Goal: Task Accomplishment & Management: Manage account settings

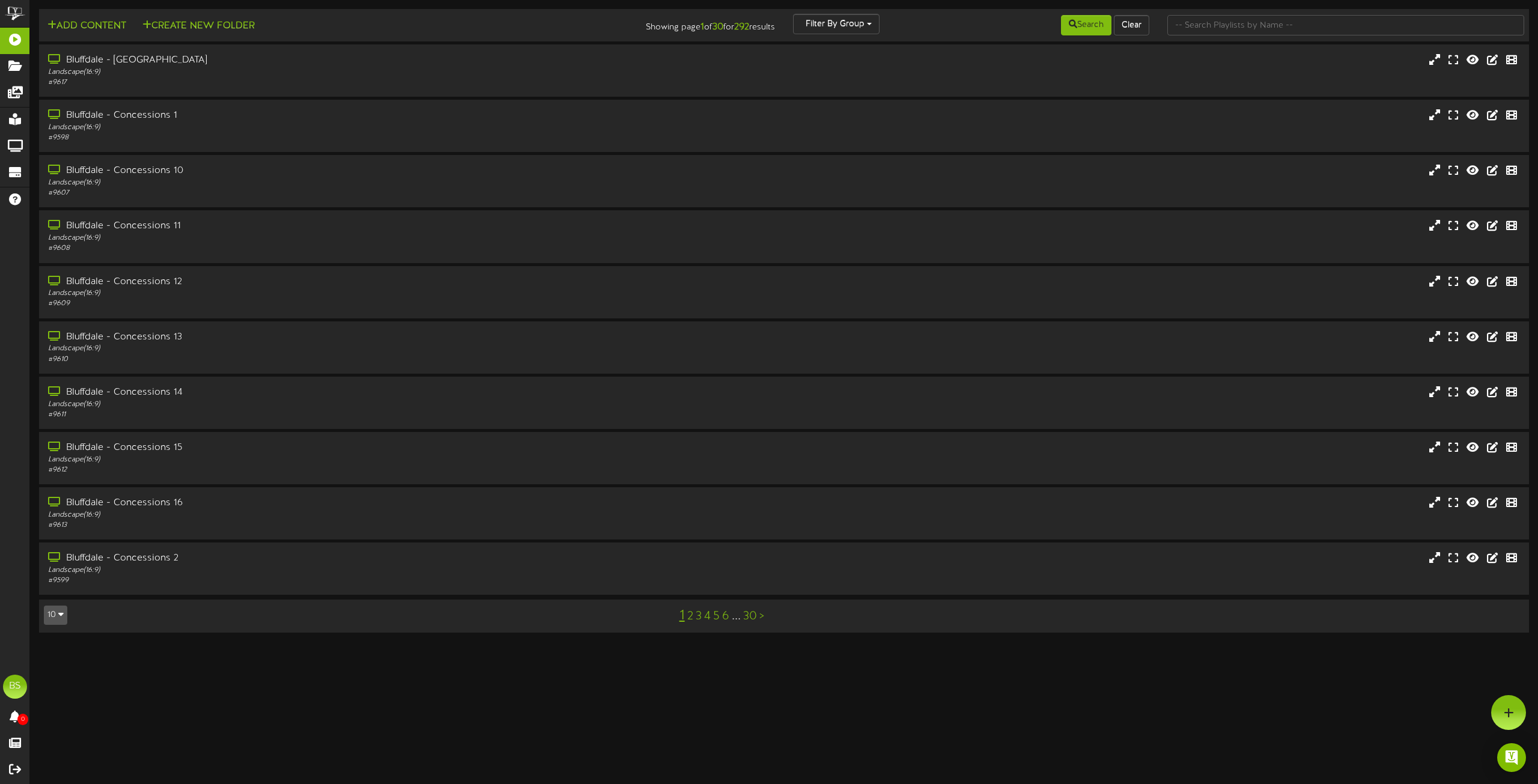
click at [59, 616] on icon "button" at bounding box center [61, 614] width 5 height 9
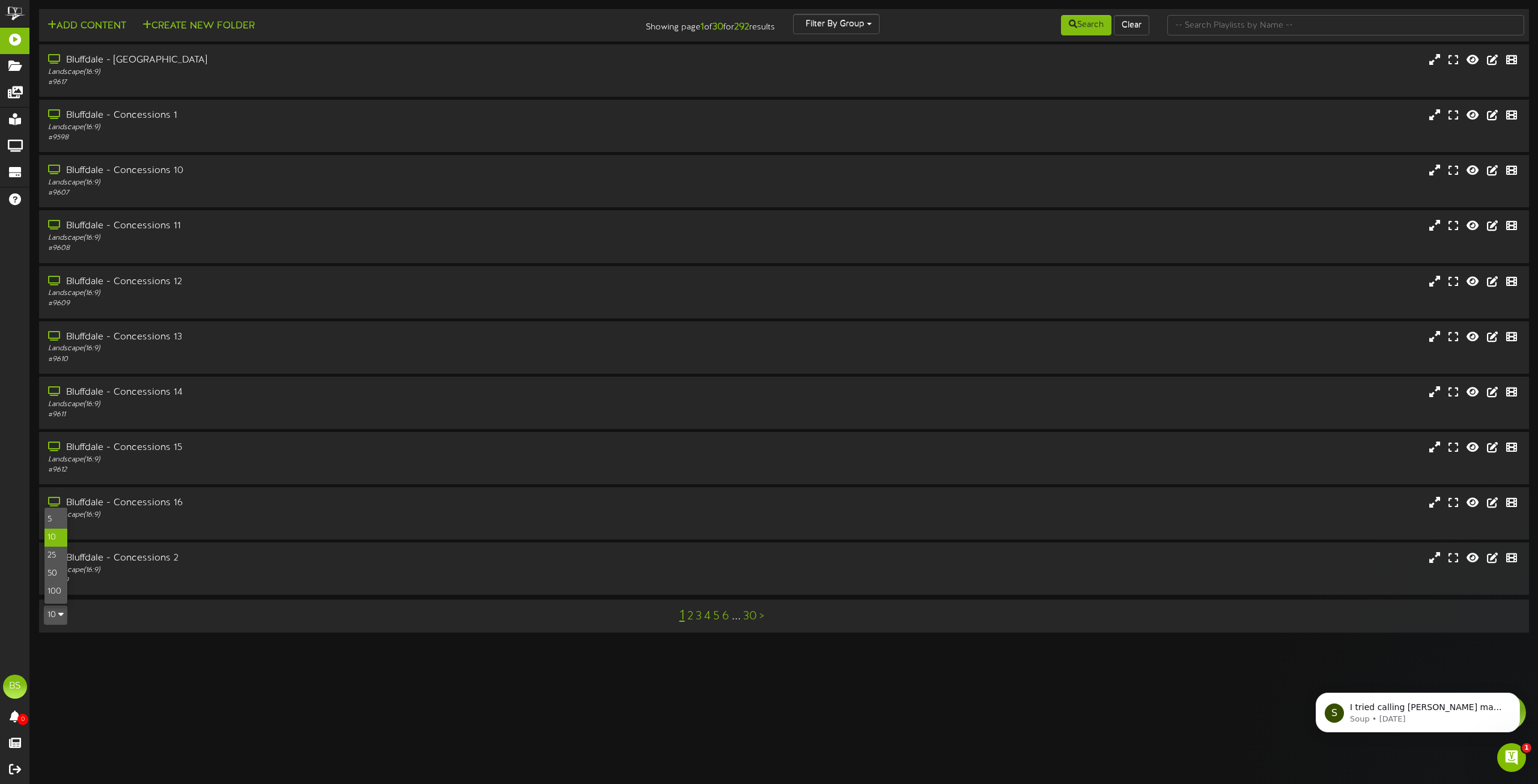
click at [56, 586] on div "100" at bounding box center [56, 591] width 23 height 18
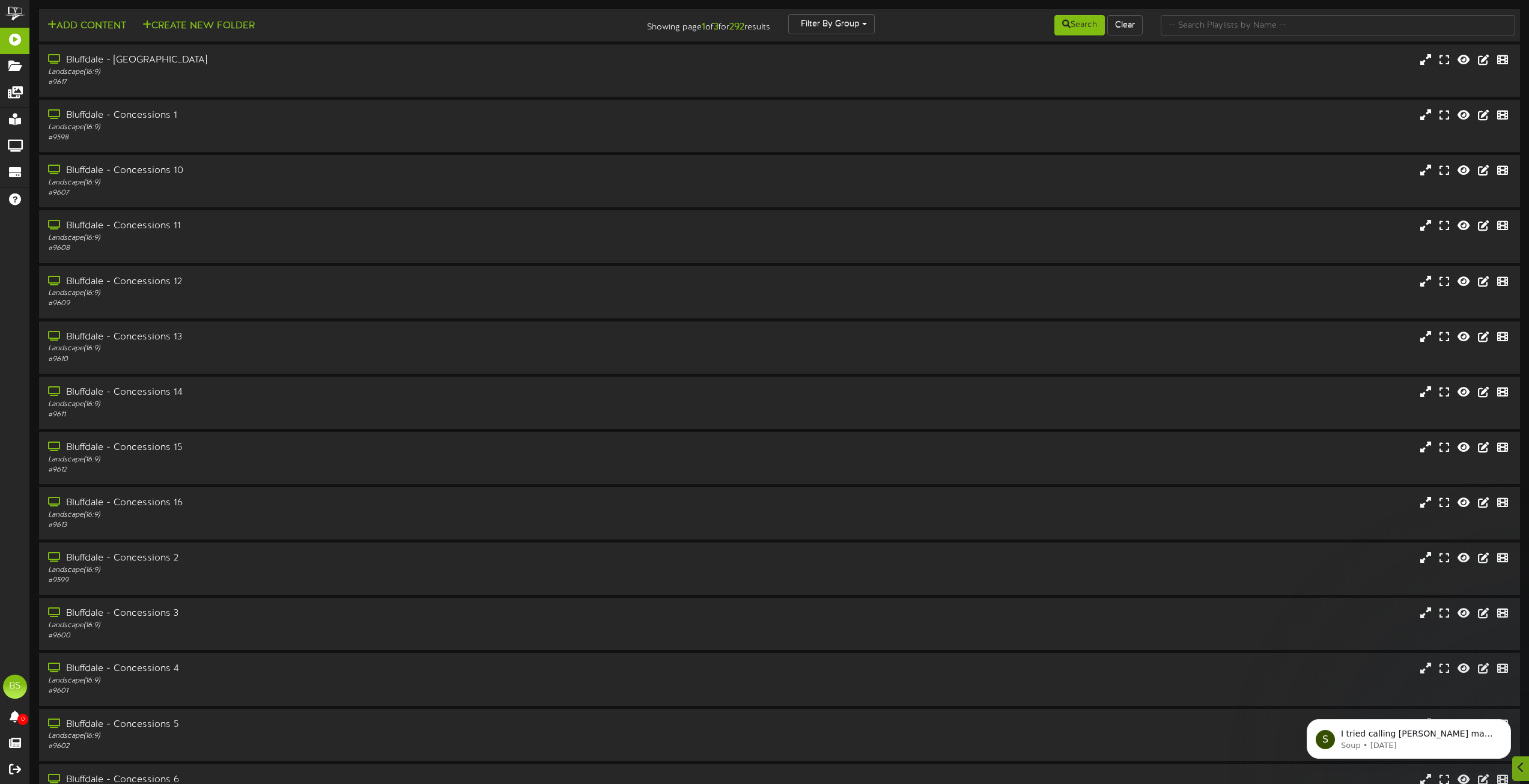
scroll to position [4841, 0]
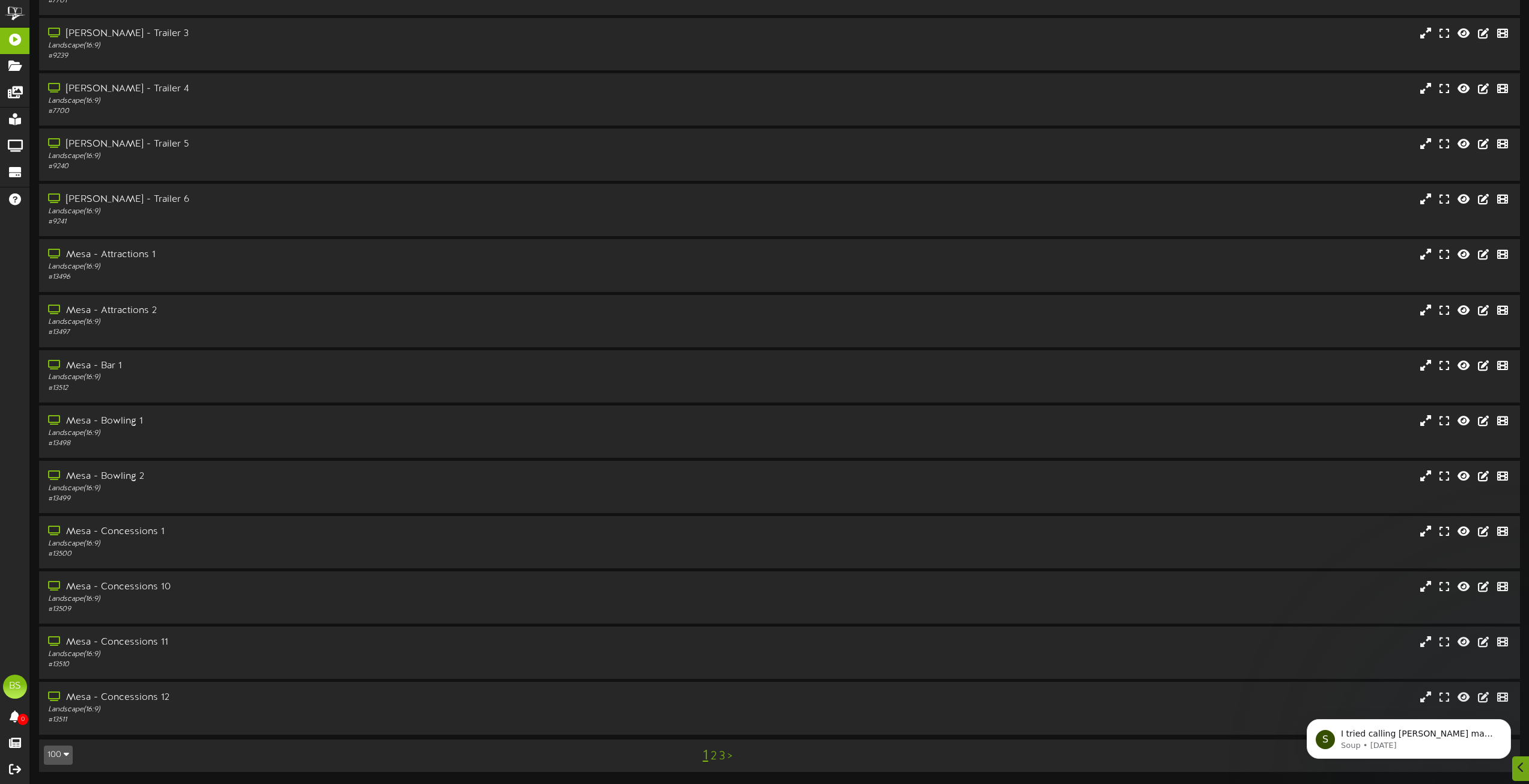
click at [721, 755] on link "3" at bounding box center [722, 756] width 6 height 13
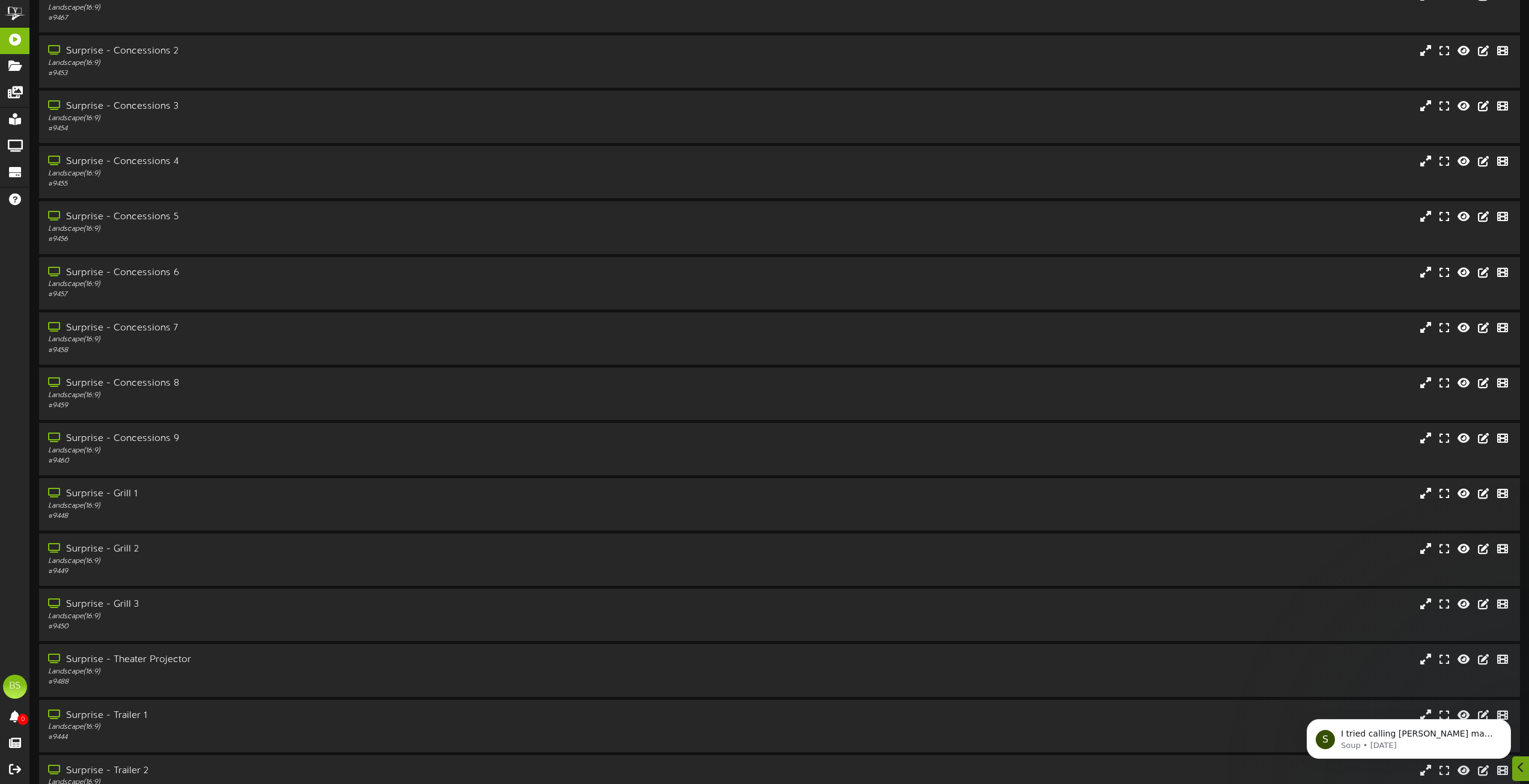
scroll to position [2763, 0]
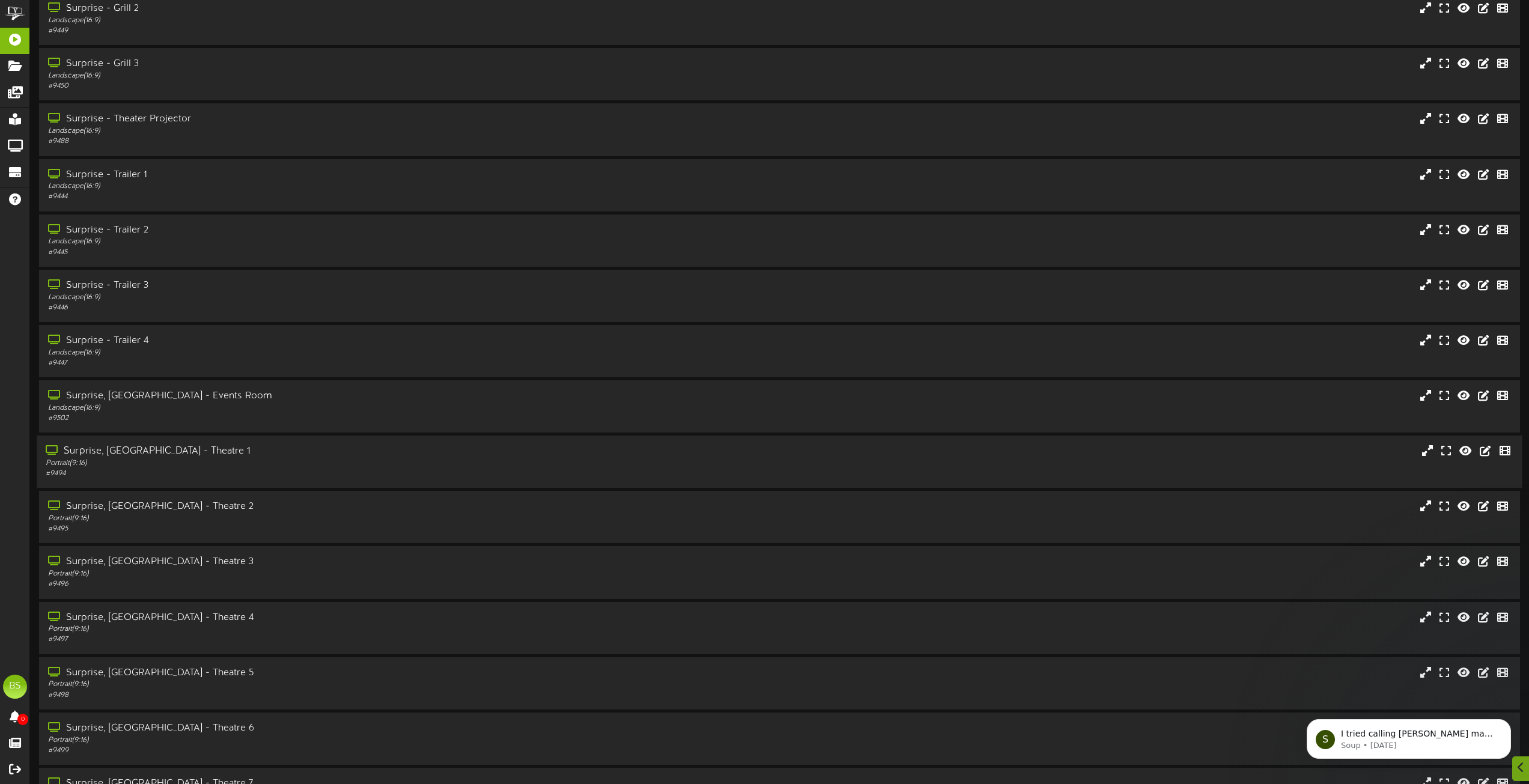
click at [143, 450] on div "Surprise, [GEOGRAPHIC_DATA] - Theatre 1" at bounding box center [346, 451] width 601 height 14
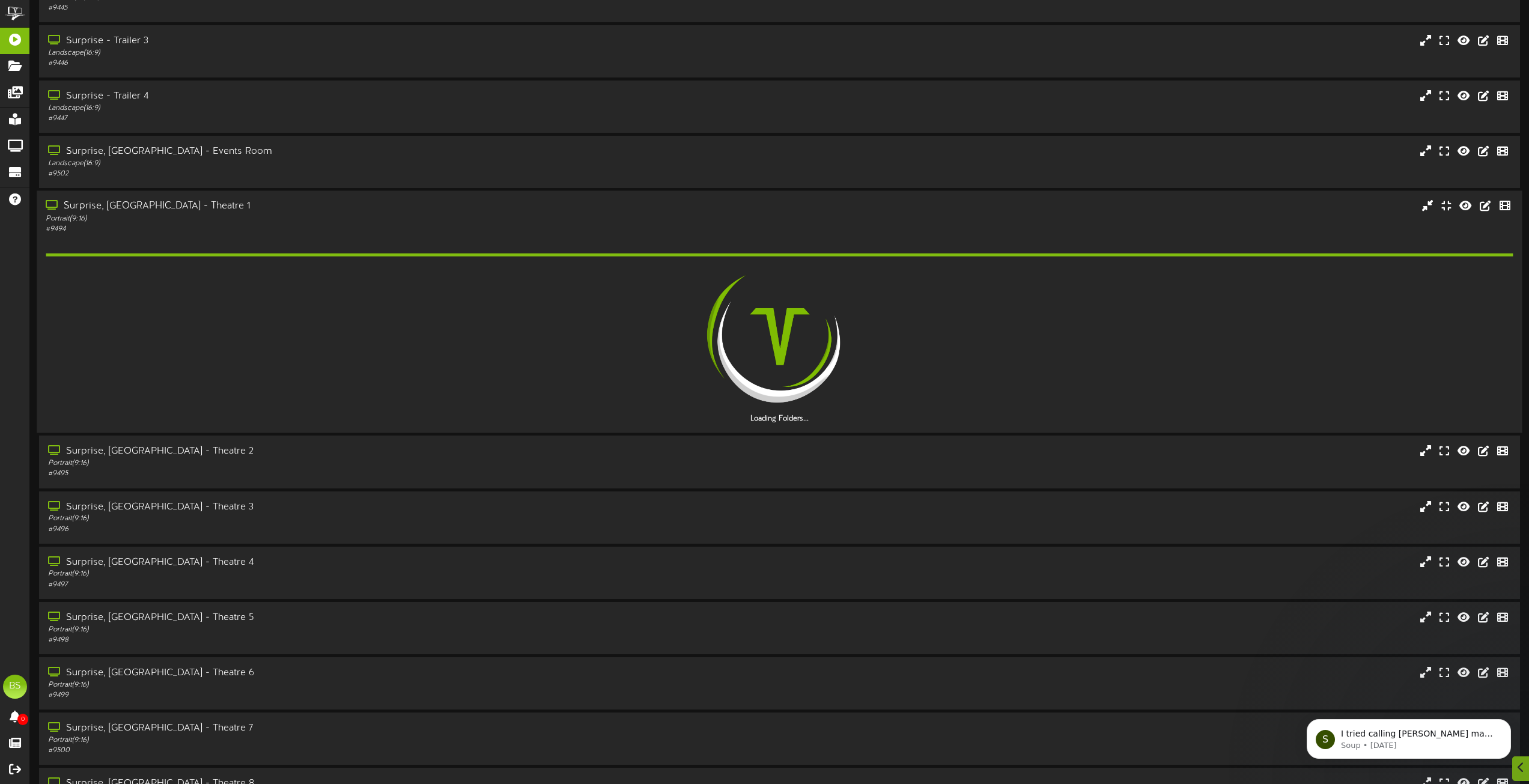
scroll to position [3063, 0]
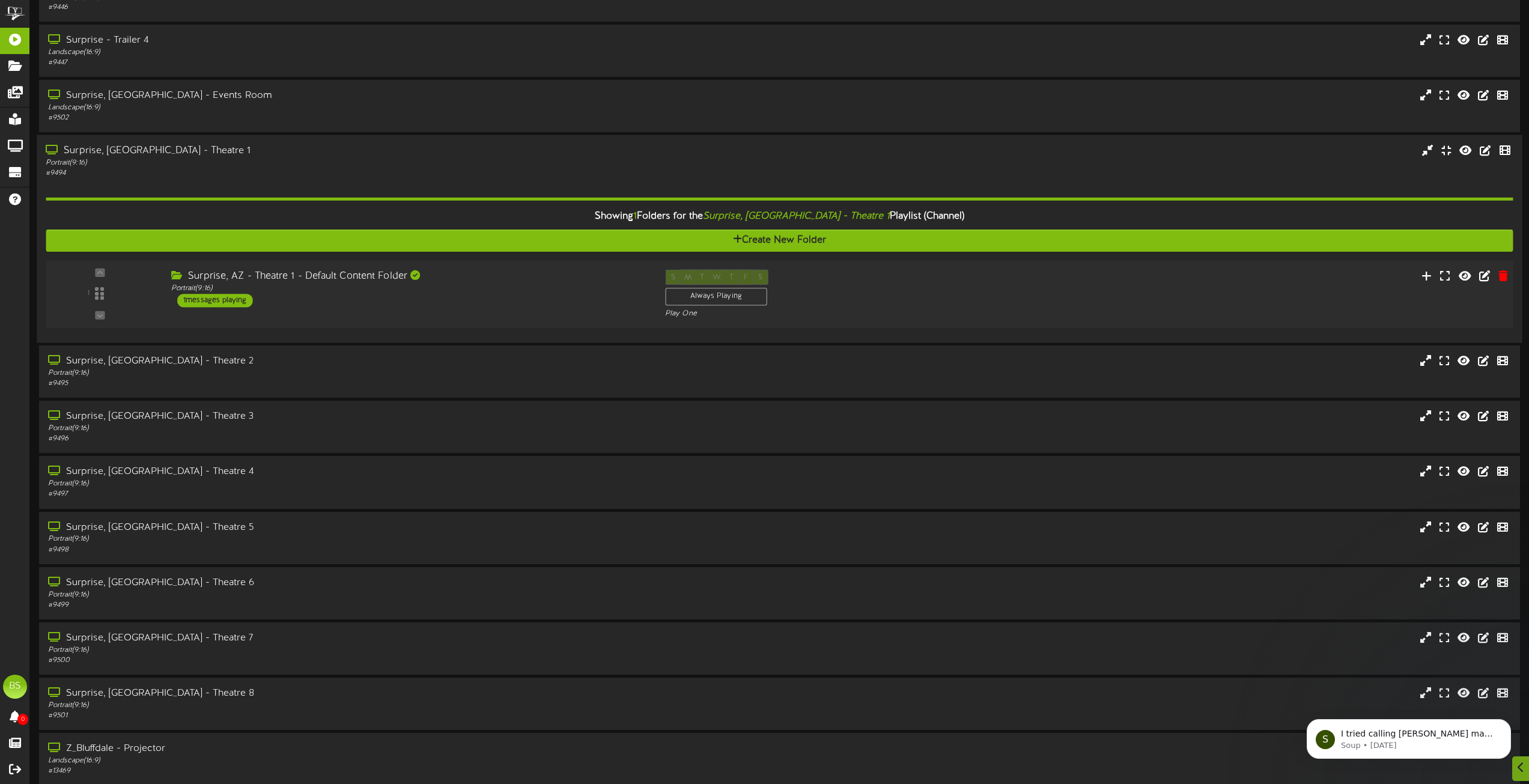
click at [231, 304] on div "1 messages playing" at bounding box center [215, 300] width 75 height 13
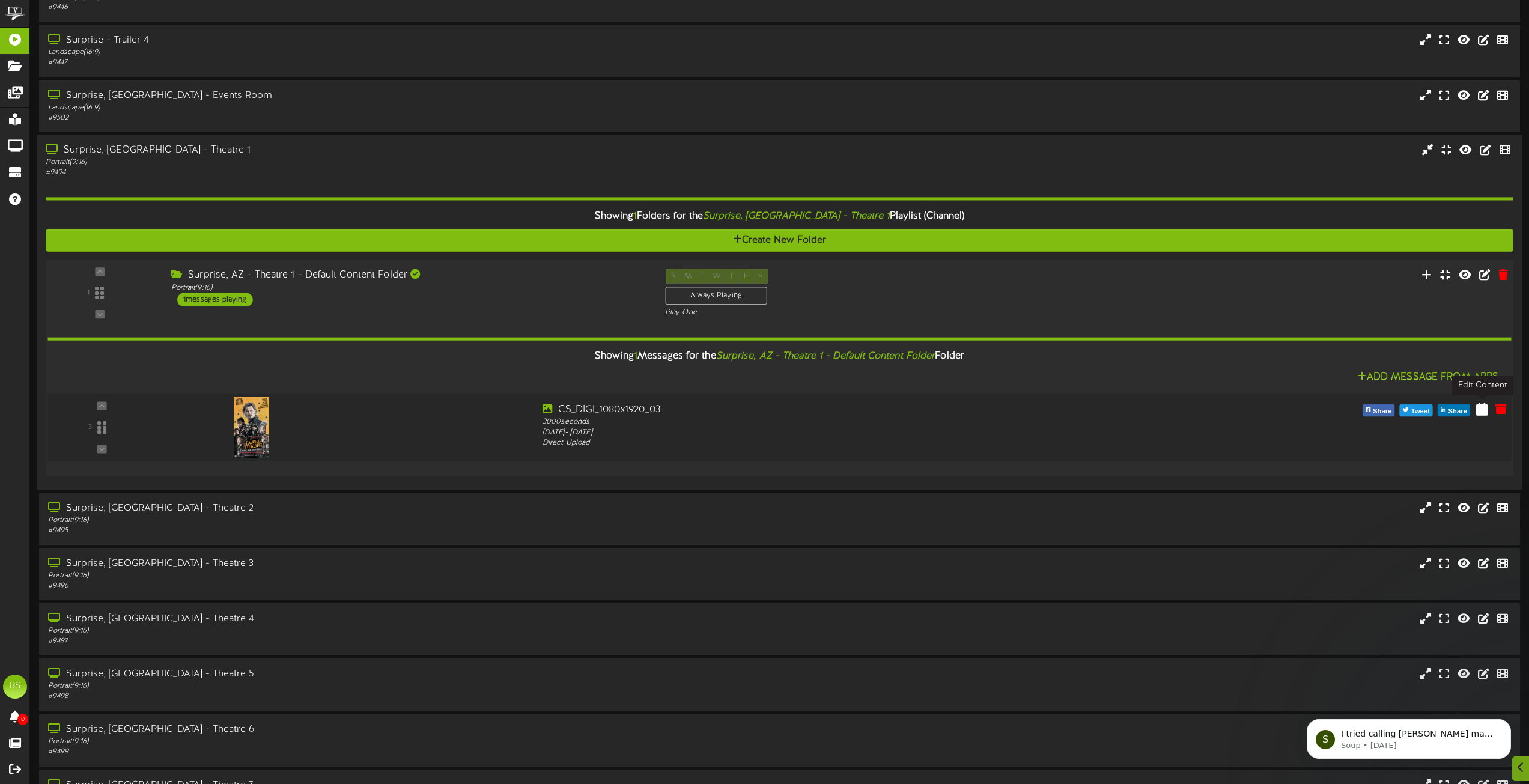
click at [1485, 408] on icon at bounding box center [1482, 408] width 12 height 13
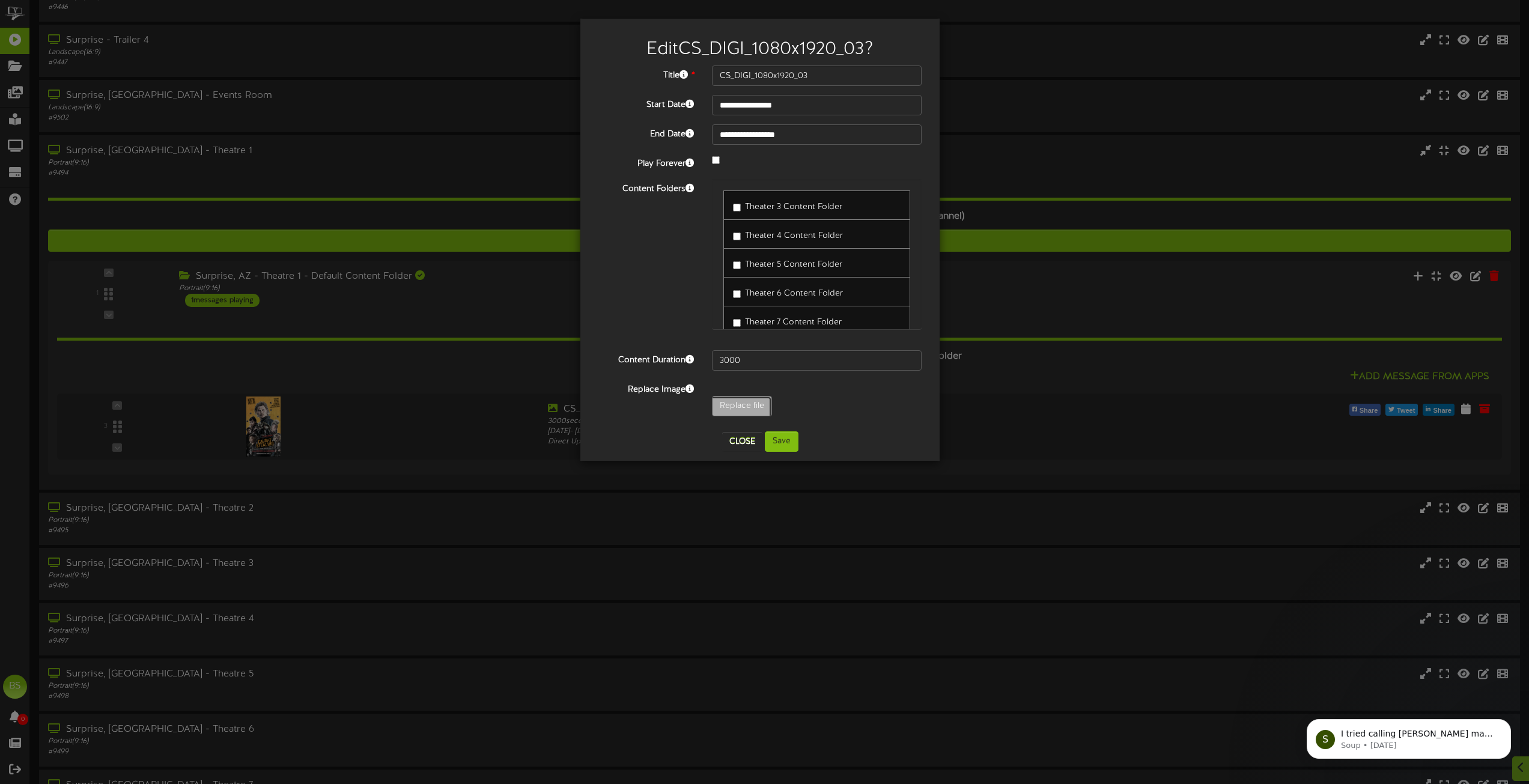
click at [739, 408] on input "Replace file" at bounding box center [117, 439] width 1307 height 86
click at [749, 442] on button "Close" at bounding box center [742, 441] width 40 height 19
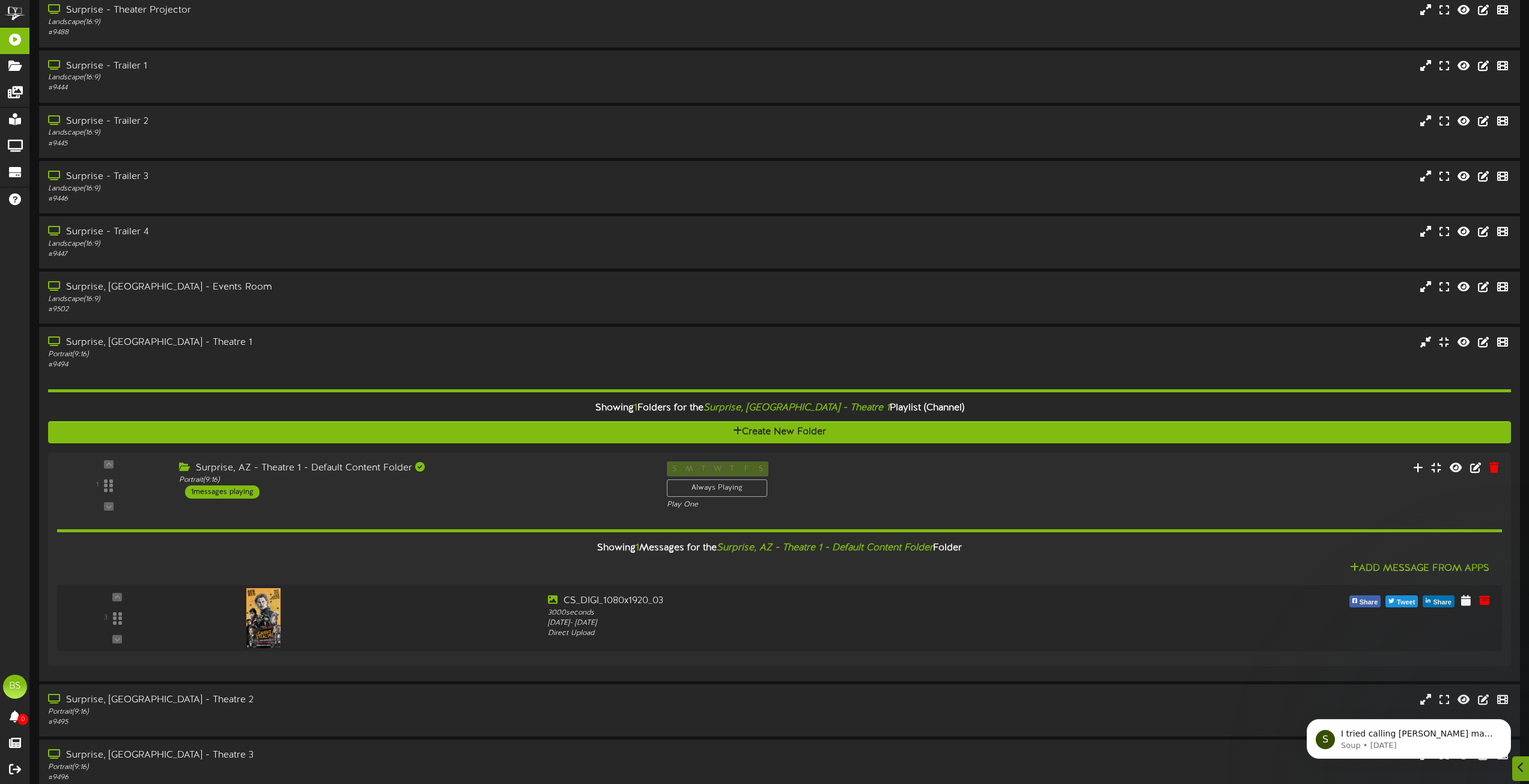
scroll to position [3123, 0]
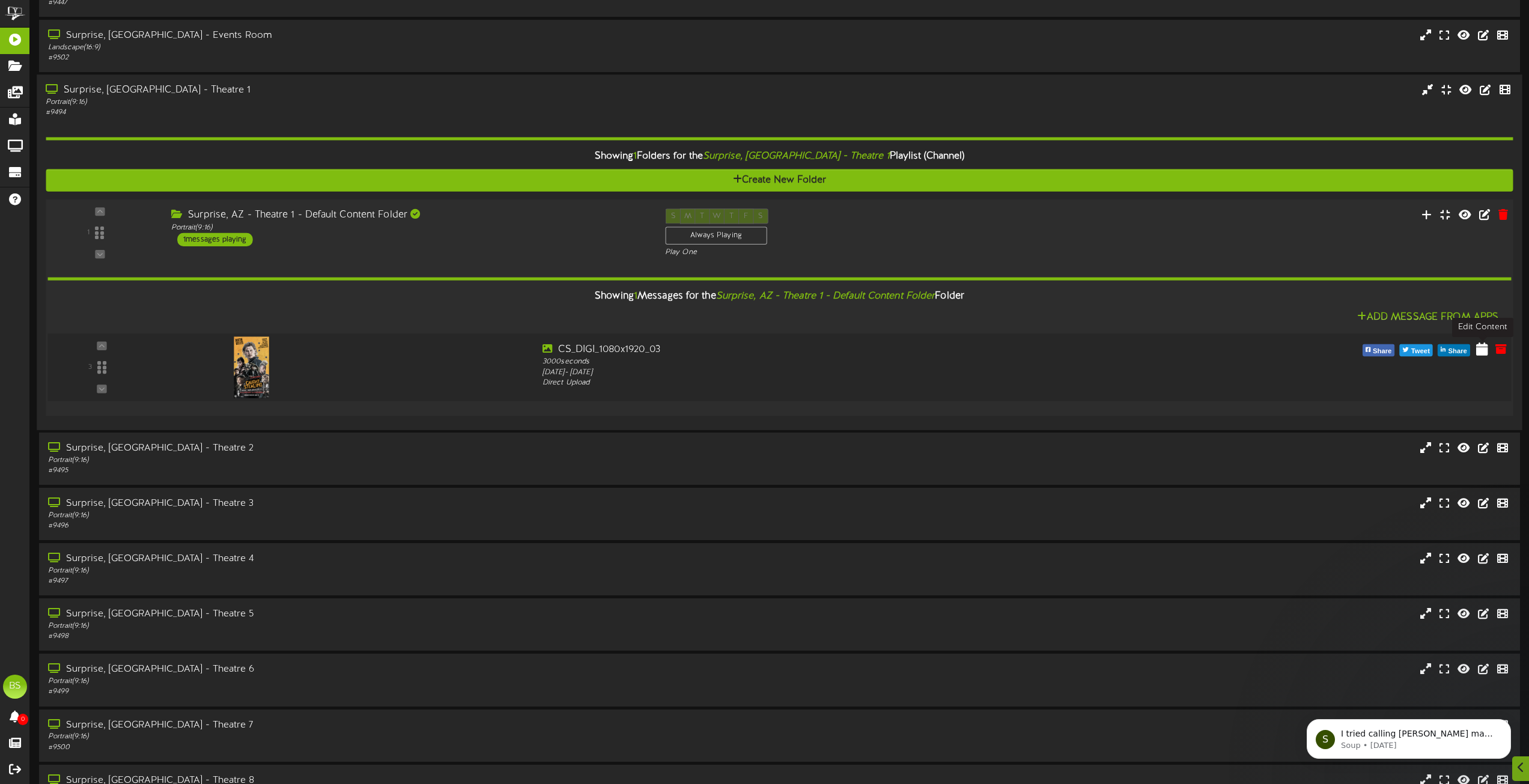
click at [1482, 352] on icon at bounding box center [1482, 348] width 12 height 13
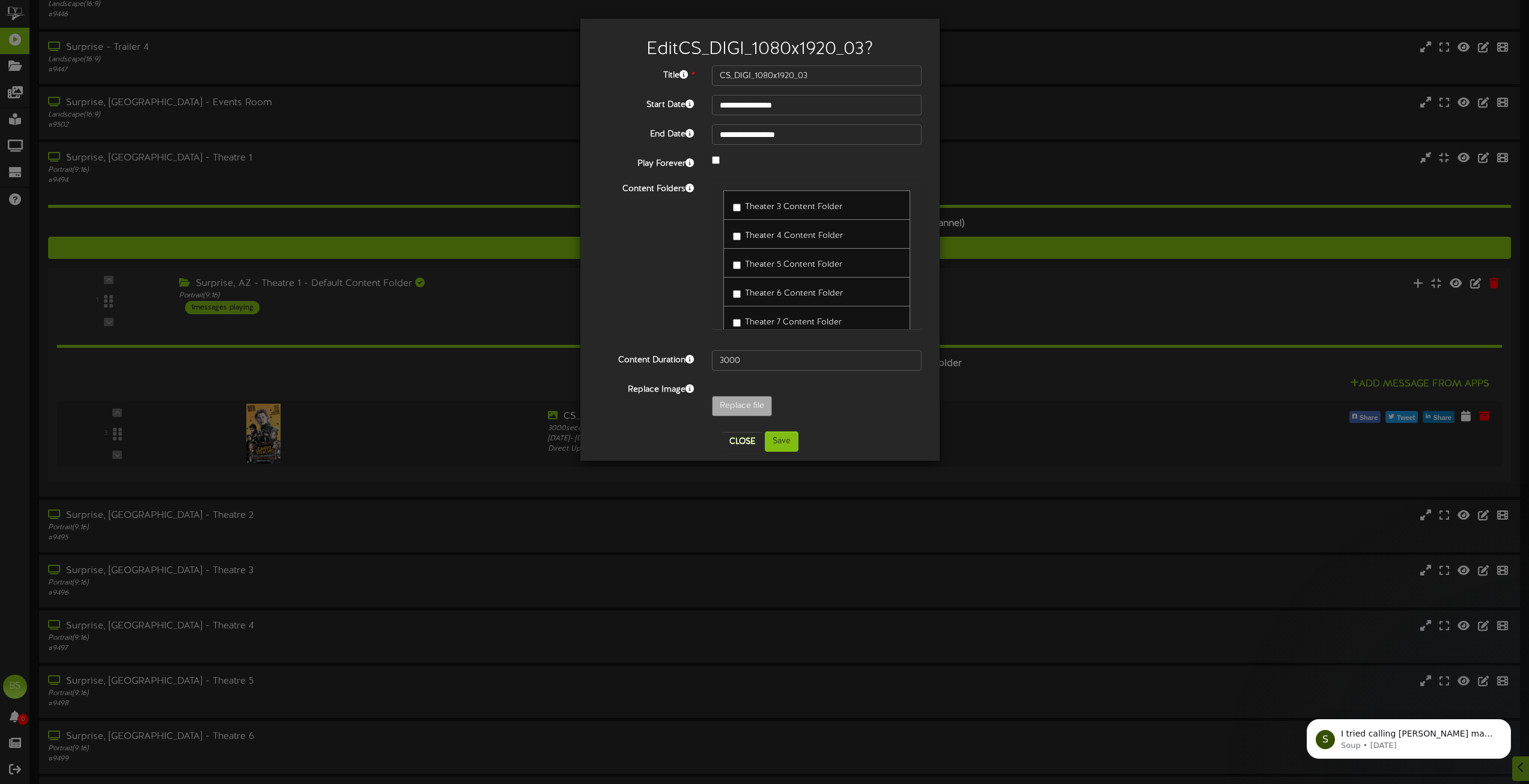
scroll to position [3063, 0]
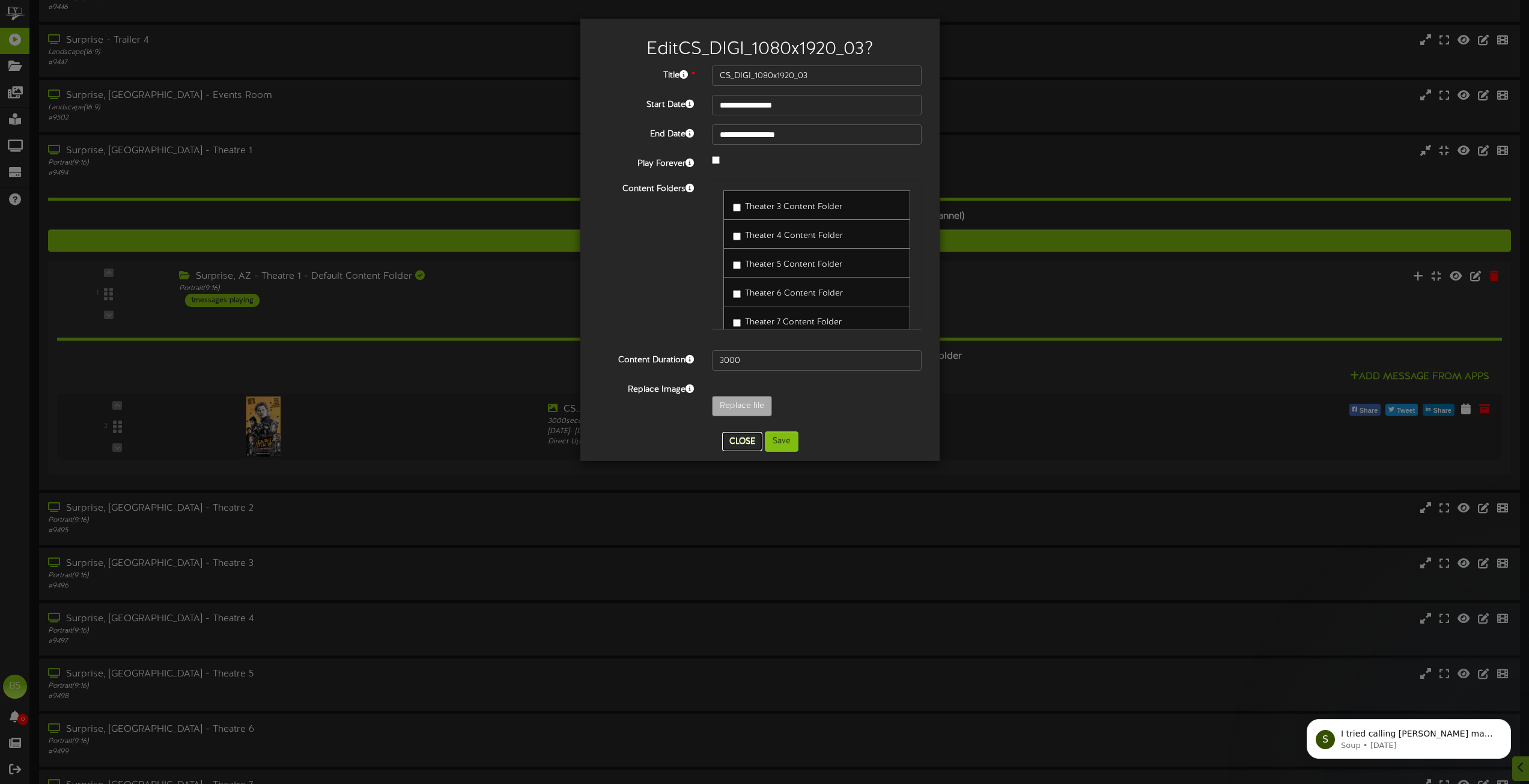
click at [741, 436] on button "Close" at bounding box center [742, 441] width 40 height 19
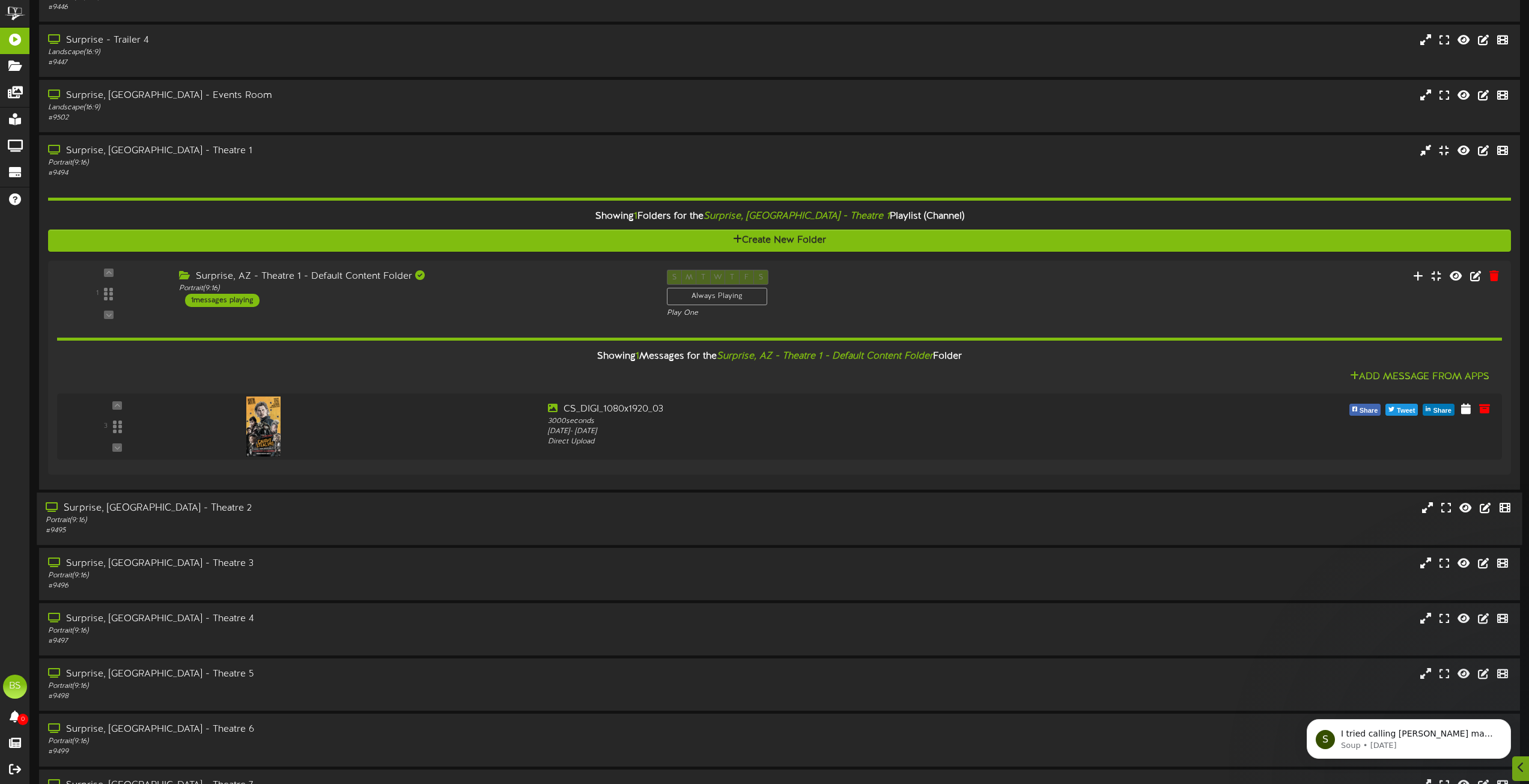
click at [144, 506] on div "Surprise, [GEOGRAPHIC_DATA] - Theatre 2" at bounding box center [346, 508] width 601 height 14
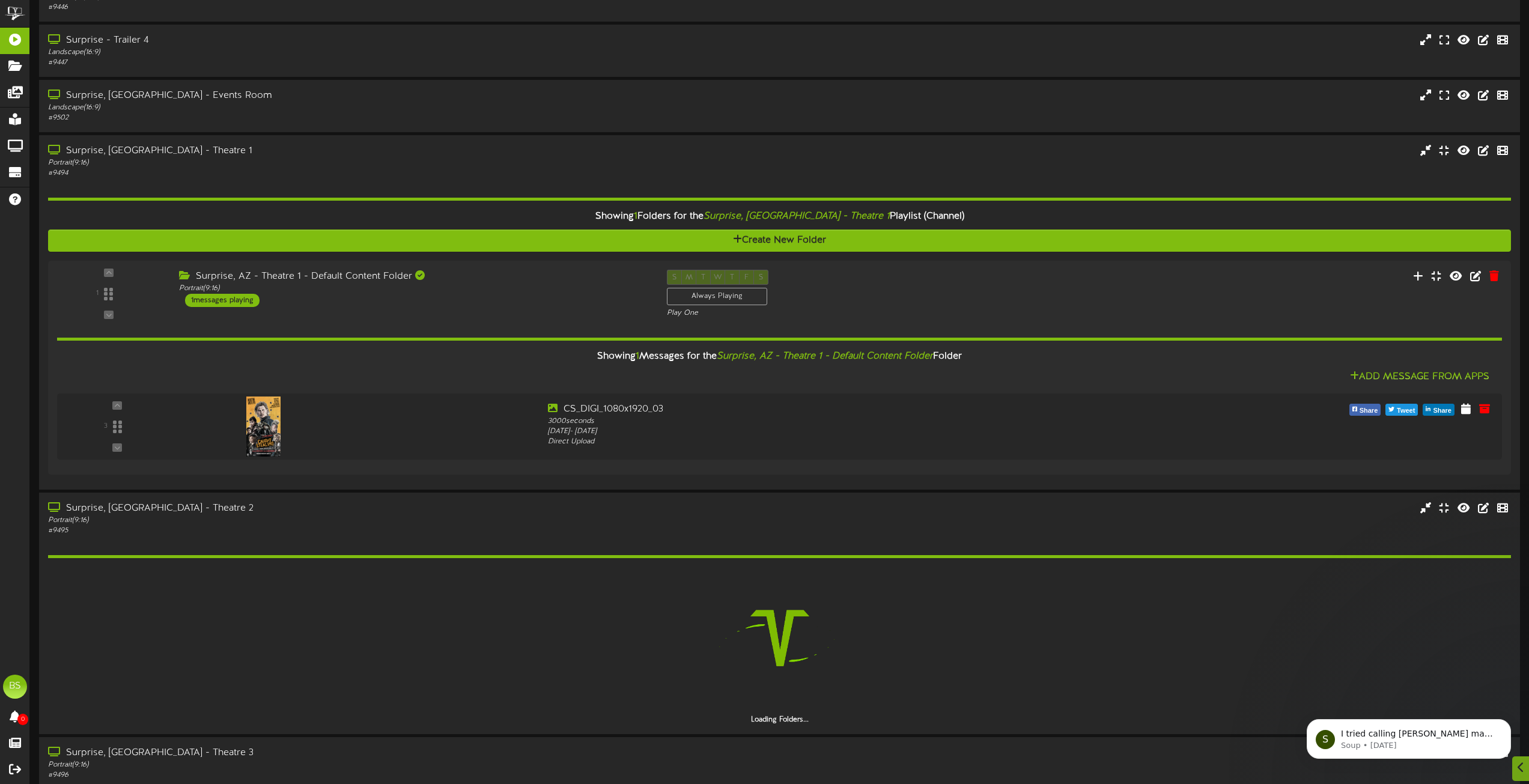
scroll to position [3484, 0]
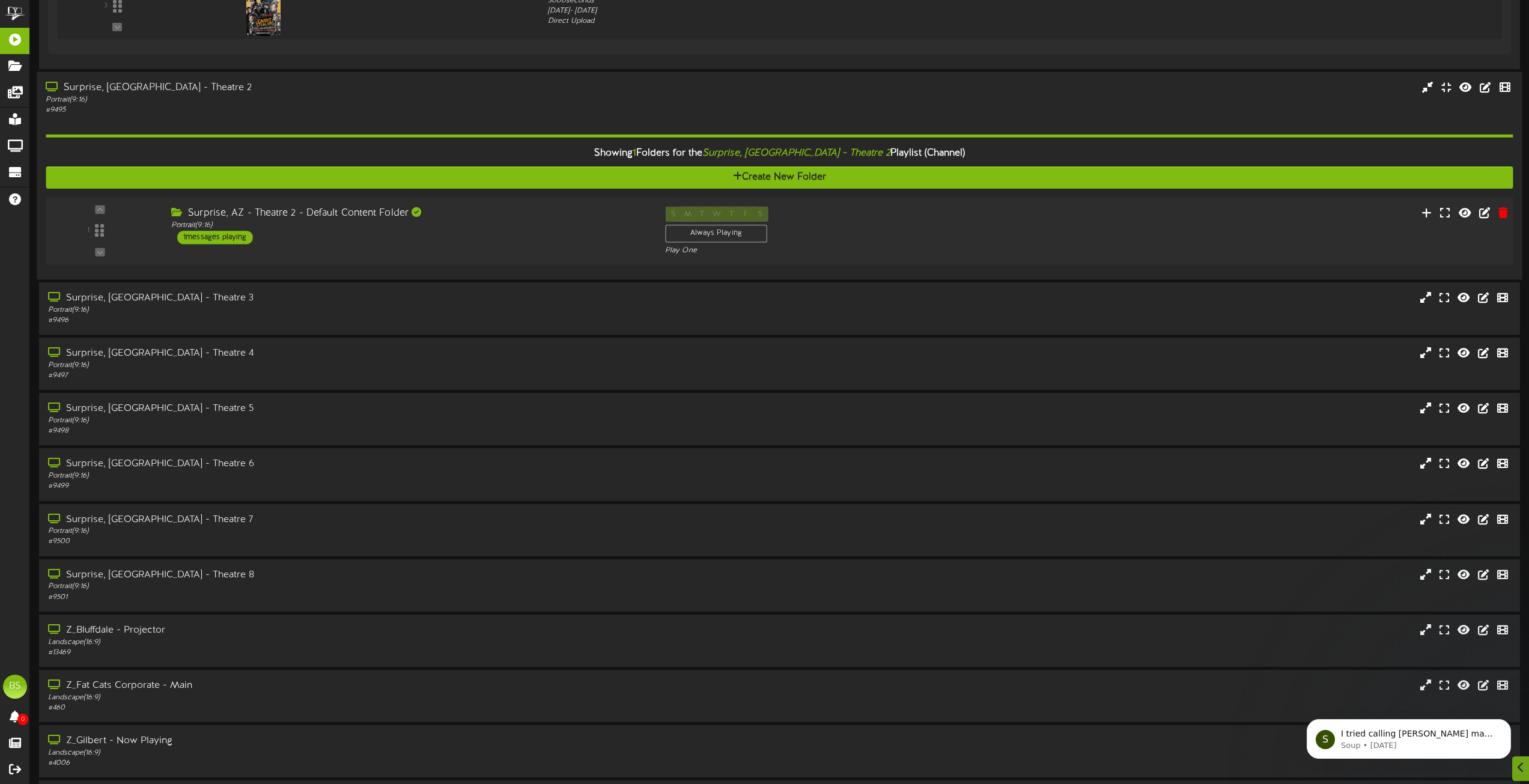
click at [236, 239] on div "1 messages playing" at bounding box center [215, 238] width 75 height 13
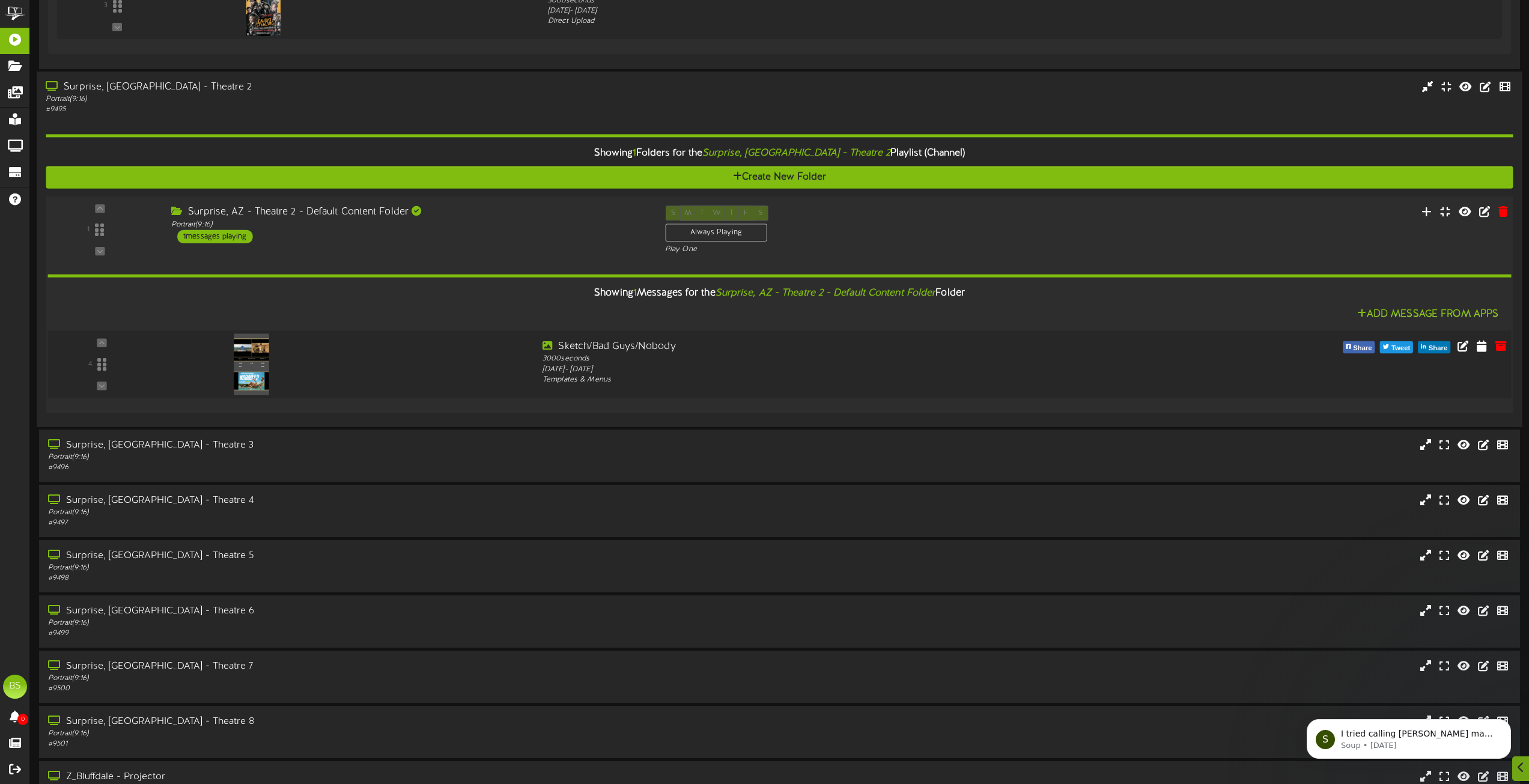
click at [251, 356] on img at bounding box center [252, 364] width 35 height 61
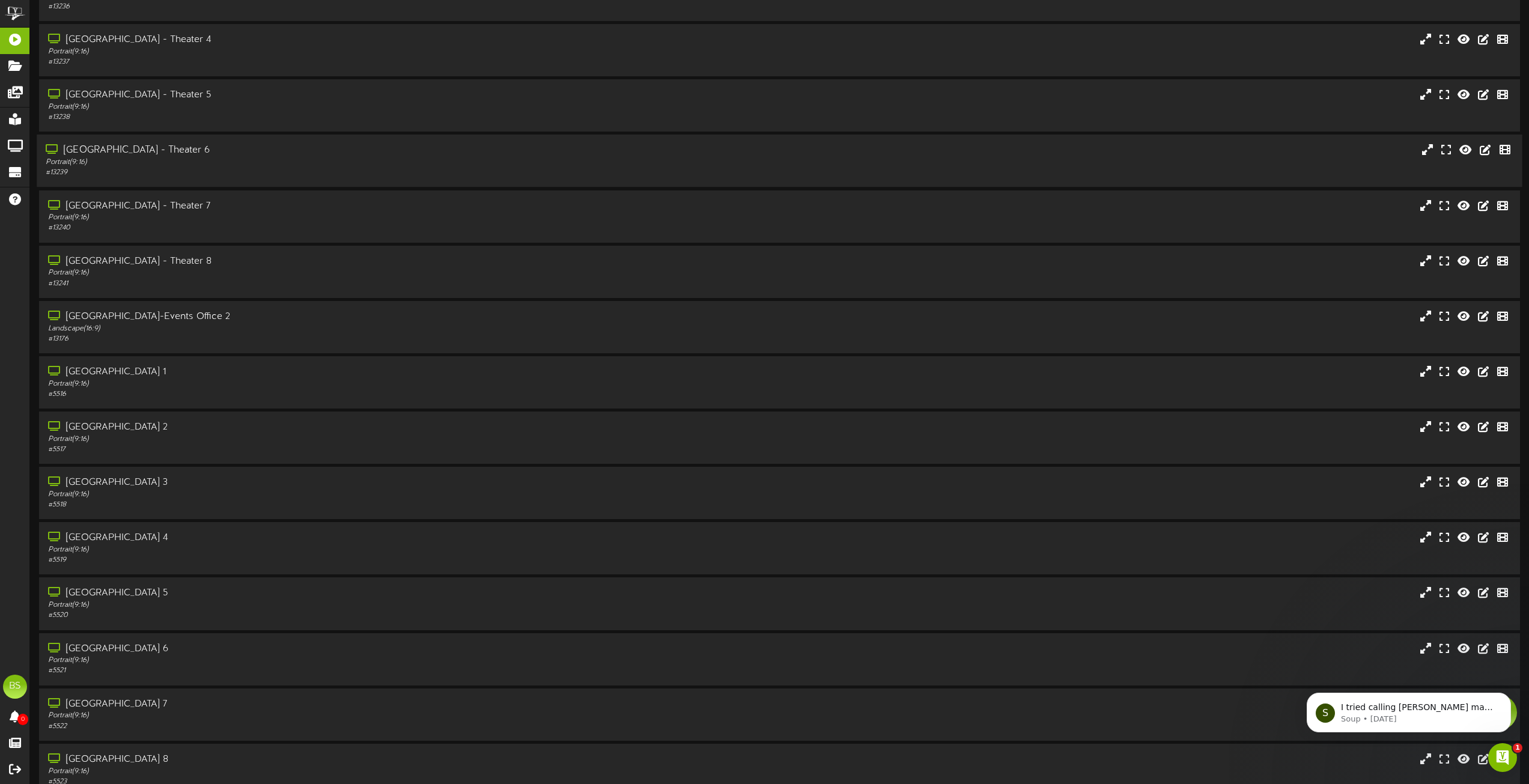
scroll to position [420, 0]
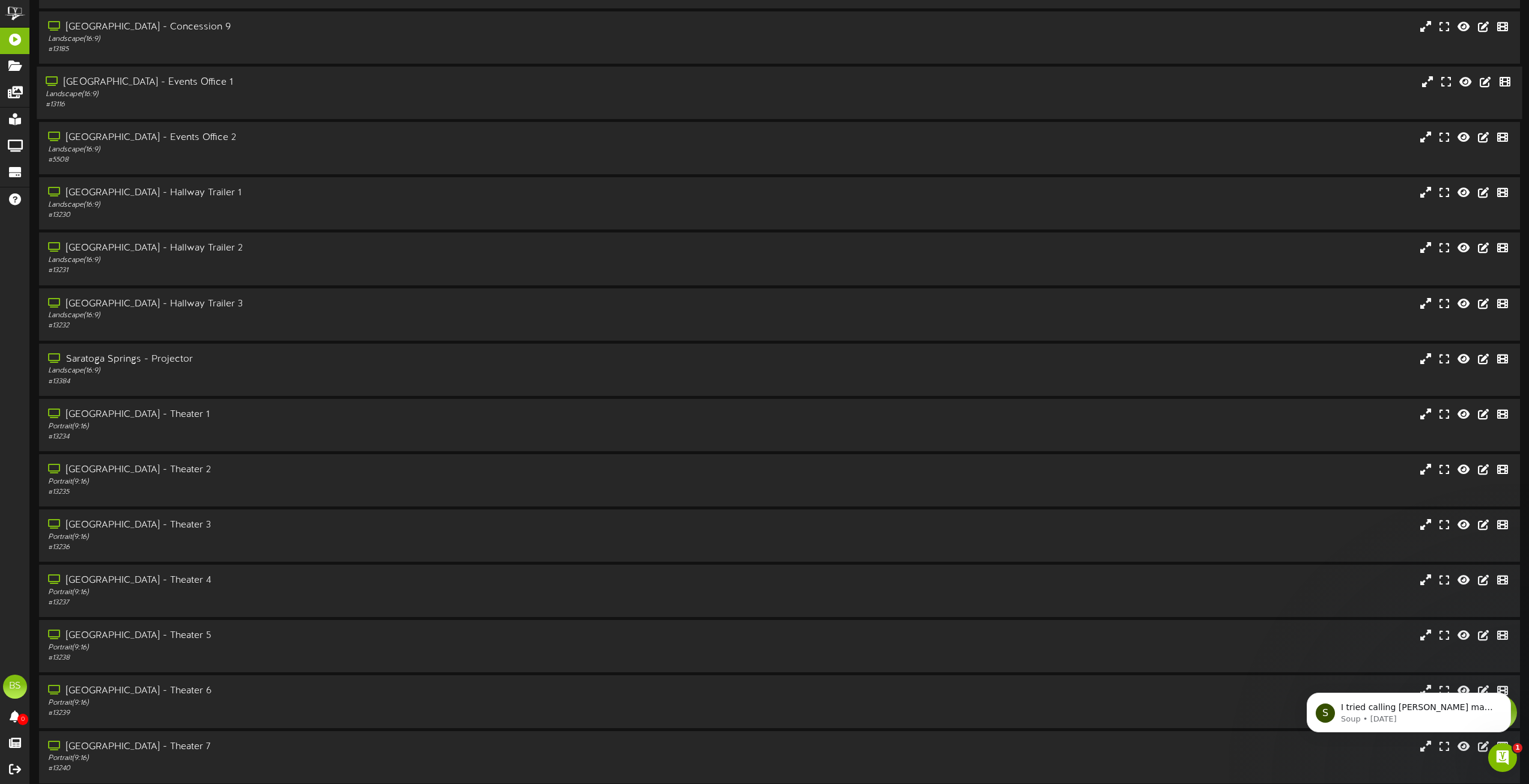
drag, startPoint x: 410, startPoint y: 246, endPoint x: 85, endPoint y: 88, distance: 361.4
click at [581, 173] on div "[GEOGRAPHIC_DATA] - Events Office 2 Landscape ( 16:9 ) # 5508" at bounding box center [780, 149] width 1499 height 54
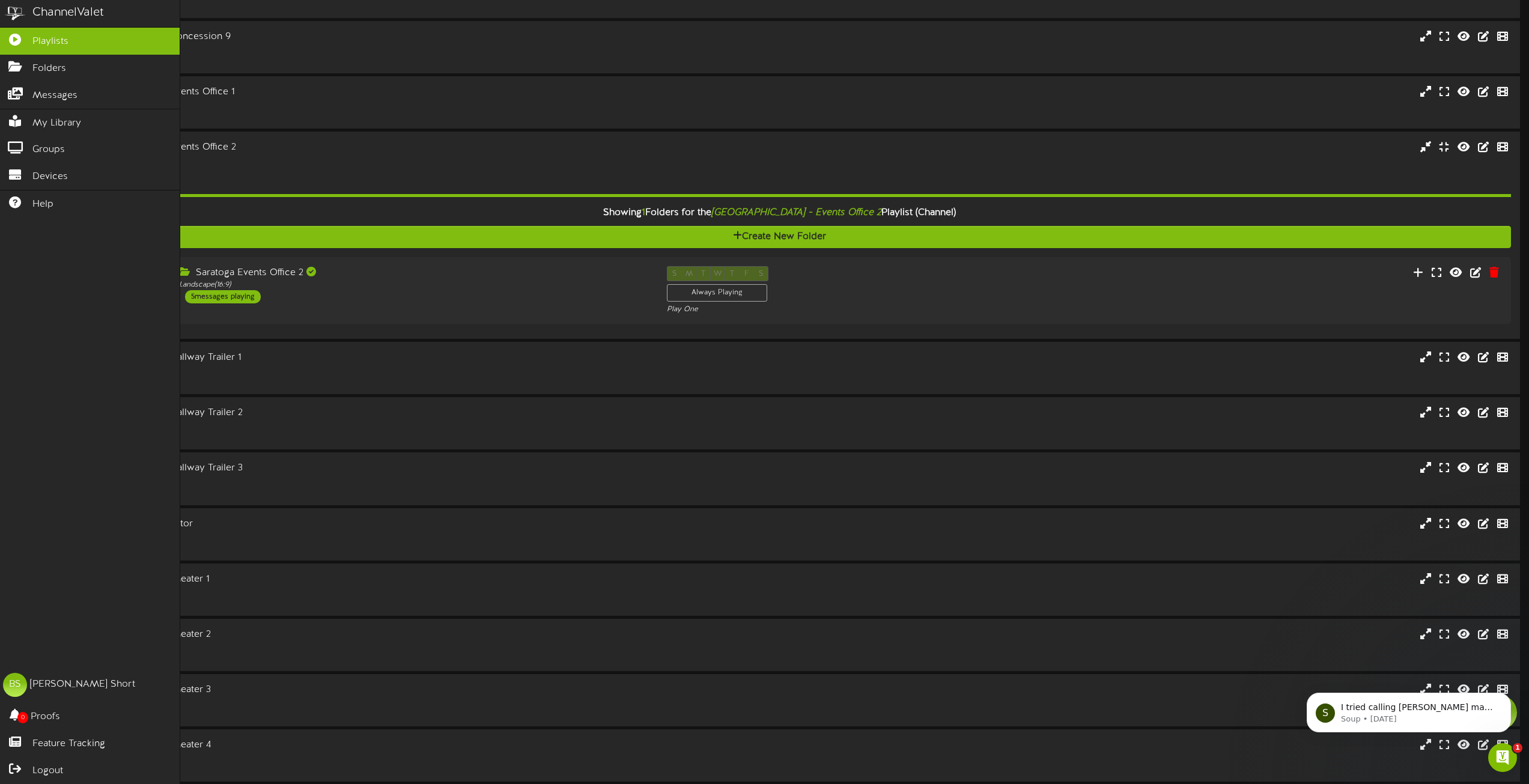
scroll to position [0, 0]
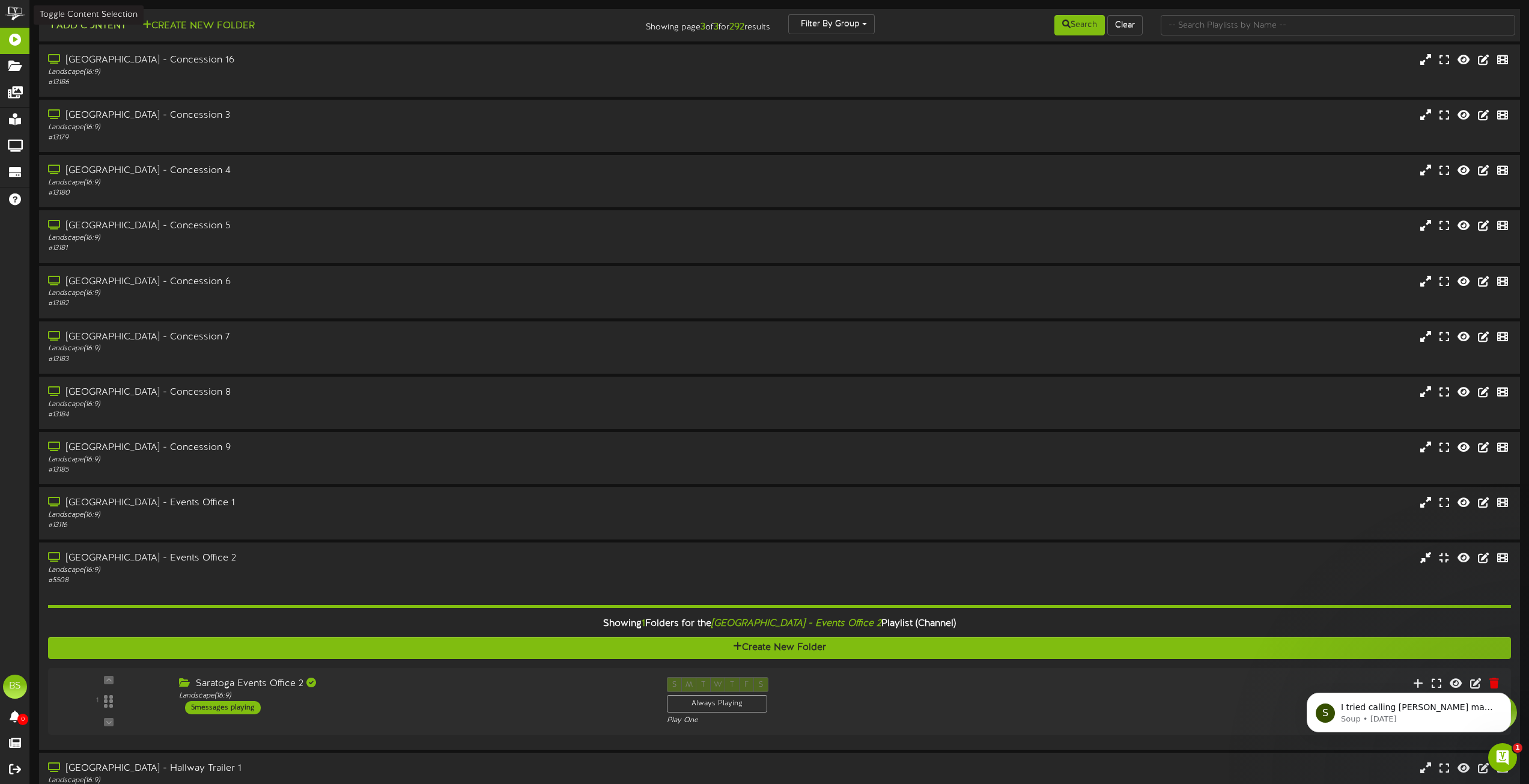
click at [93, 27] on button "Add Content" at bounding box center [87, 26] width 86 height 15
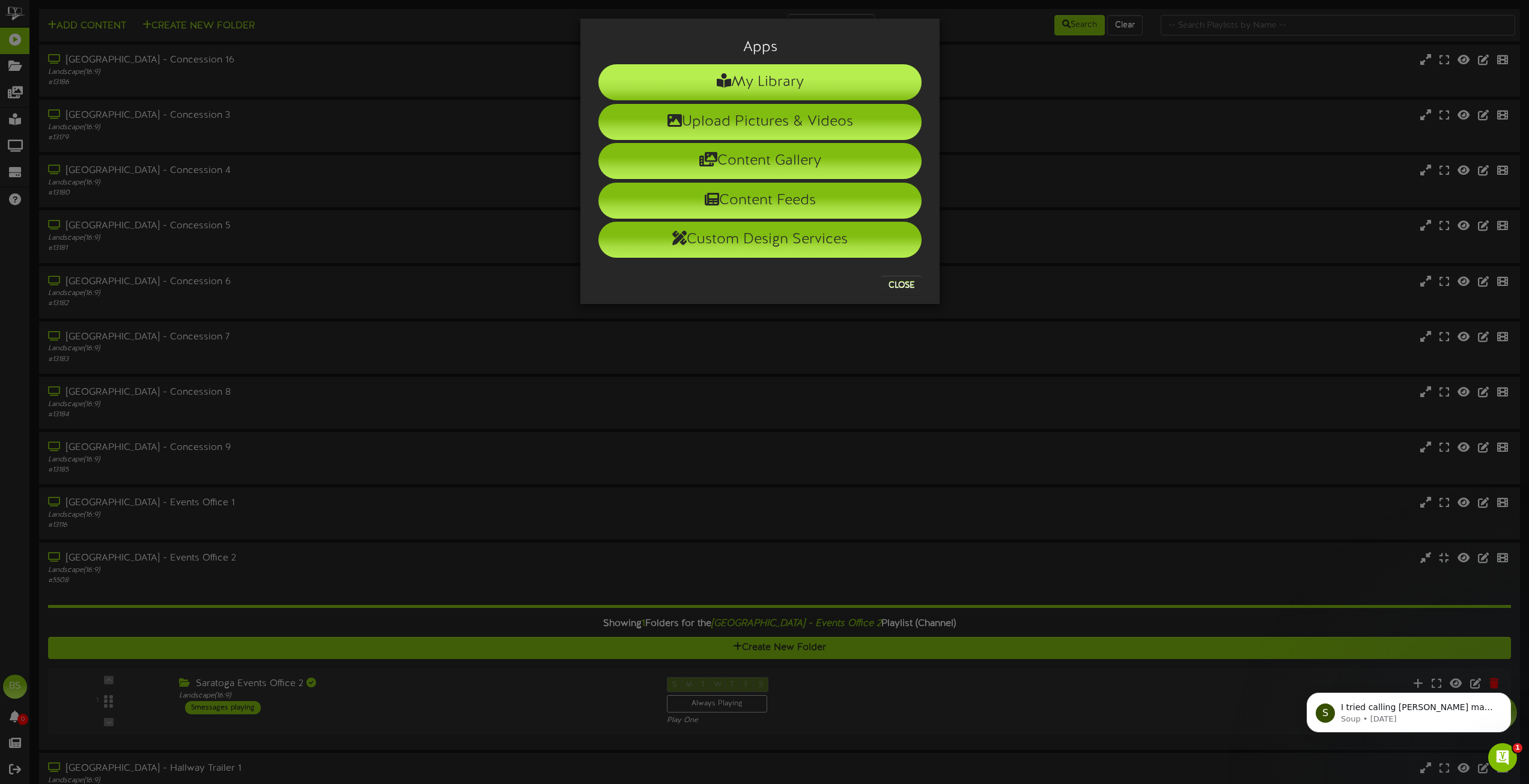
click at [761, 85] on li "My Library" at bounding box center [760, 82] width 323 height 36
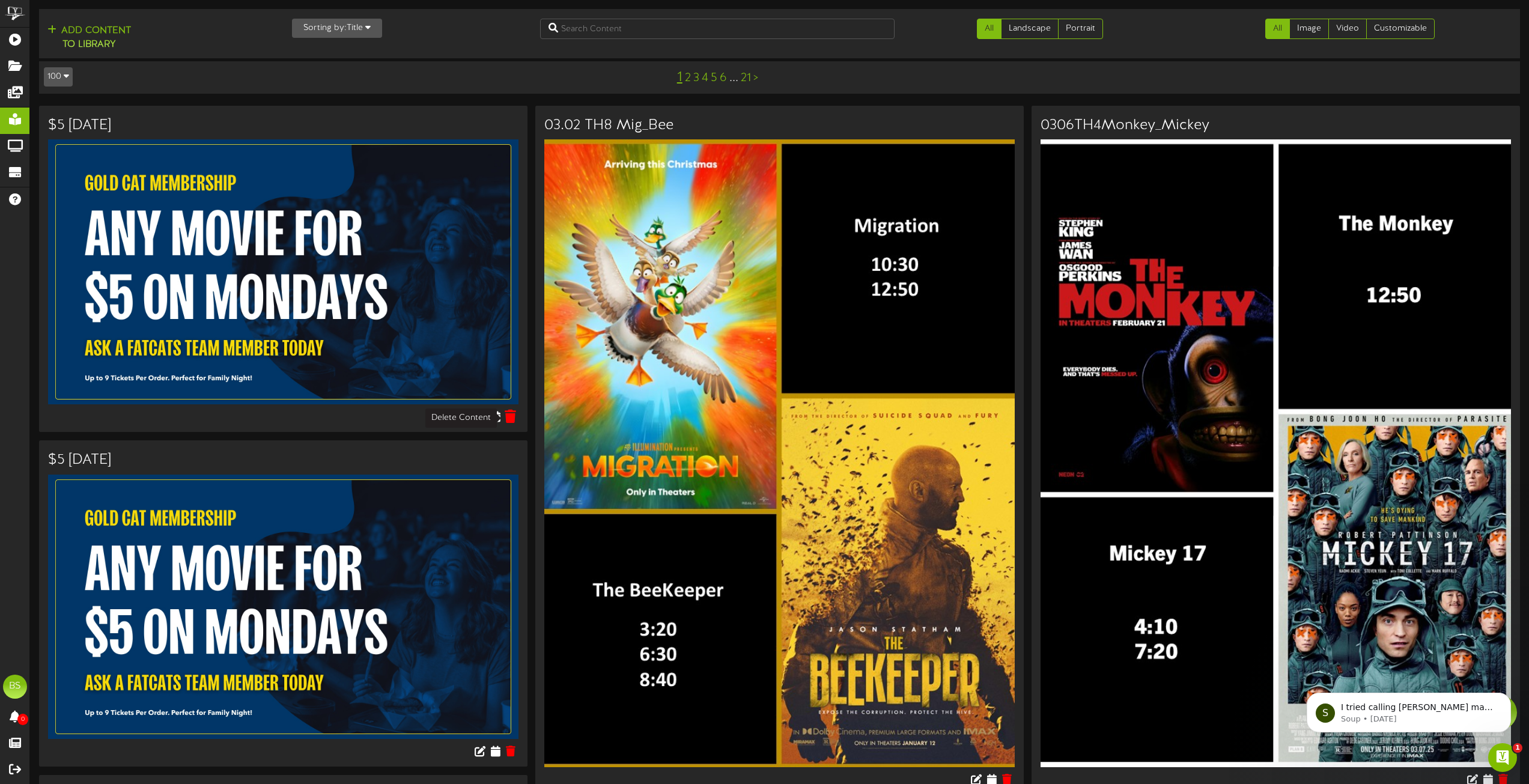
click at [515, 424] on button at bounding box center [511, 418] width 19 height 19
click at [510, 416] on icon at bounding box center [511, 416] width 11 height 13
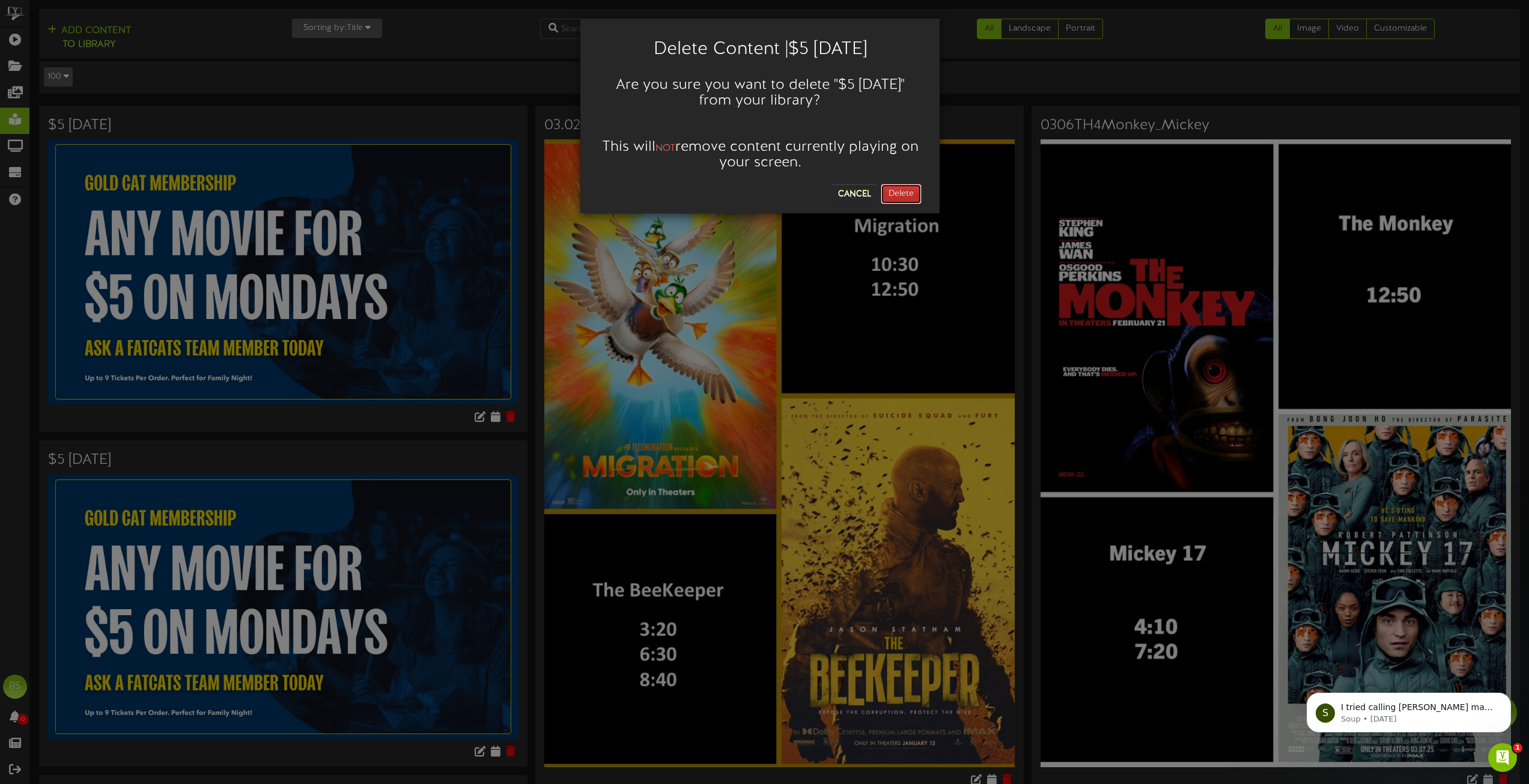
drag, startPoint x: 890, startPoint y: 191, endPoint x: 806, endPoint y: 298, distance: 136.0
click at [890, 191] on button "Delete" at bounding box center [901, 193] width 41 height 21
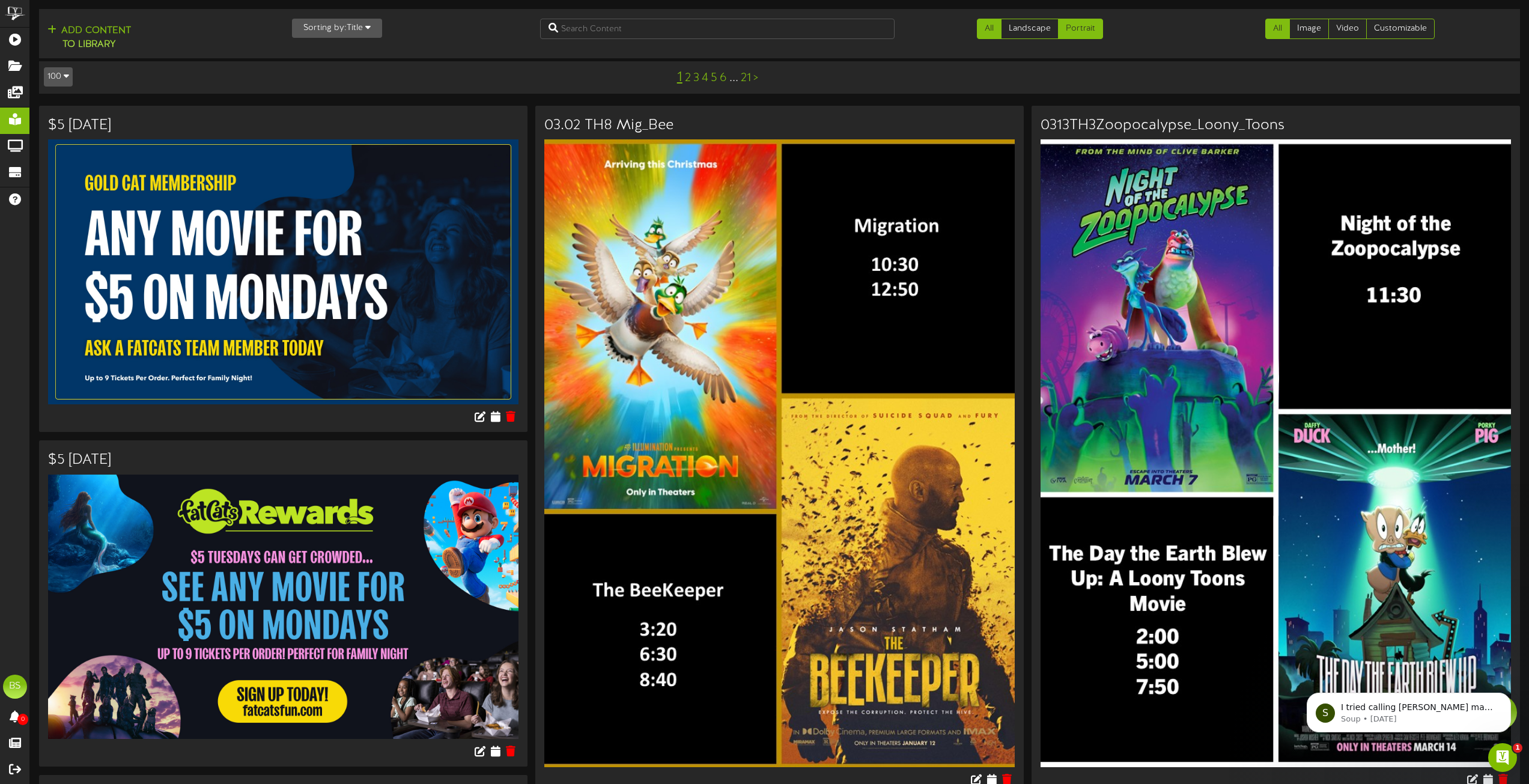
click at [1086, 29] on link "Portrait" at bounding box center [1081, 29] width 45 height 21
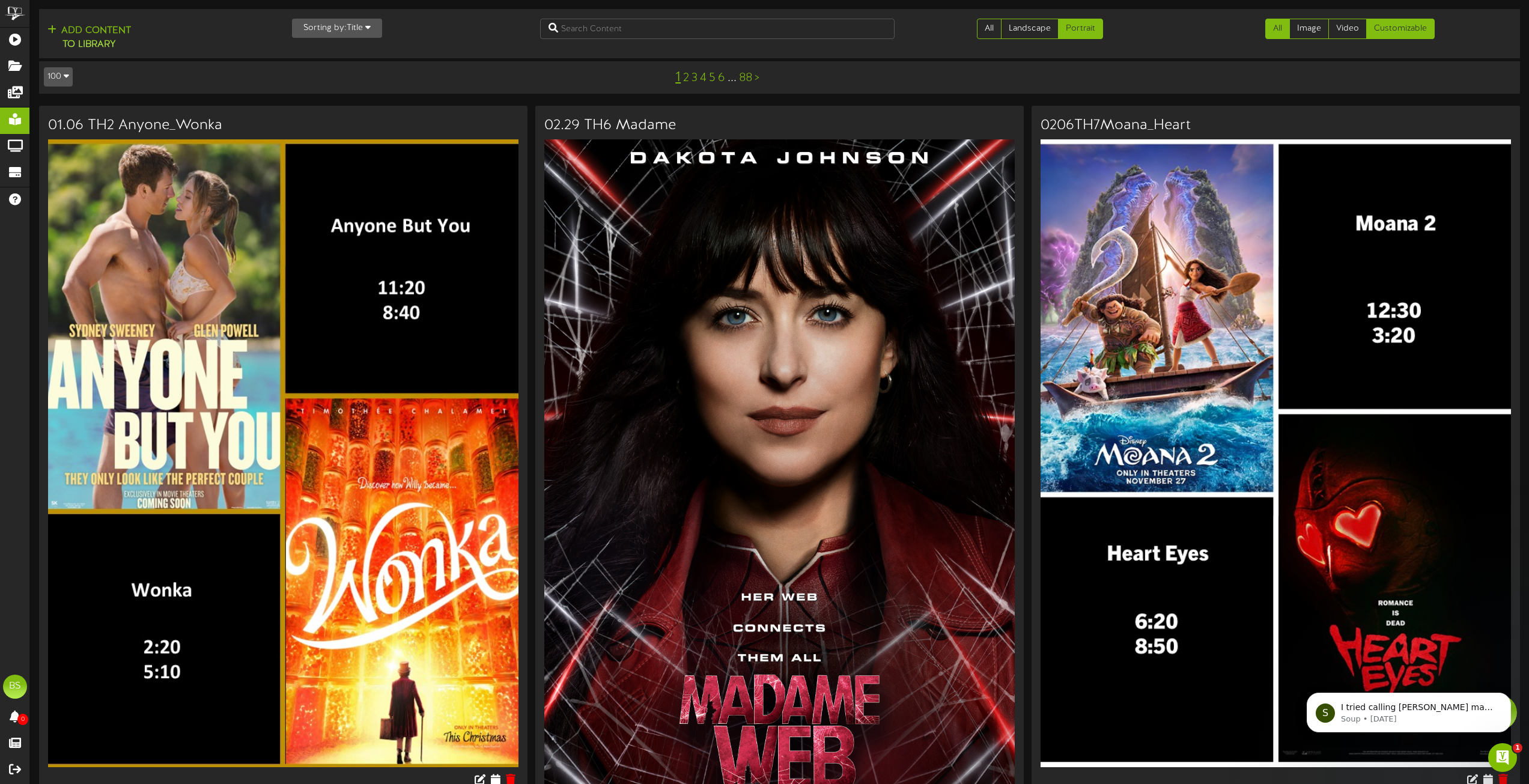
click at [1400, 30] on link "Customizable" at bounding box center [1400, 29] width 69 height 21
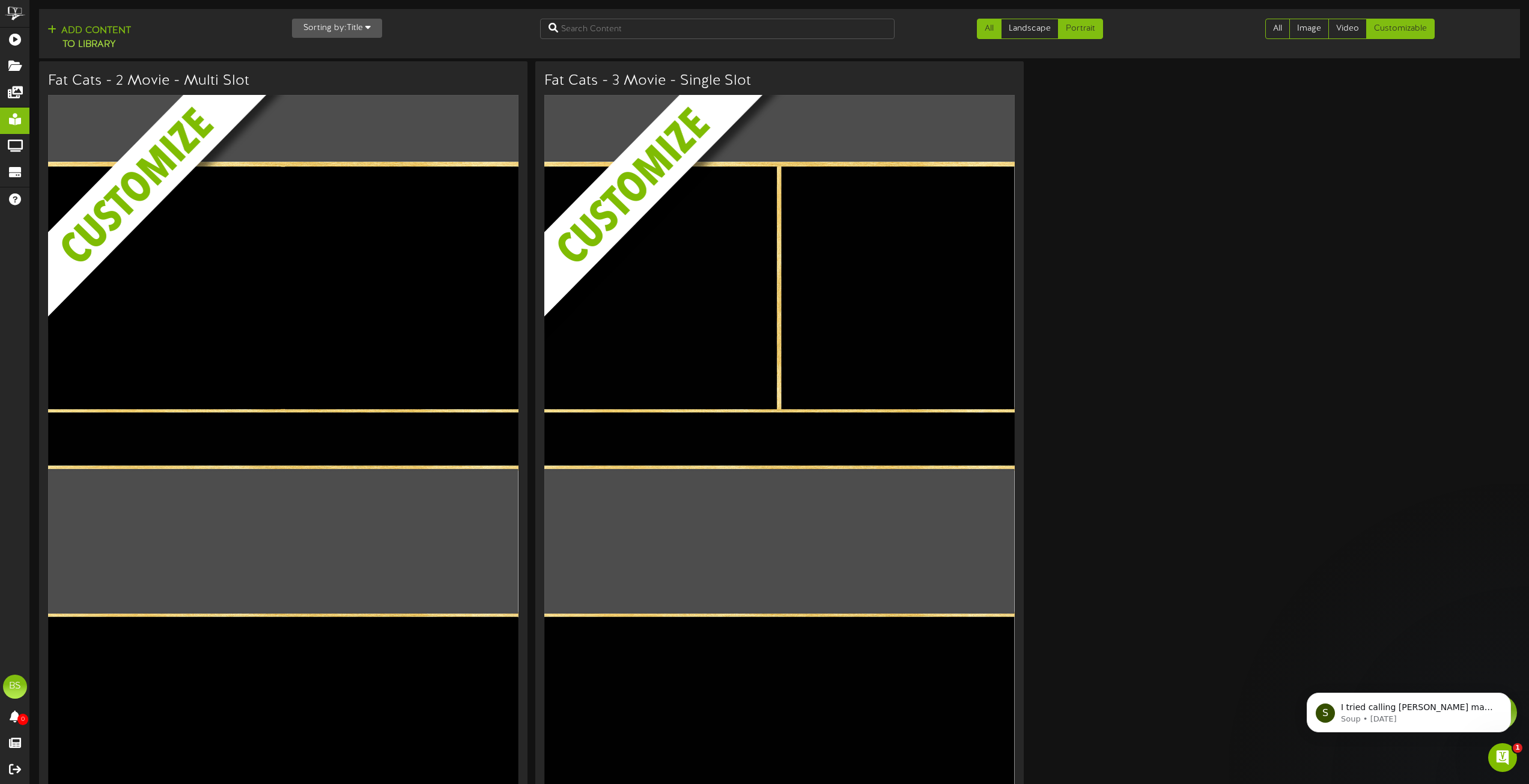
click at [992, 29] on link "All" at bounding box center [989, 29] width 25 height 21
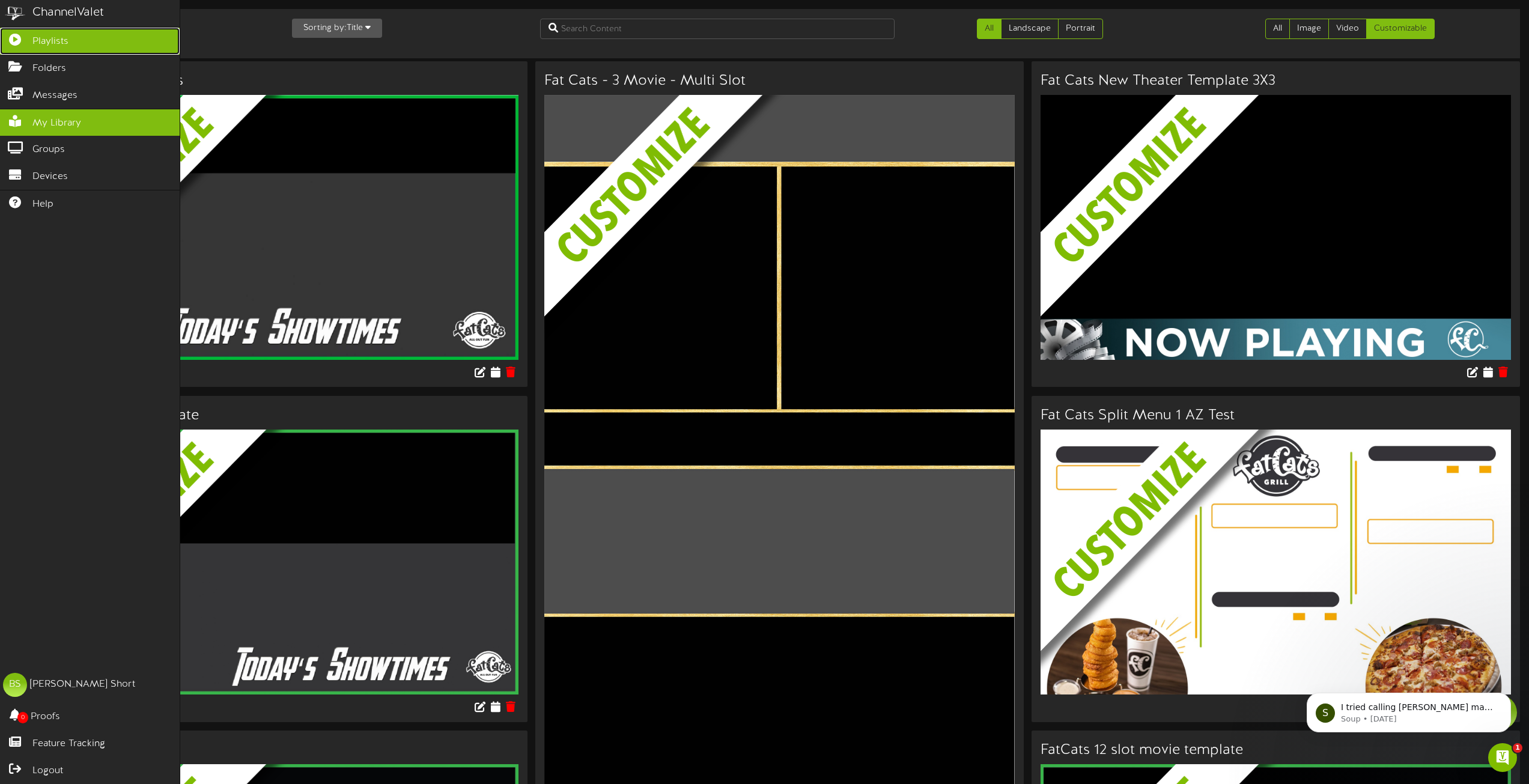
click at [53, 42] on span "Playlists" at bounding box center [51, 41] width 36 height 14
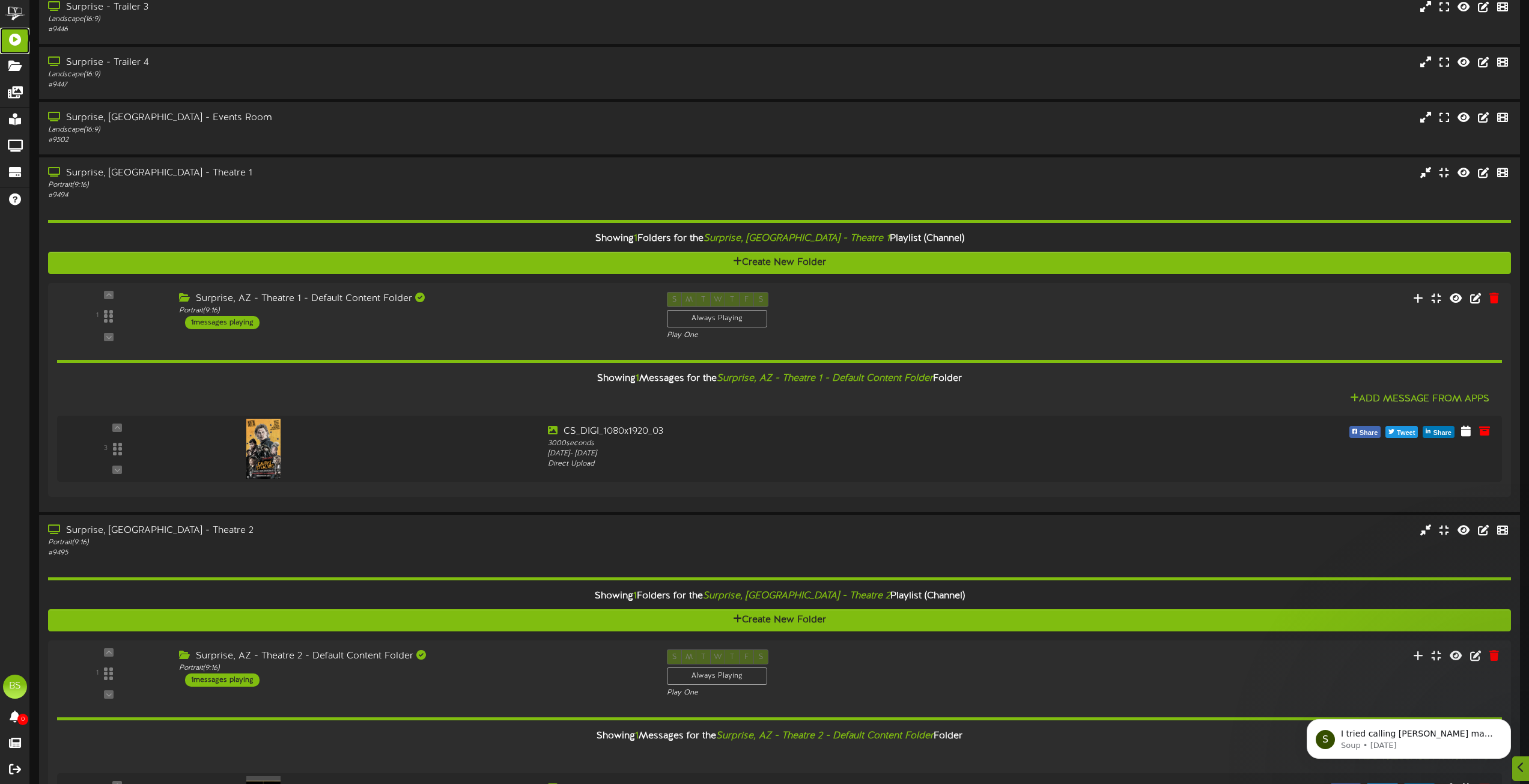
scroll to position [3544, 0]
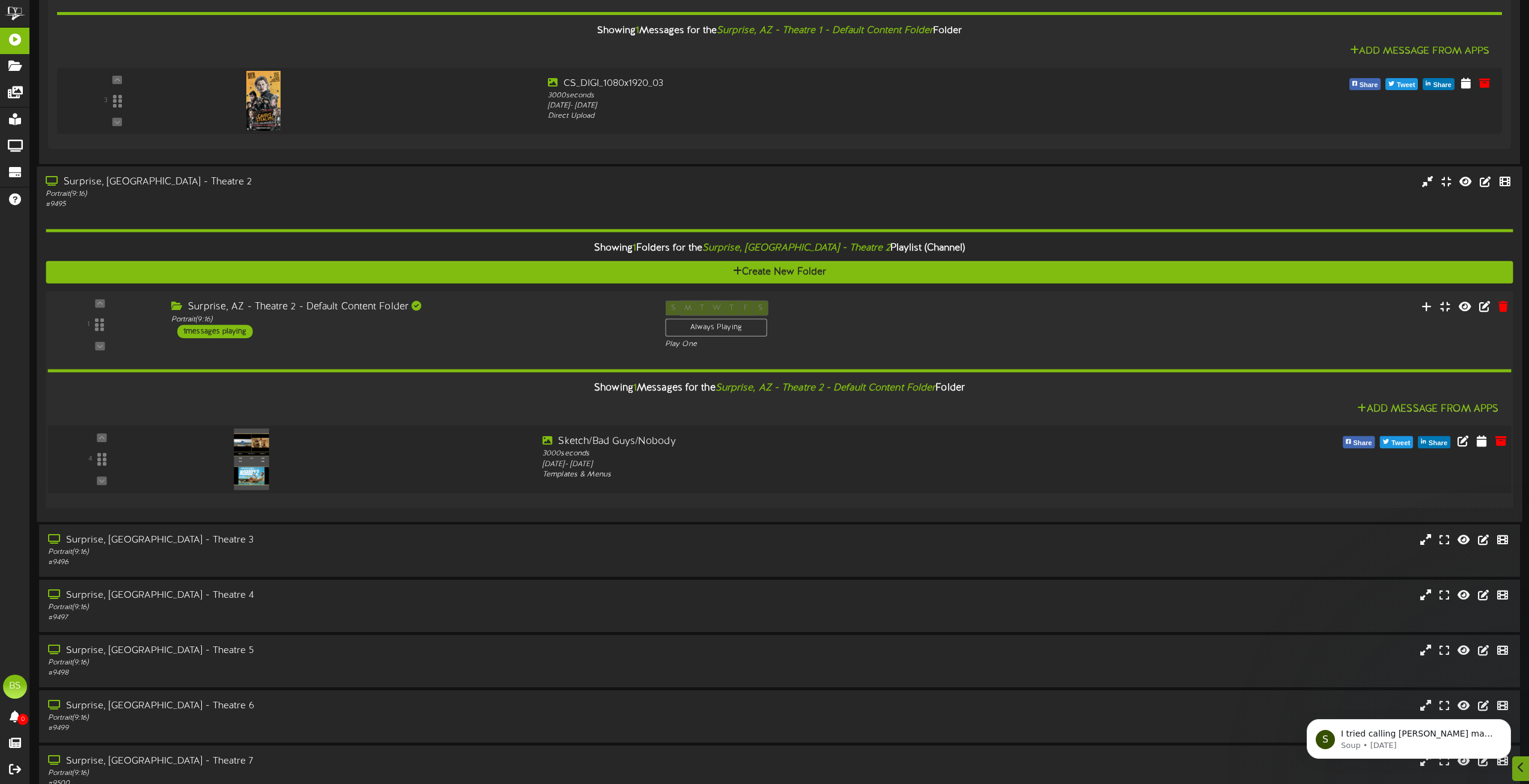
click at [252, 454] on img at bounding box center [252, 459] width 35 height 61
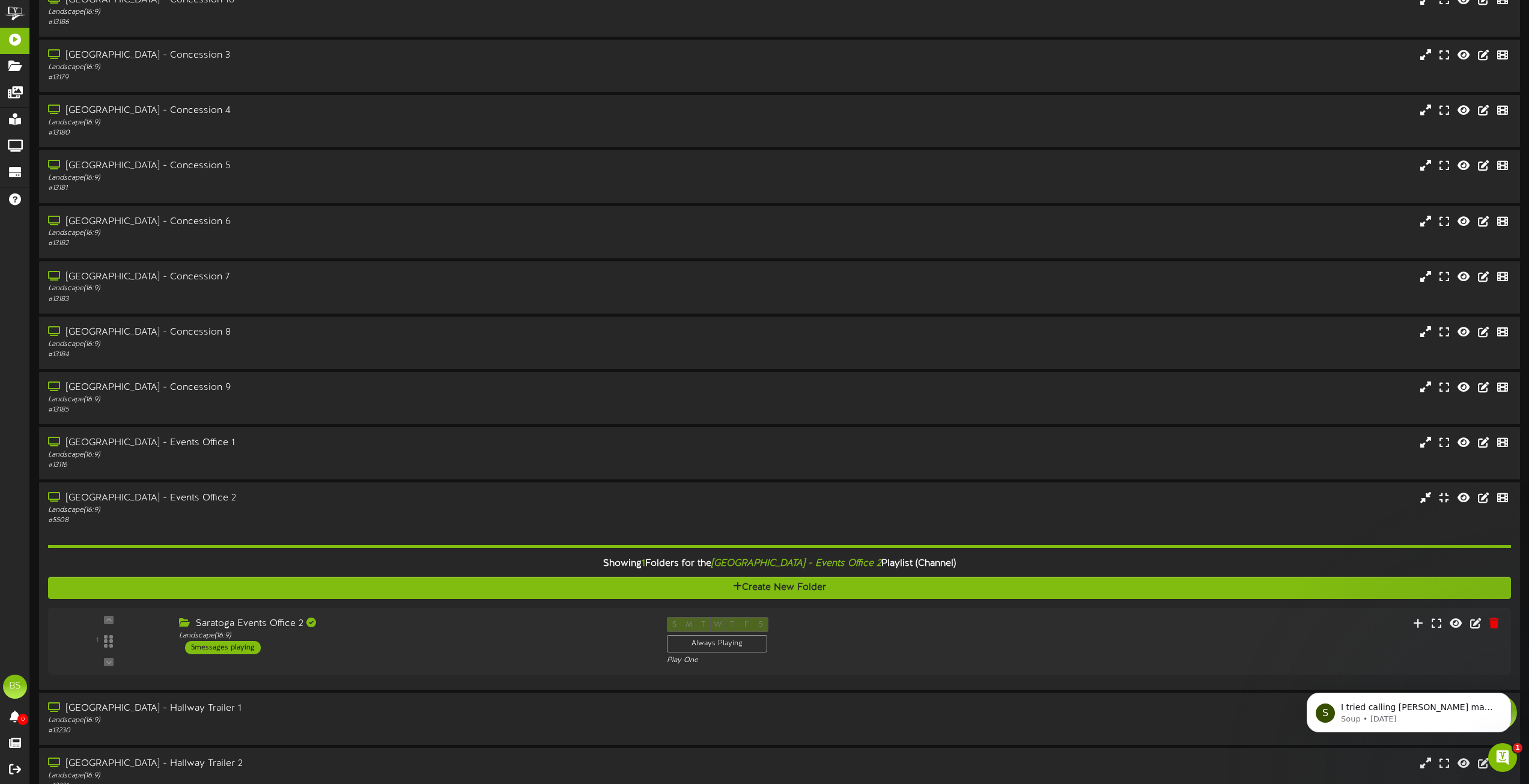
scroll to position [0, 0]
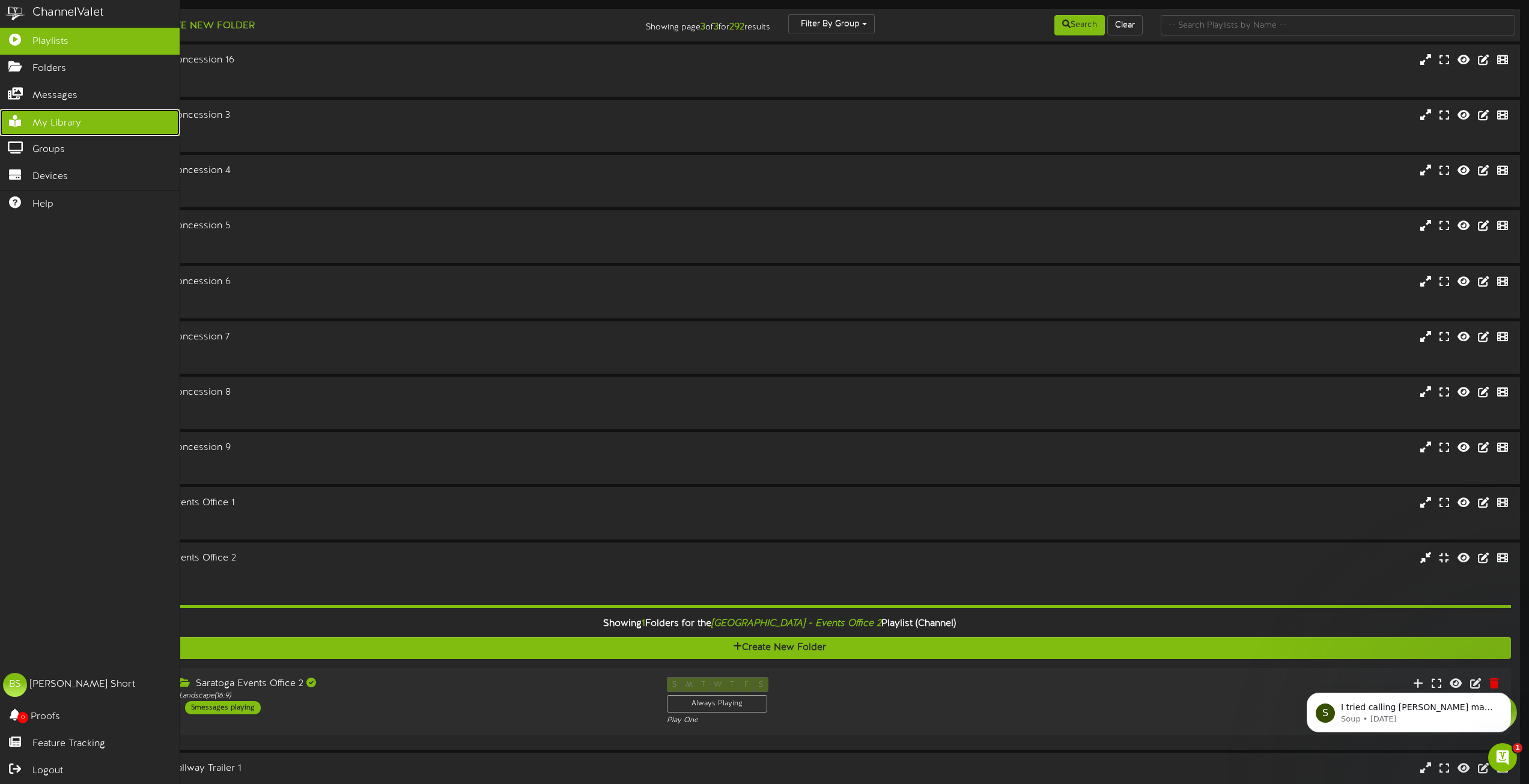
click at [57, 117] on span "My Library" at bounding box center [57, 123] width 49 height 14
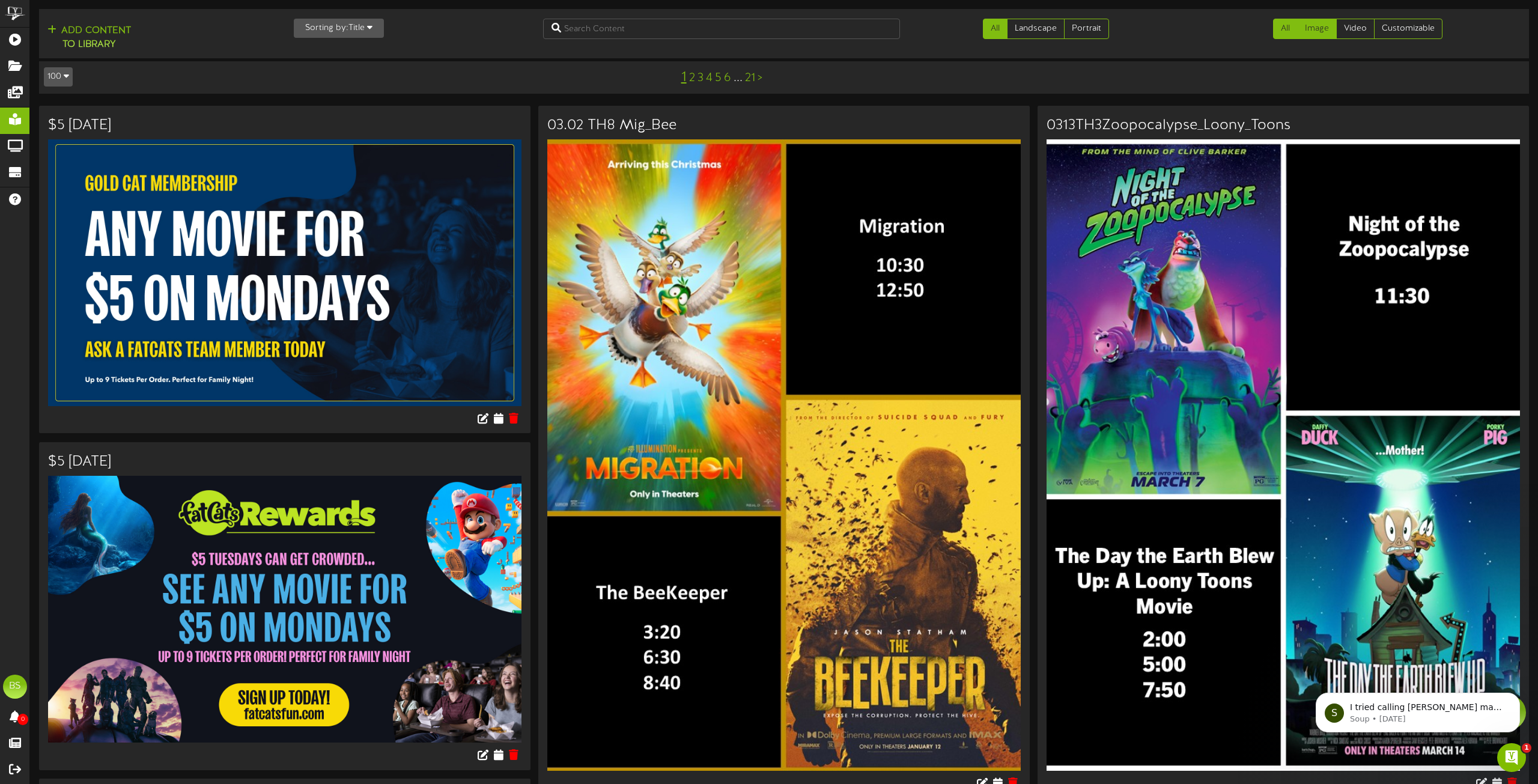
click at [1309, 30] on link "Image" at bounding box center [1316, 29] width 39 height 21
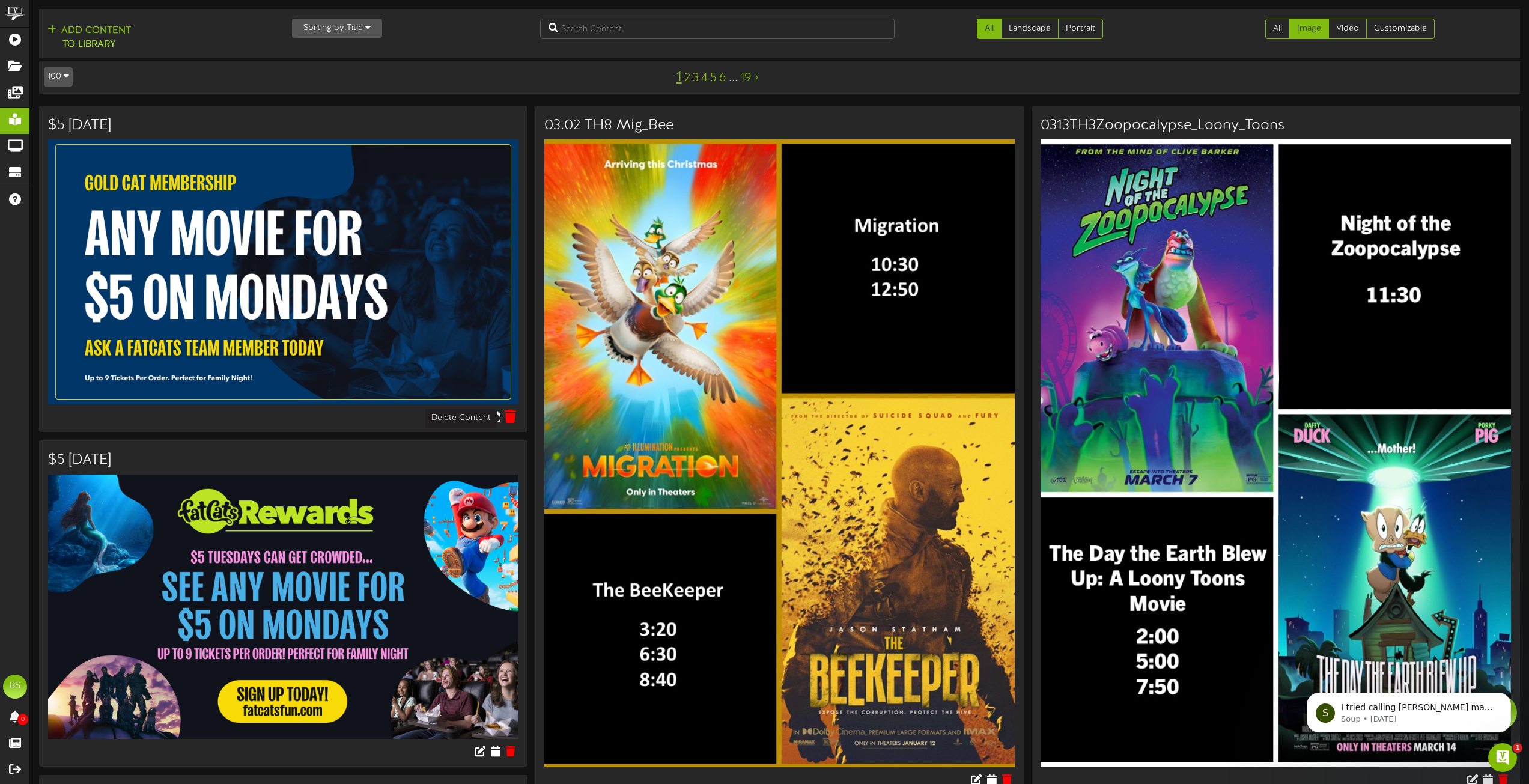
click at [513, 420] on icon at bounding box center [511, 416] width 11 height 13
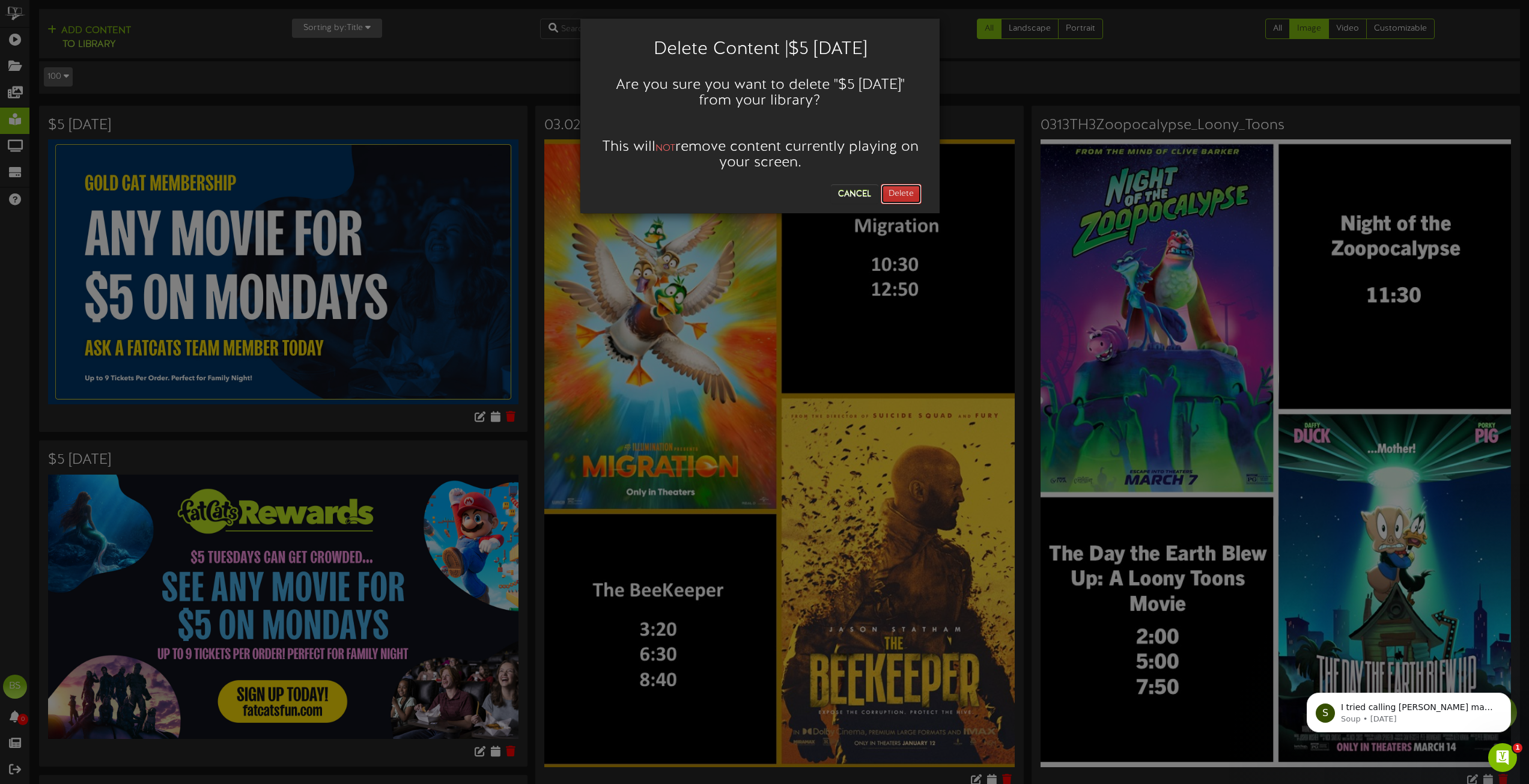
click at [891, 194] on button "Delete" at bounding box center [901, 193] width 41 height 21
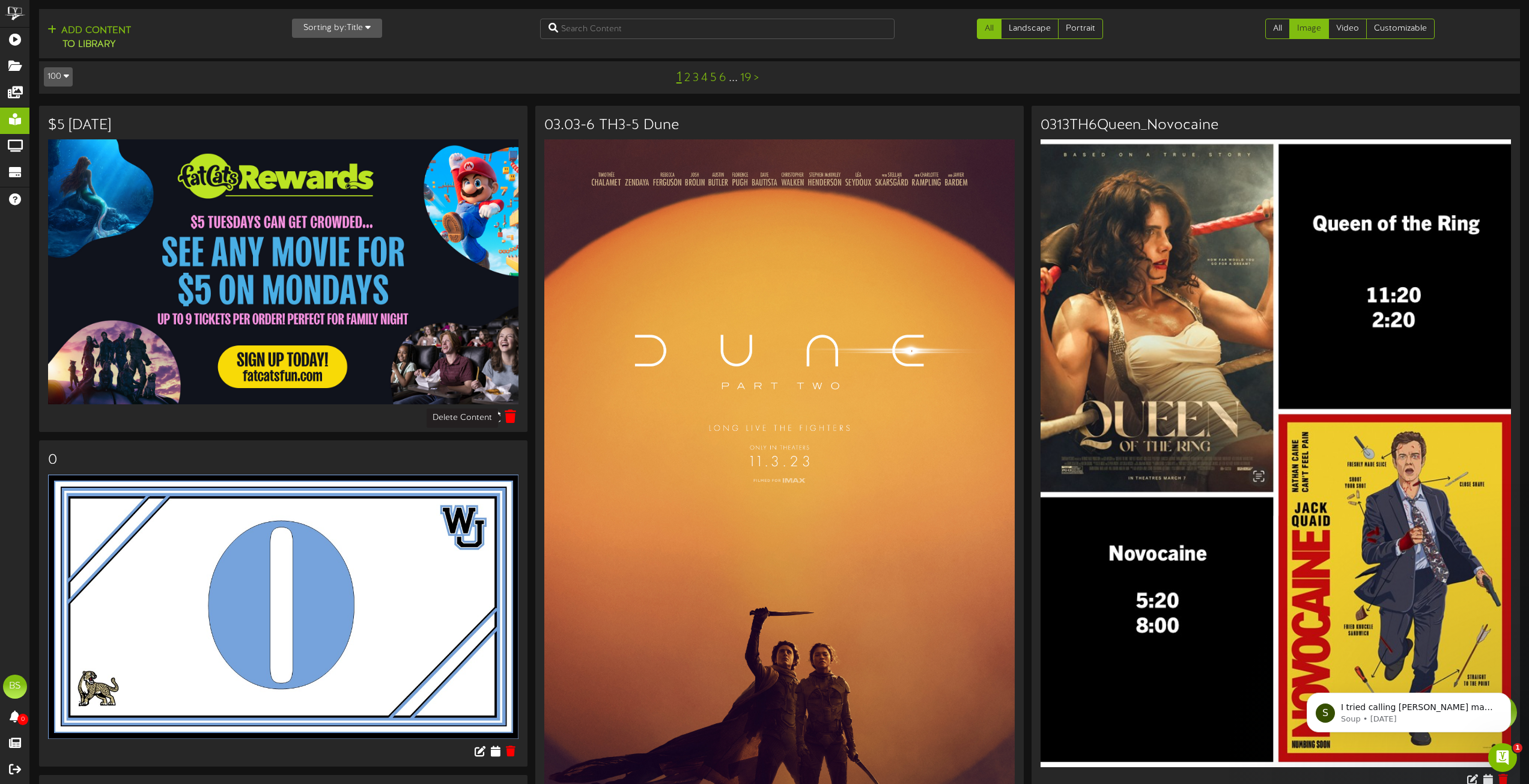
click at [508, 422] on icon at bounding box center [511, 416] width 11 height 13
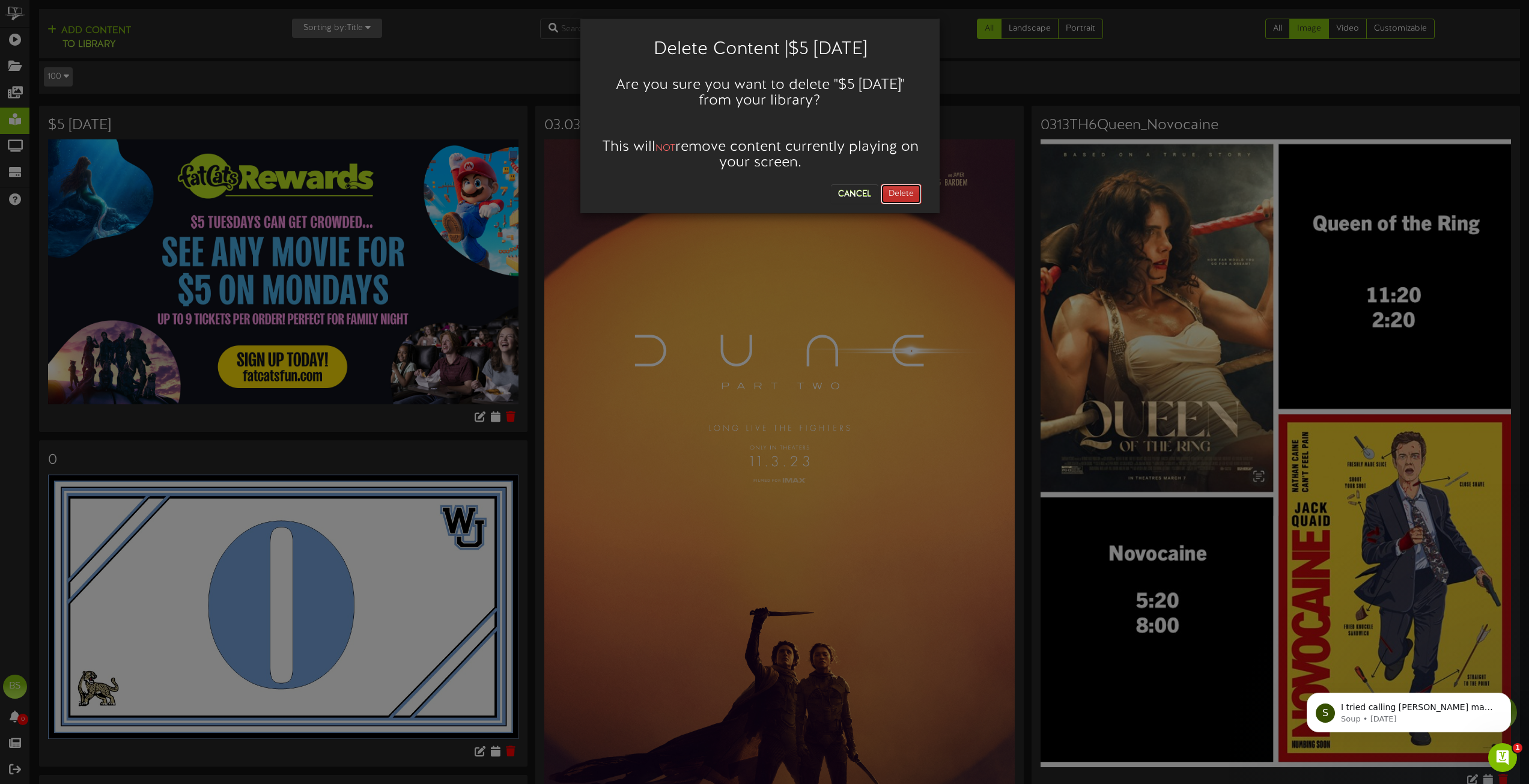
click at [901, 195] on button "Delete" at bounding box center [901, 193] width 41 height 21
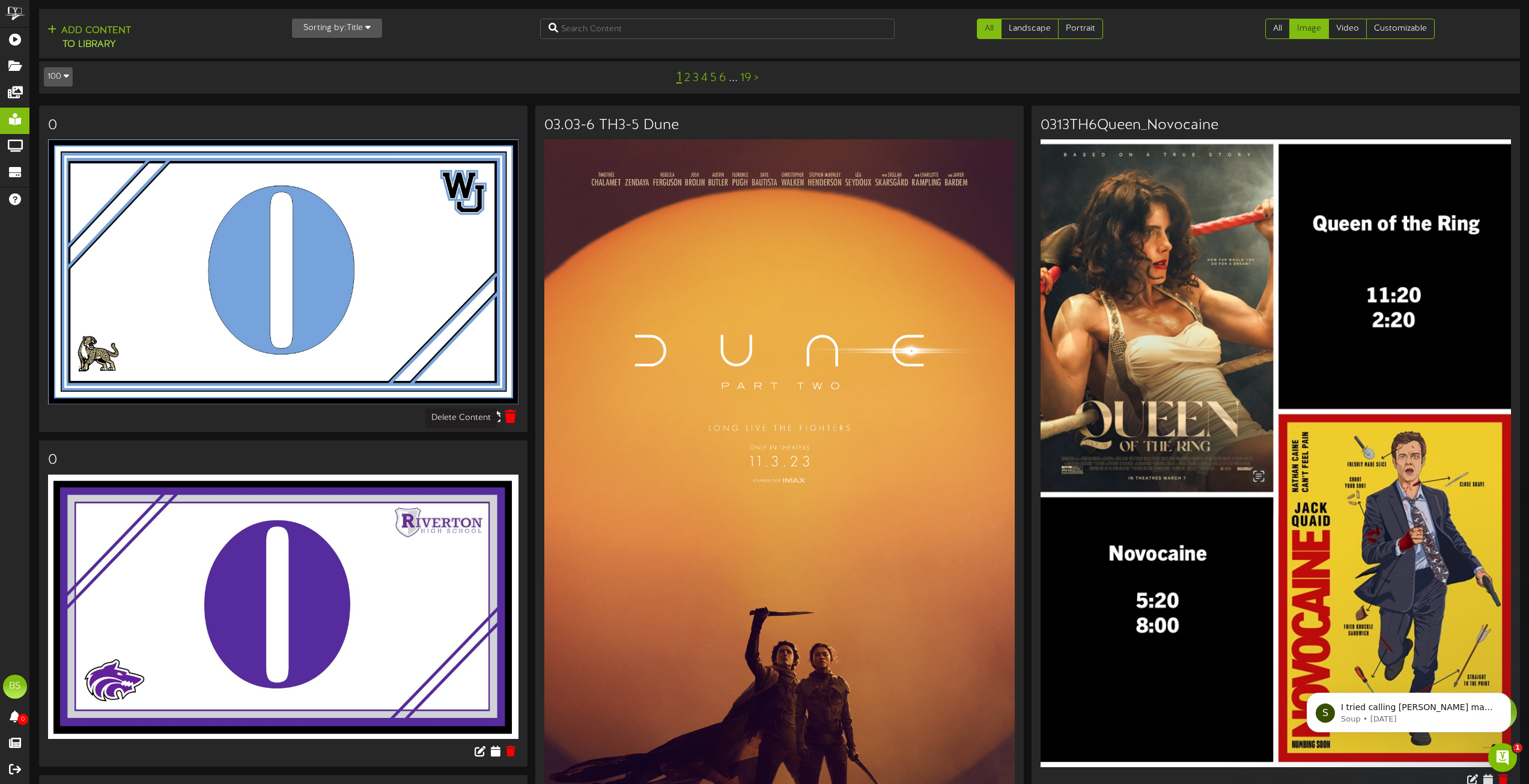
click at [515, 418] on icon at bounding box center [511, 416] width 11 height 13
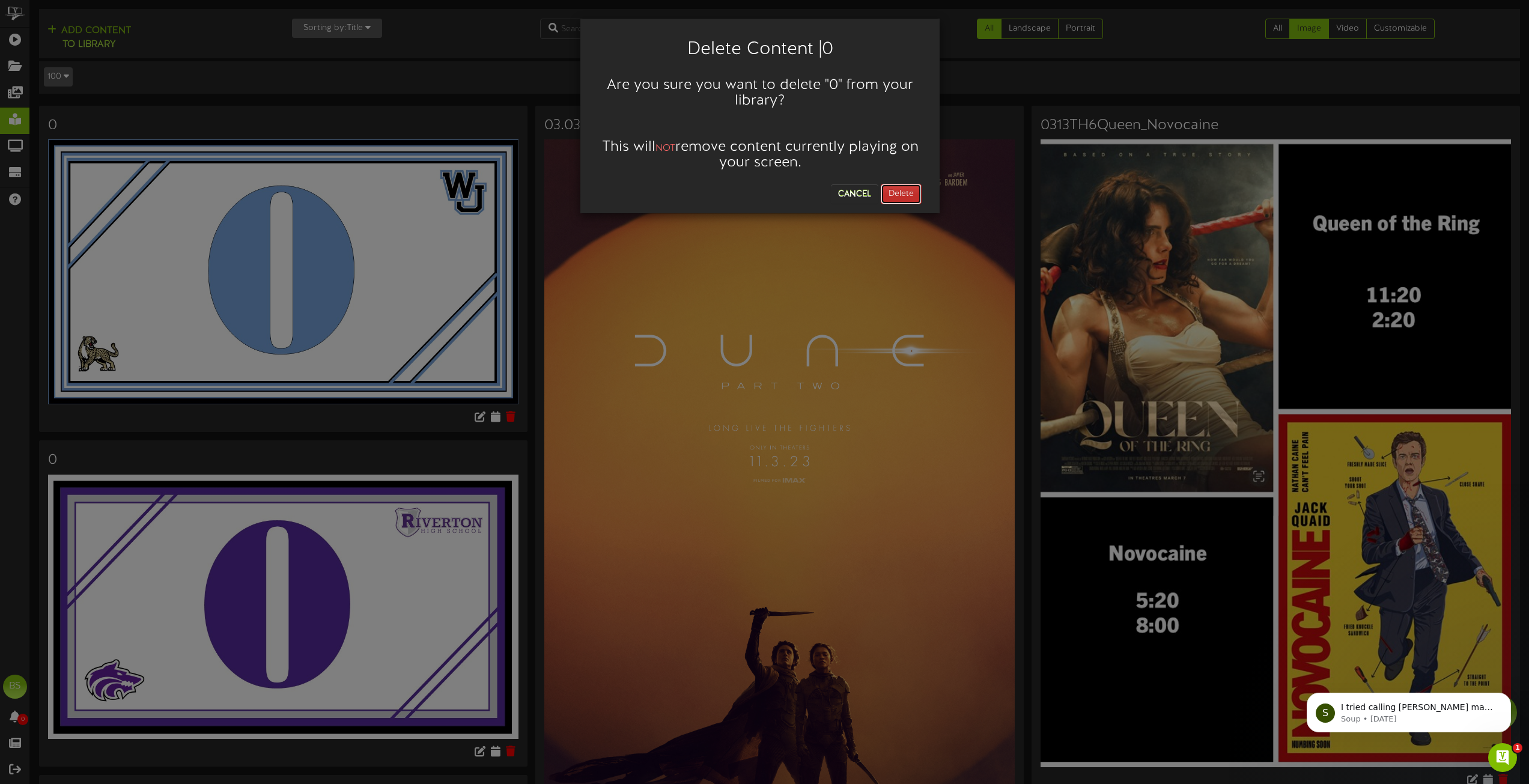
click at [906, 193] on button "Delete" at bounding box center [901, 193] width 41 height 21
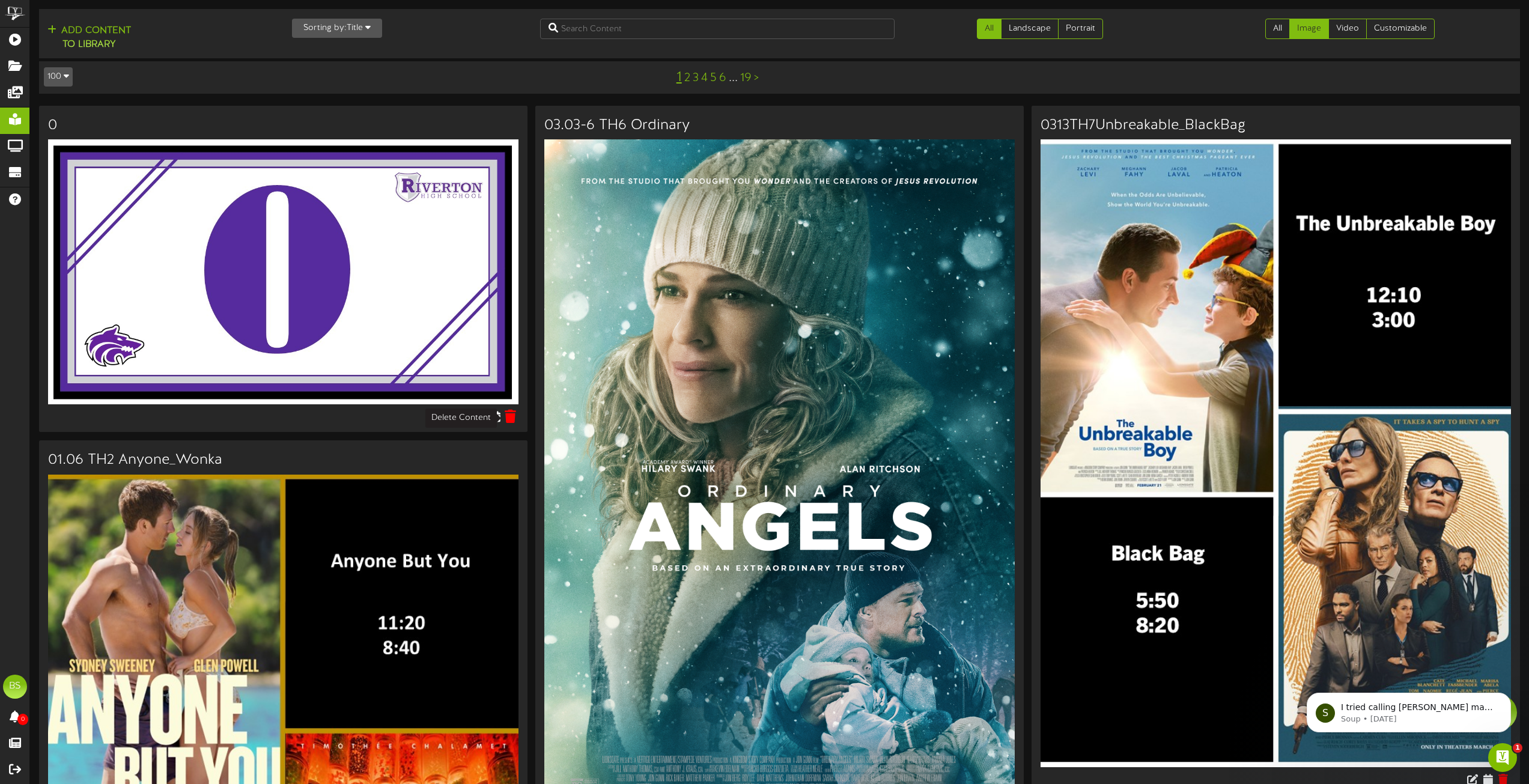
click at [514, 417] on icon at bounding box center [511, 416] width 11 height 13
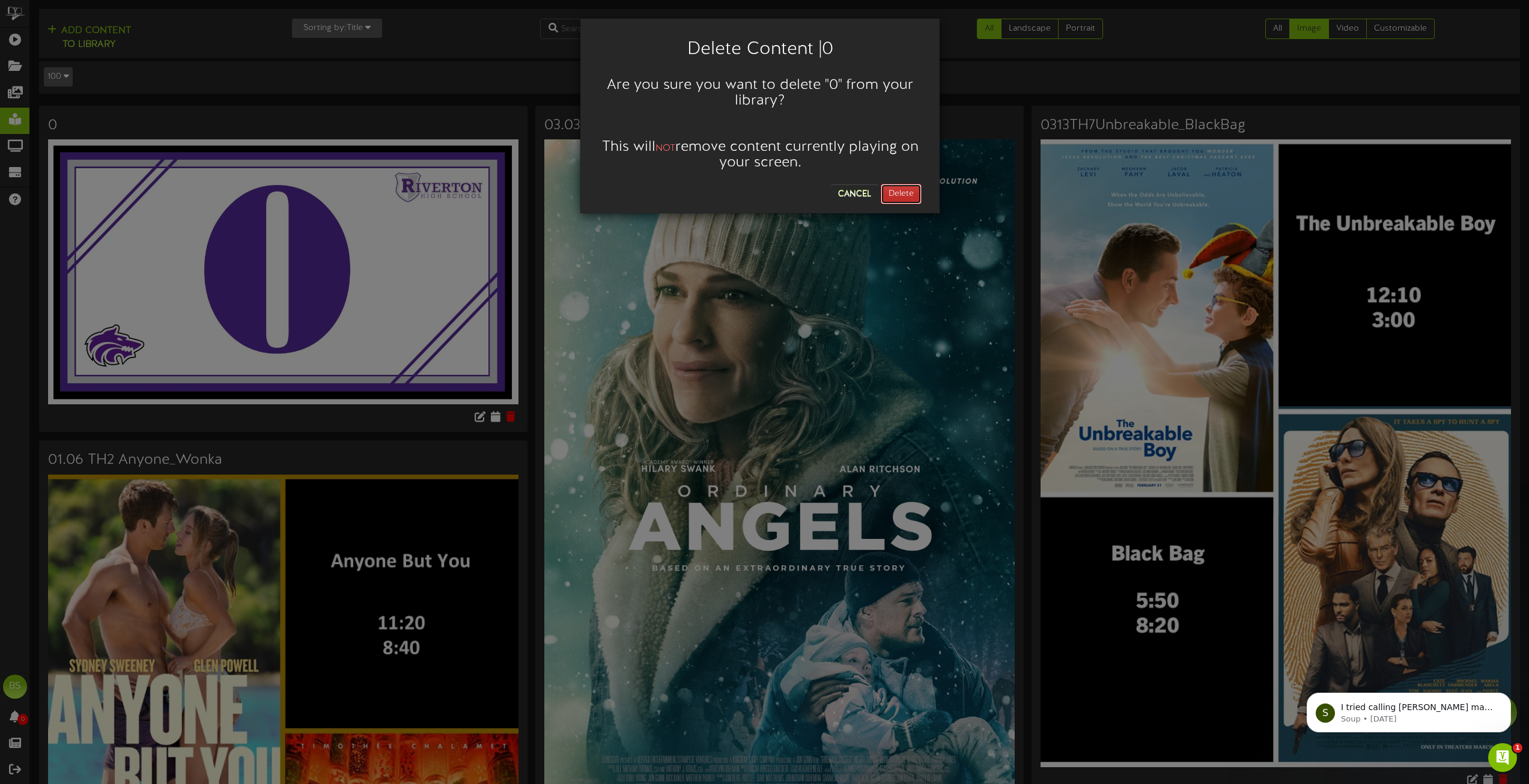
click at [906, 190] on button "Delete" at bounding box center [901, 193] width 41 height 21
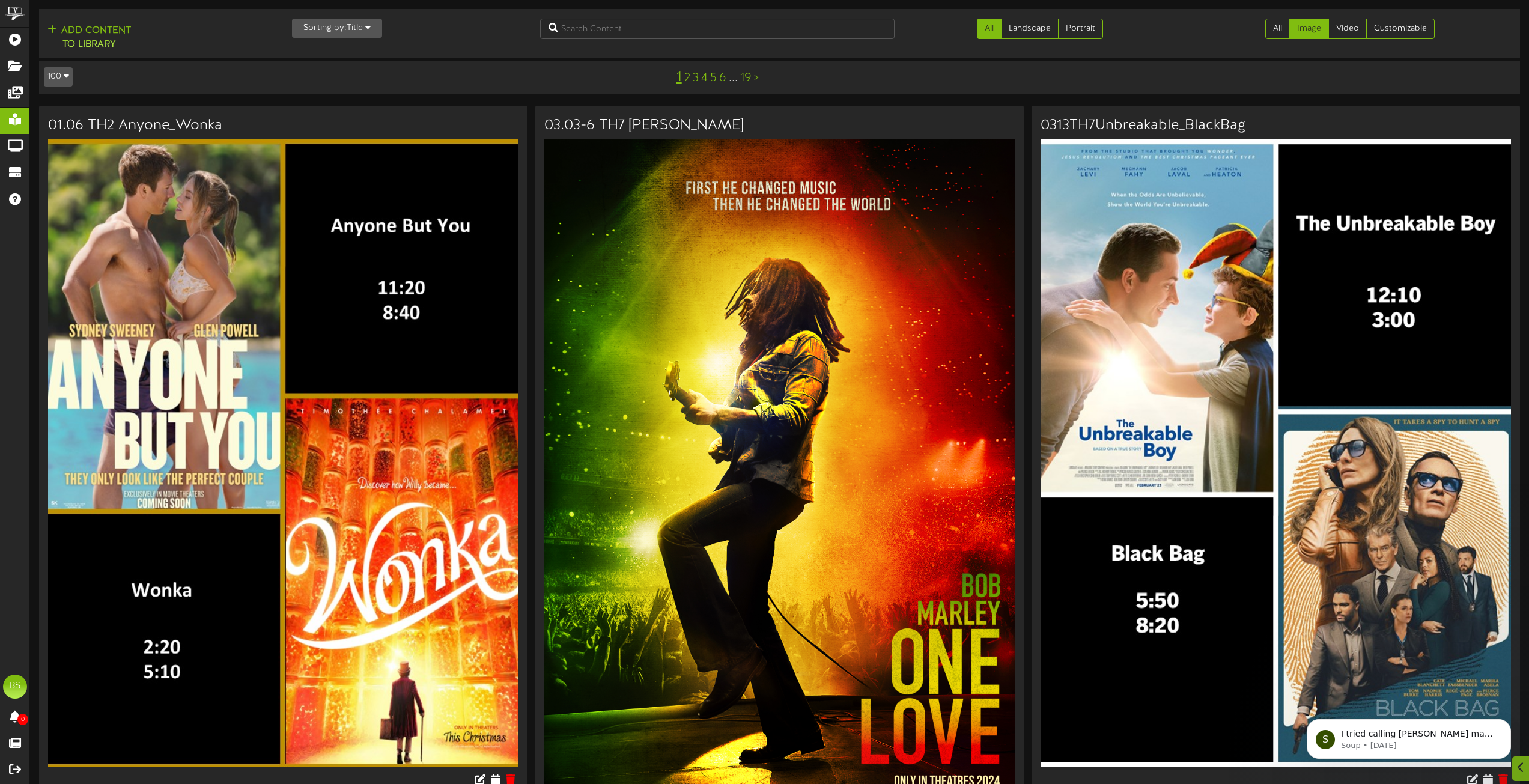
scroll to position [360, 0]
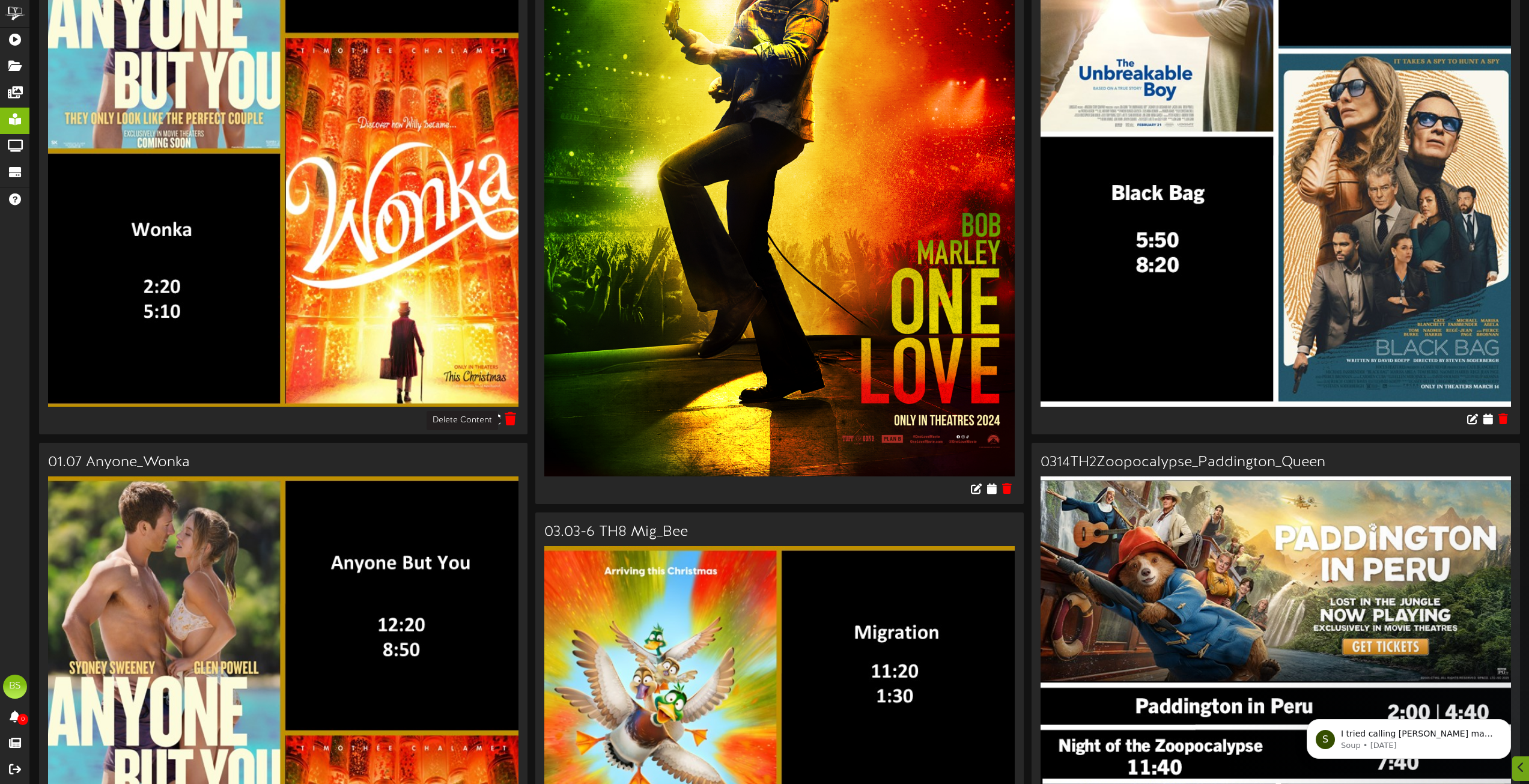
click at [510, 418] on icon at bounding box center [511, 418] width 11 height 13
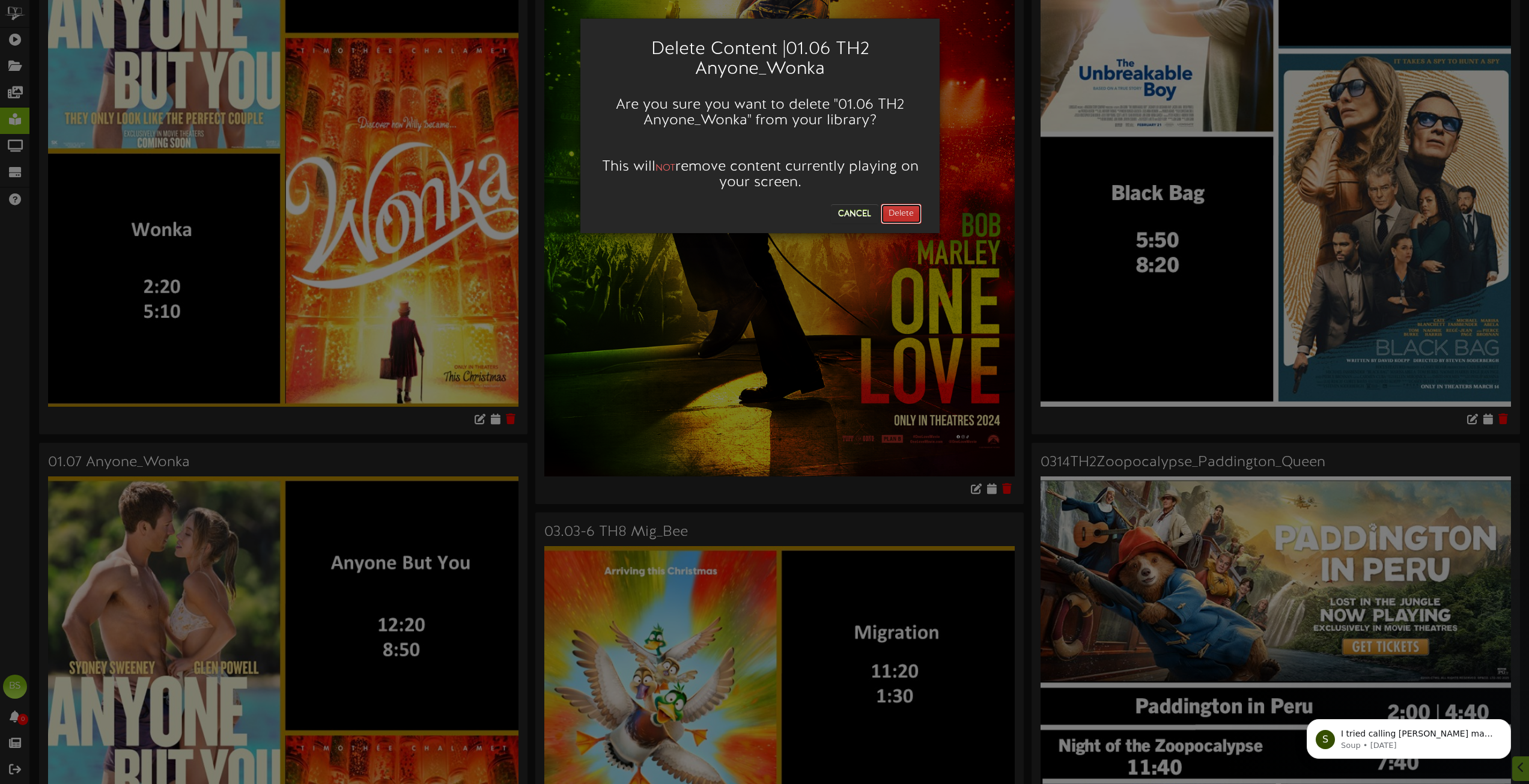
click at [912, 218] on button "Delete" at bounding box center [901, 214] width 41 height 21
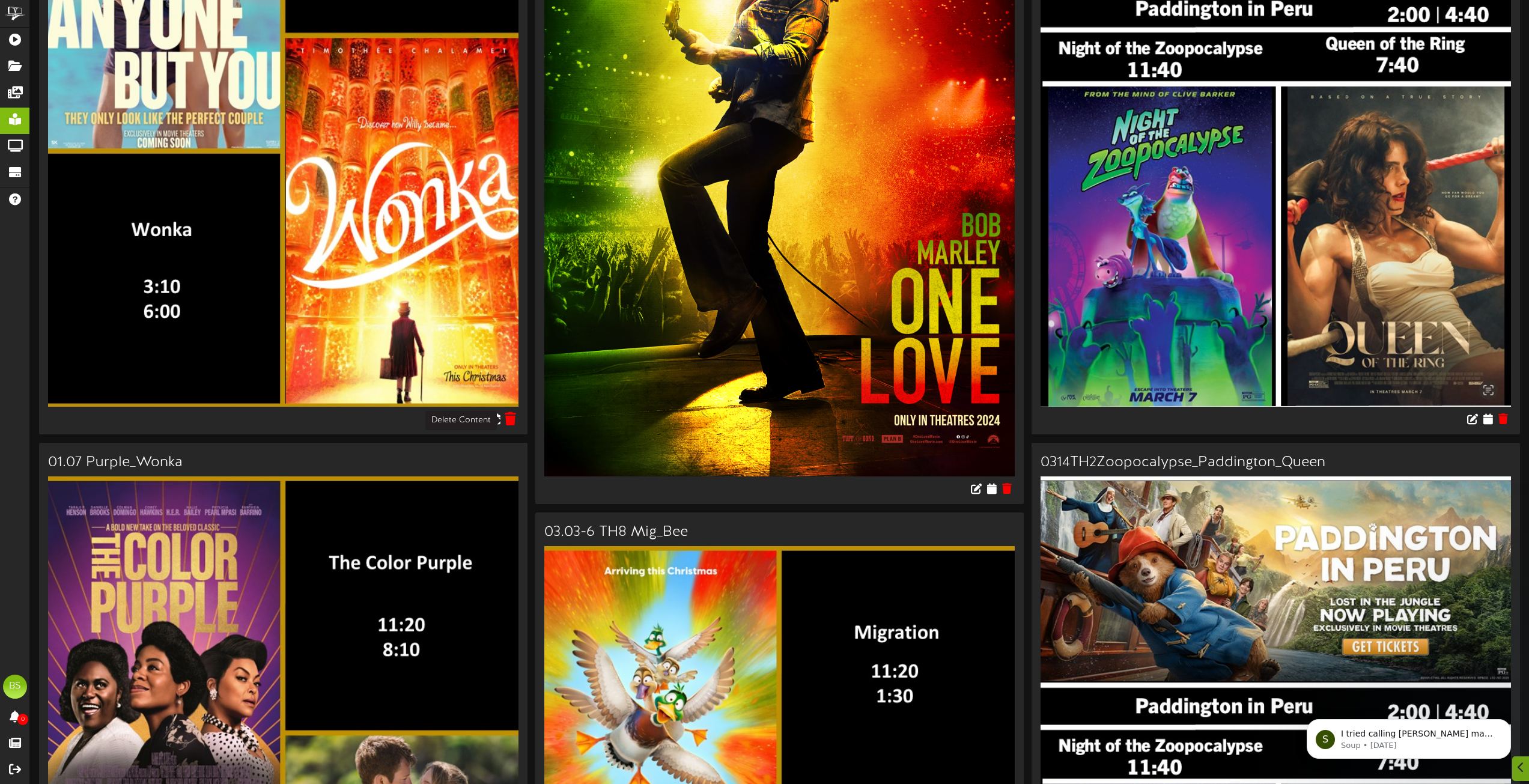
click at [509, 420] on icon at bounding box center [511, 418] width 11 height 13
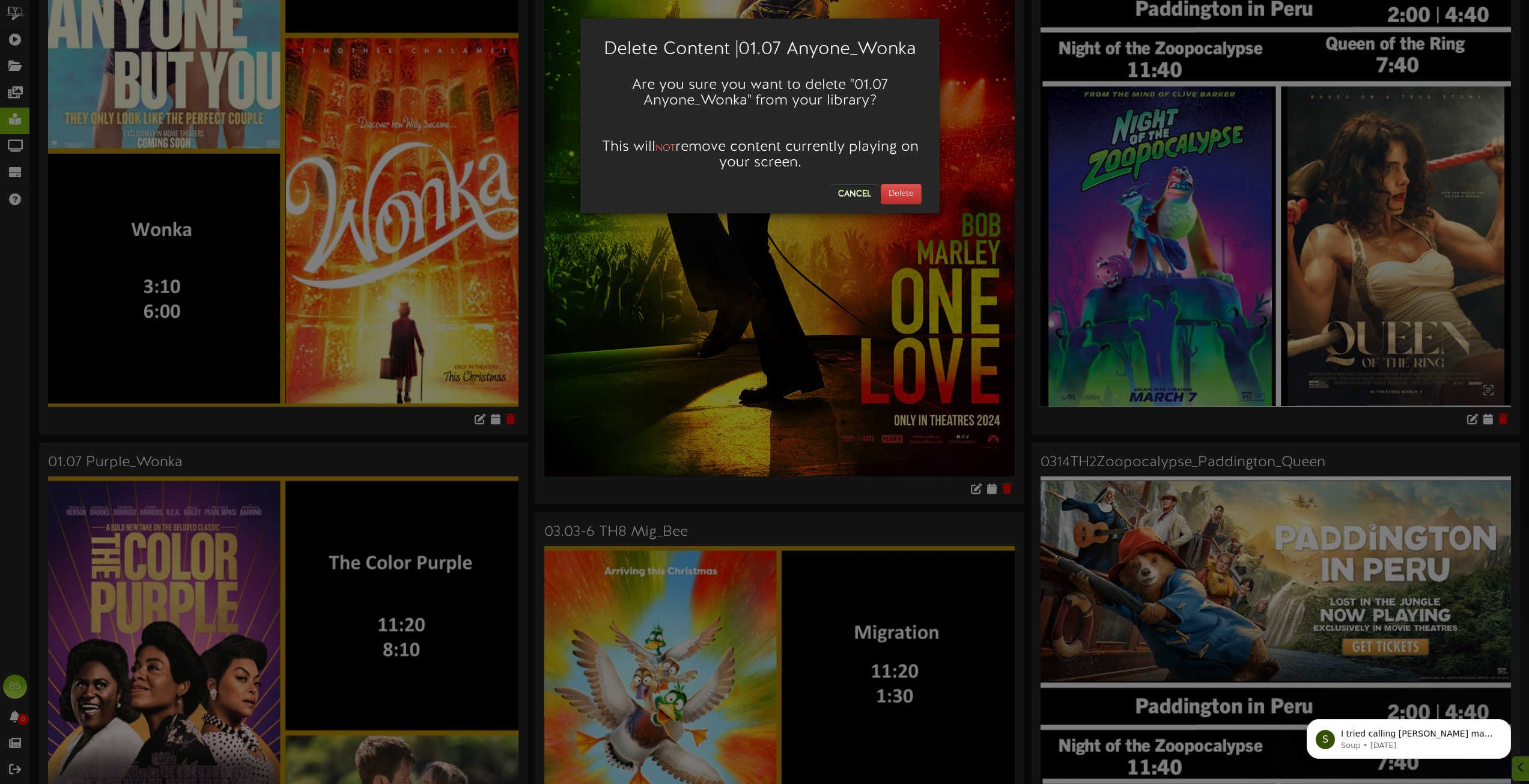
click at [904, 204] on div "Delete Content | 01.07 Anyone_Wonka Are you sure you want to delete " 01.07 Any…" at bounding box center [760, 116] width 359 height 195
click at [900, 204] on button "Delete" at bounding box center [901, 193] width 41 height 21
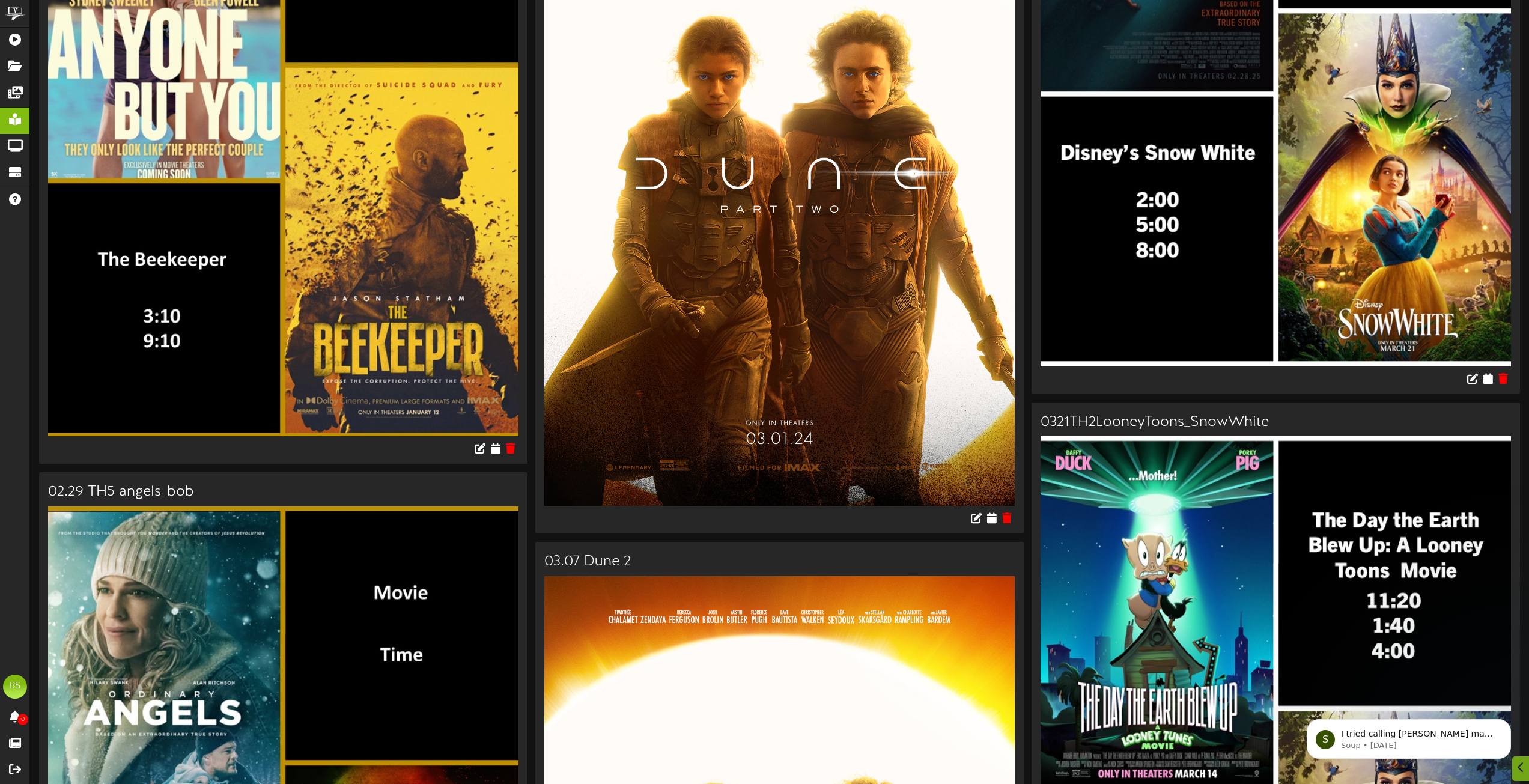
scroll to position [2523, 0]
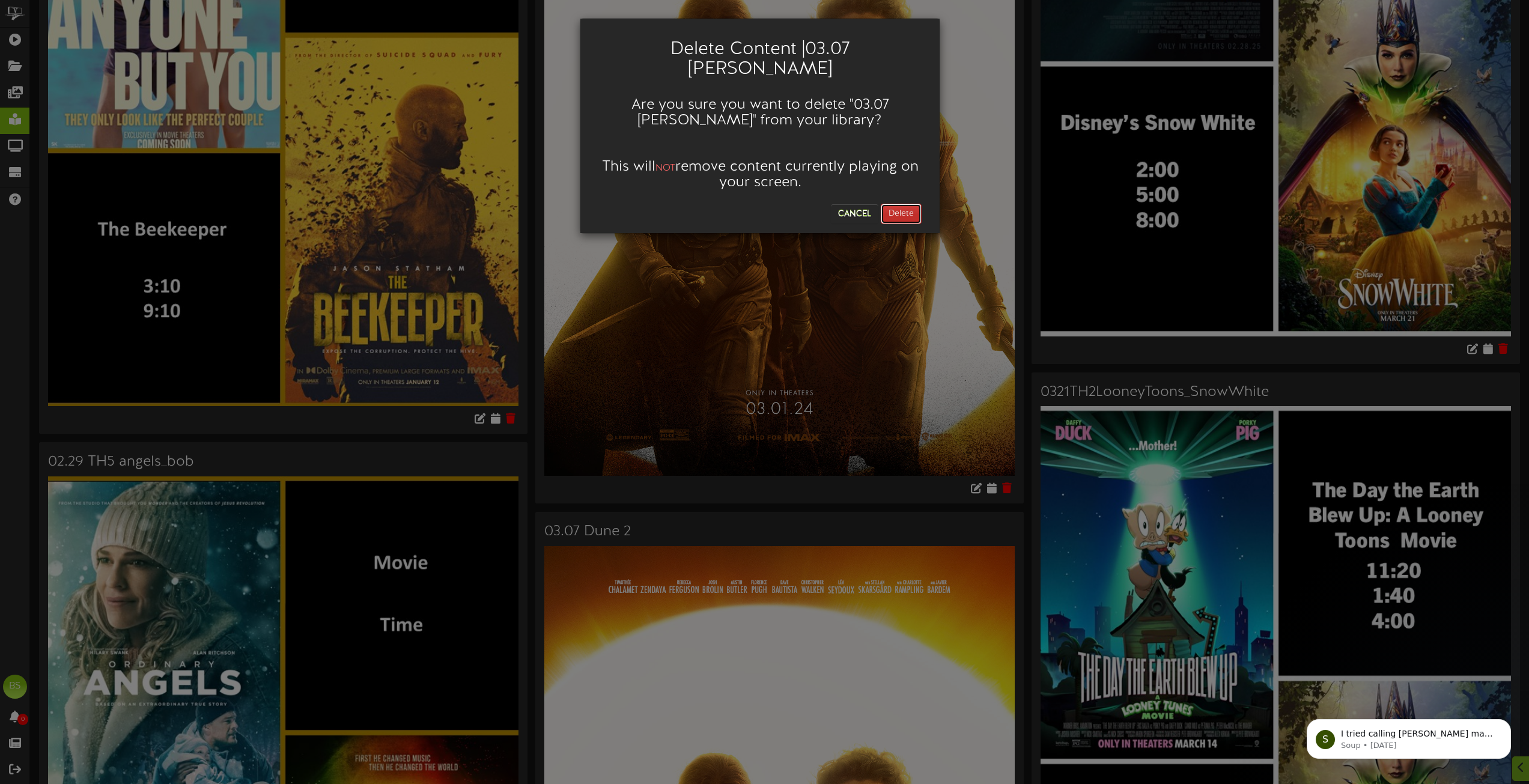
click at [898, 204] on button "Delete" at bounding box center [901, 214] width 41 height 21
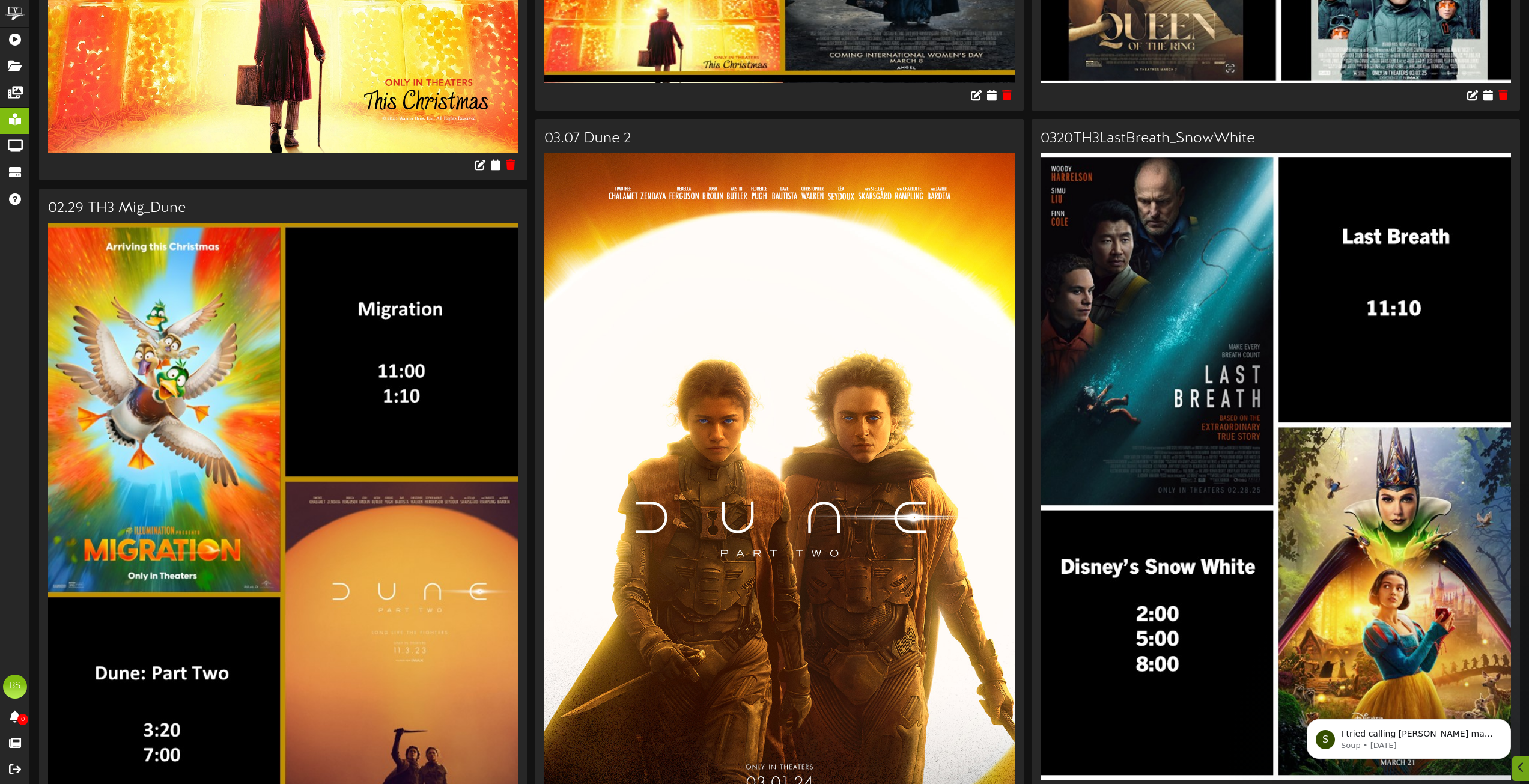
scroll to position [1922, 0]
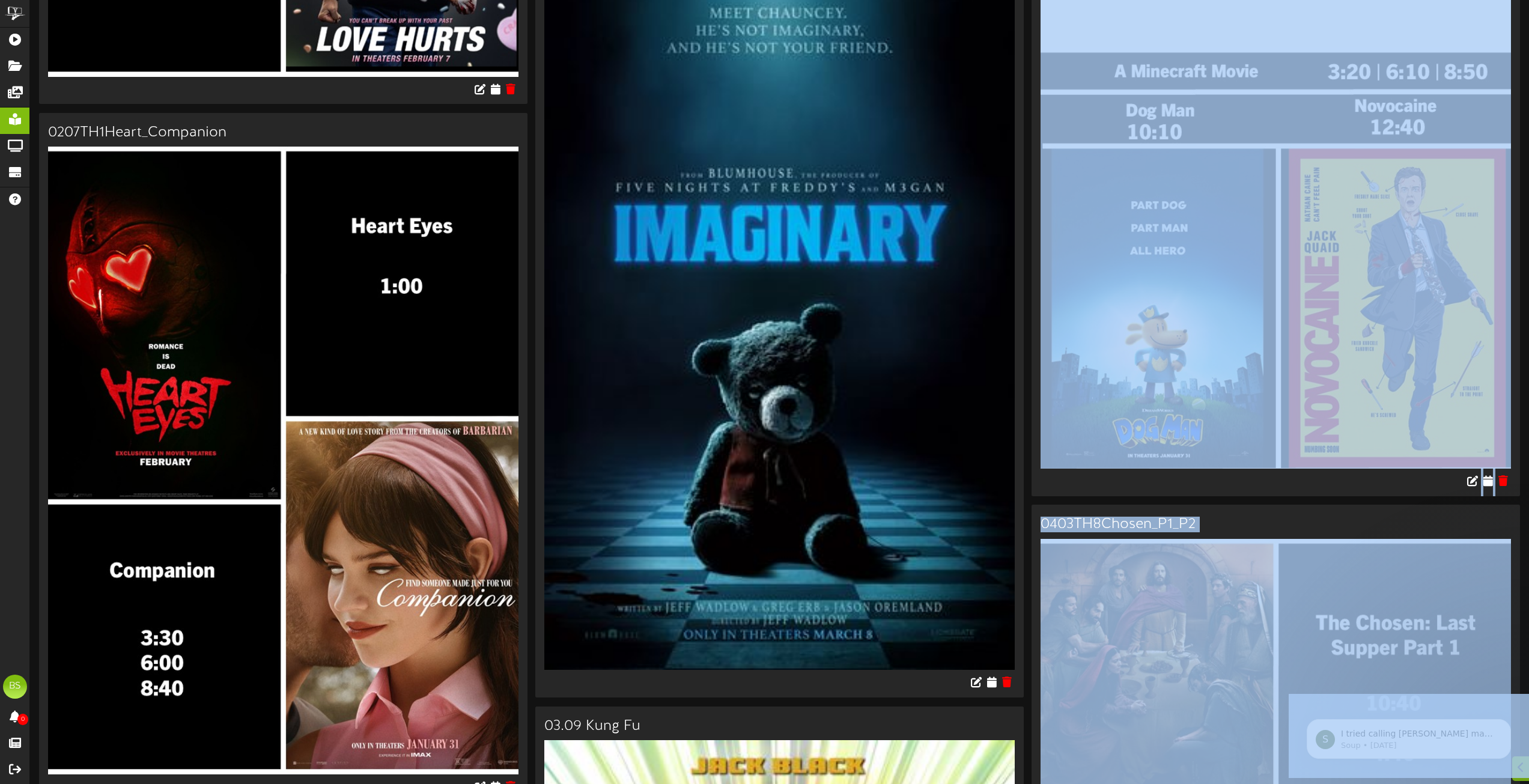
drag, startPoint x: 2815, startPoint y: 1173, endPoint x: 1491, endPoint y: 708, distance: 1403.3
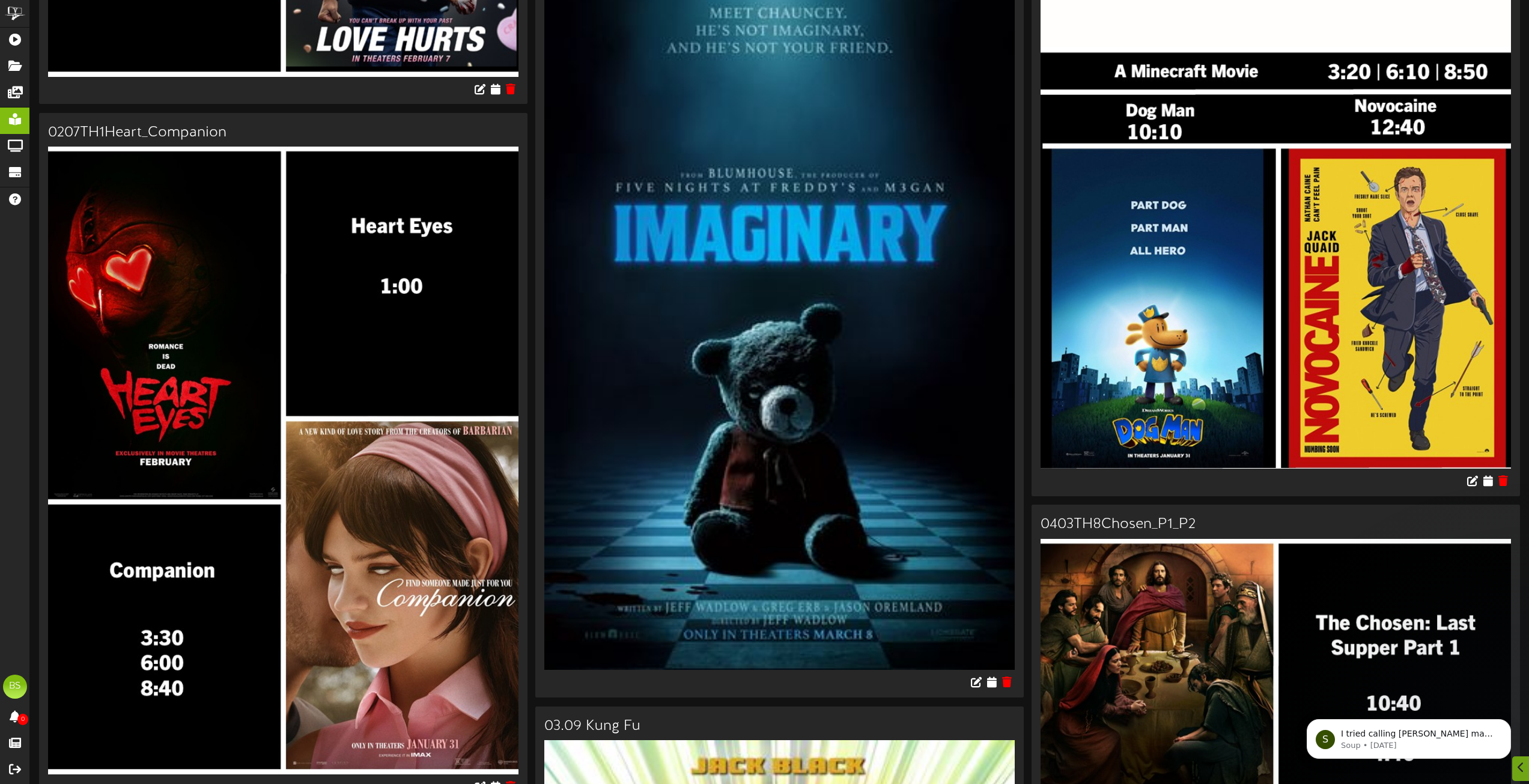
drag, startPoint x: 1491, startPoint y: 708, endPoint x: 1491, endPoint y: 698, distance: 10.0
click at [1490, 709] on body "S I tried calling [PERSON_NAME] made some changes so please let me know if the …" at bounding box center [1409, 736] width 231 height 75
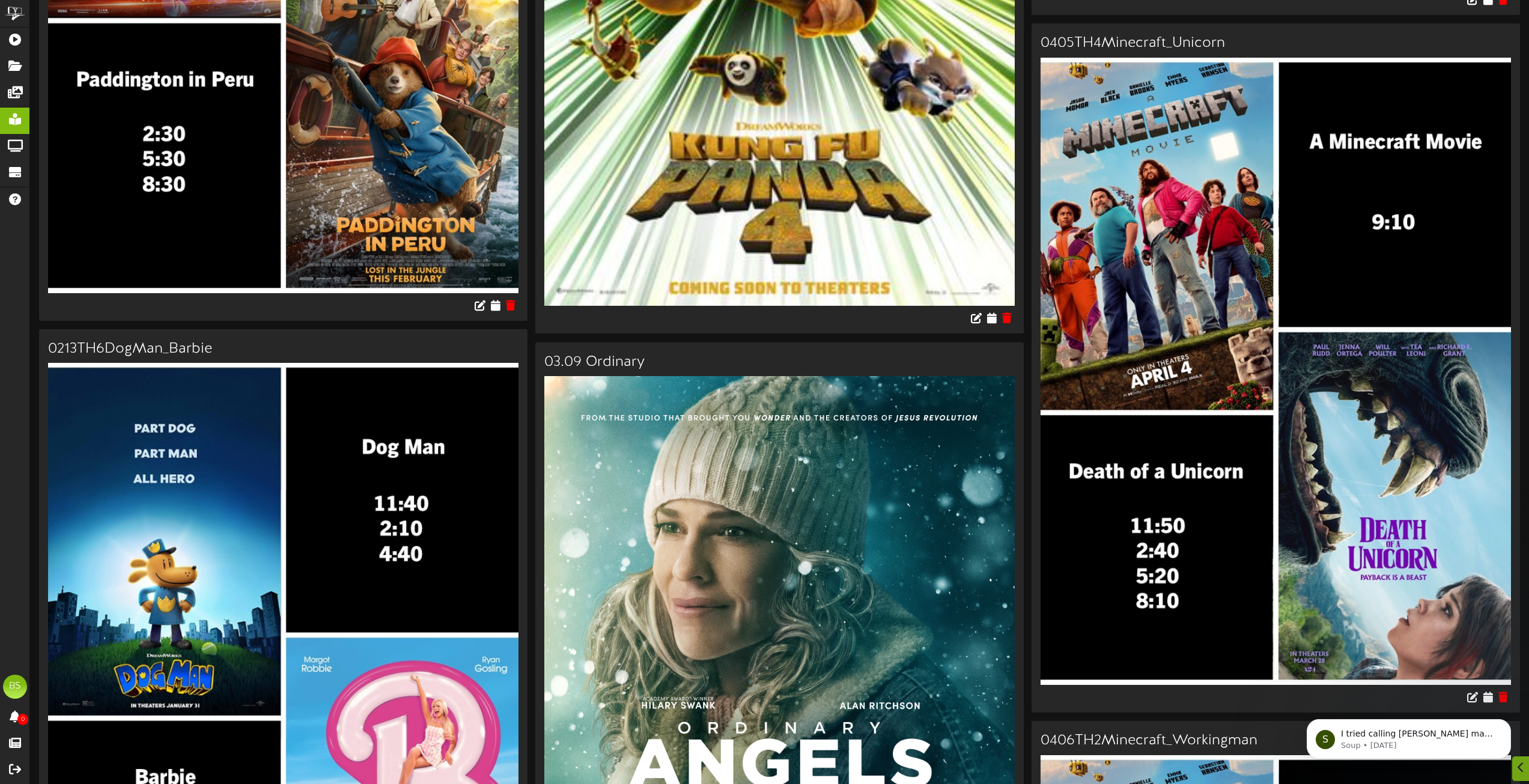
scroll to position [14682, 0]
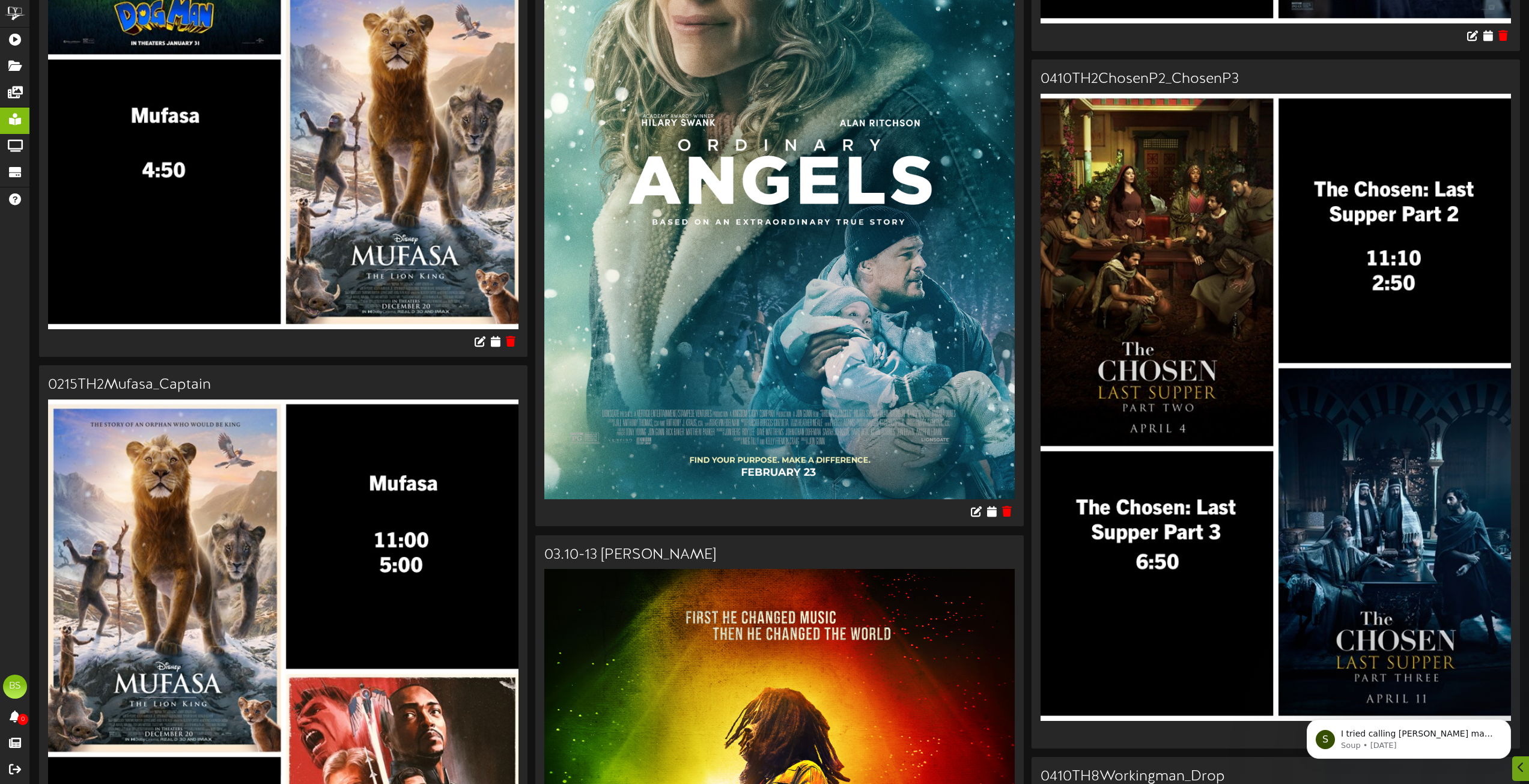
drag, startPoint x: 1526, startPoint y: 630, endPoint x: 1520, endPoint y: 657, distance: 27.7
drag, startPoint x: 1520, startPoint y: 657, endPoint x: 1514, endPoint y: 695, distance: 38.5
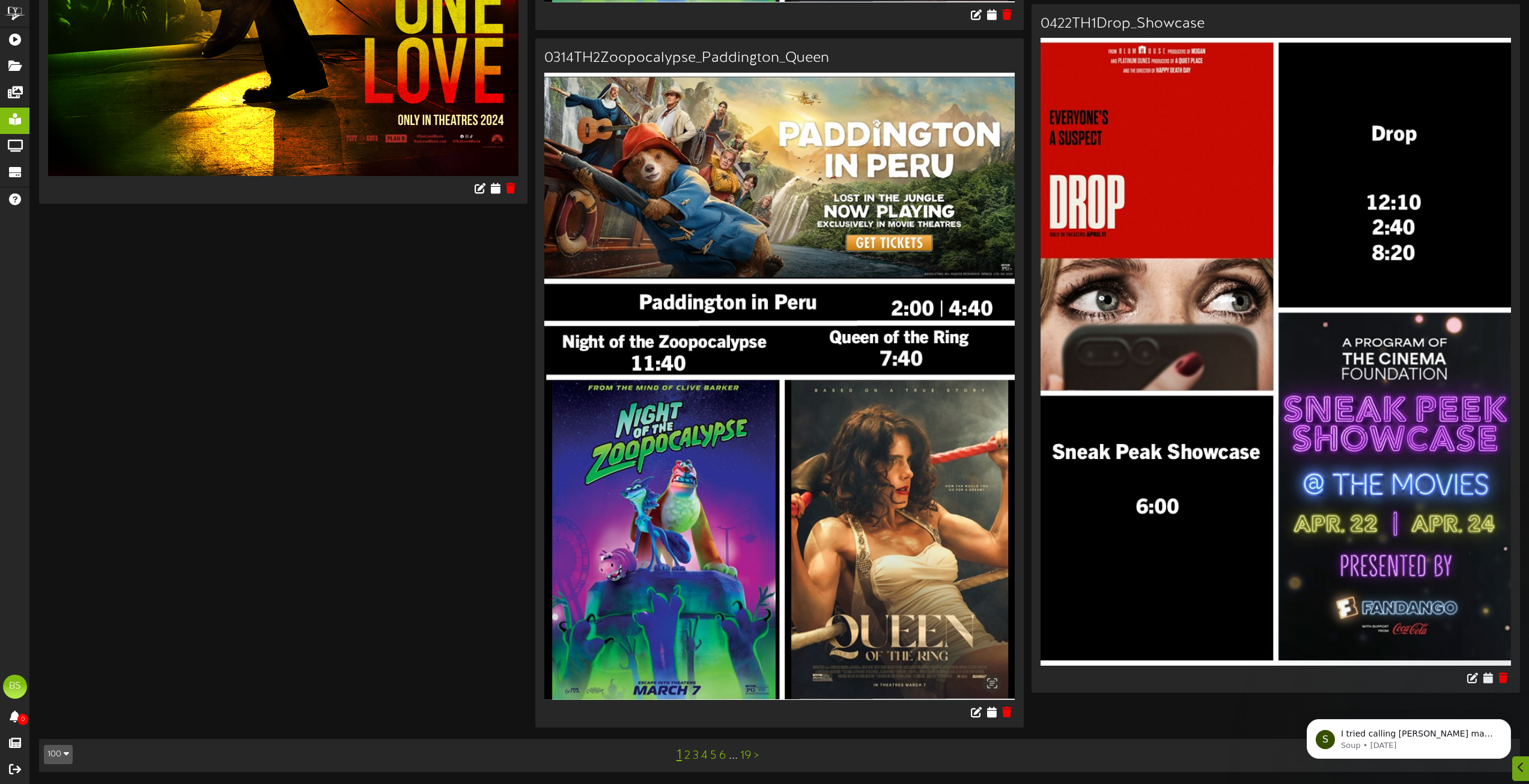
click at [1517, 775] on html "S I tried calling [PERSON_NAME] made some changes so please let me know if the …" at bounding box center [1409, 736] width 240 height 84
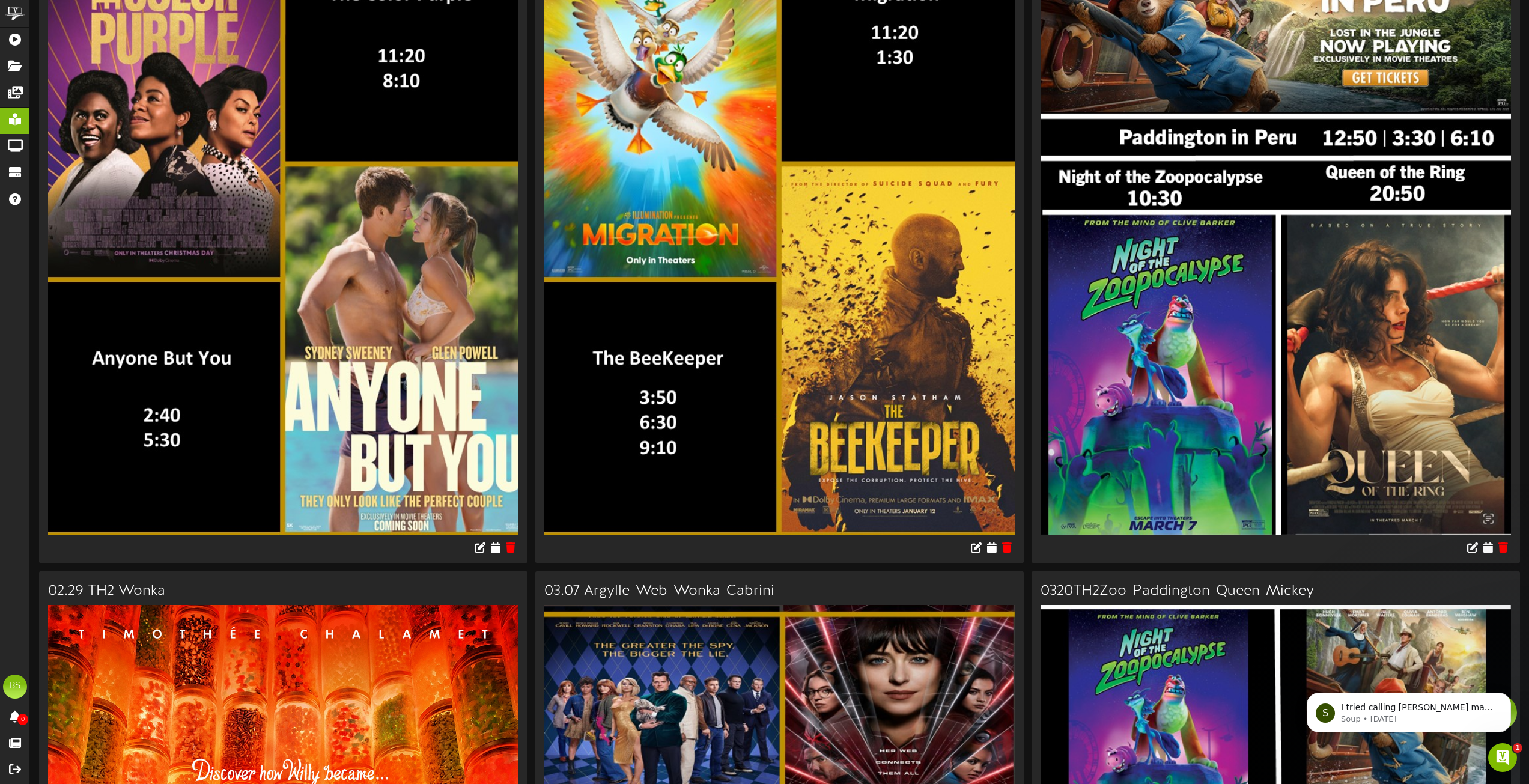
scroll to position [0, 0]
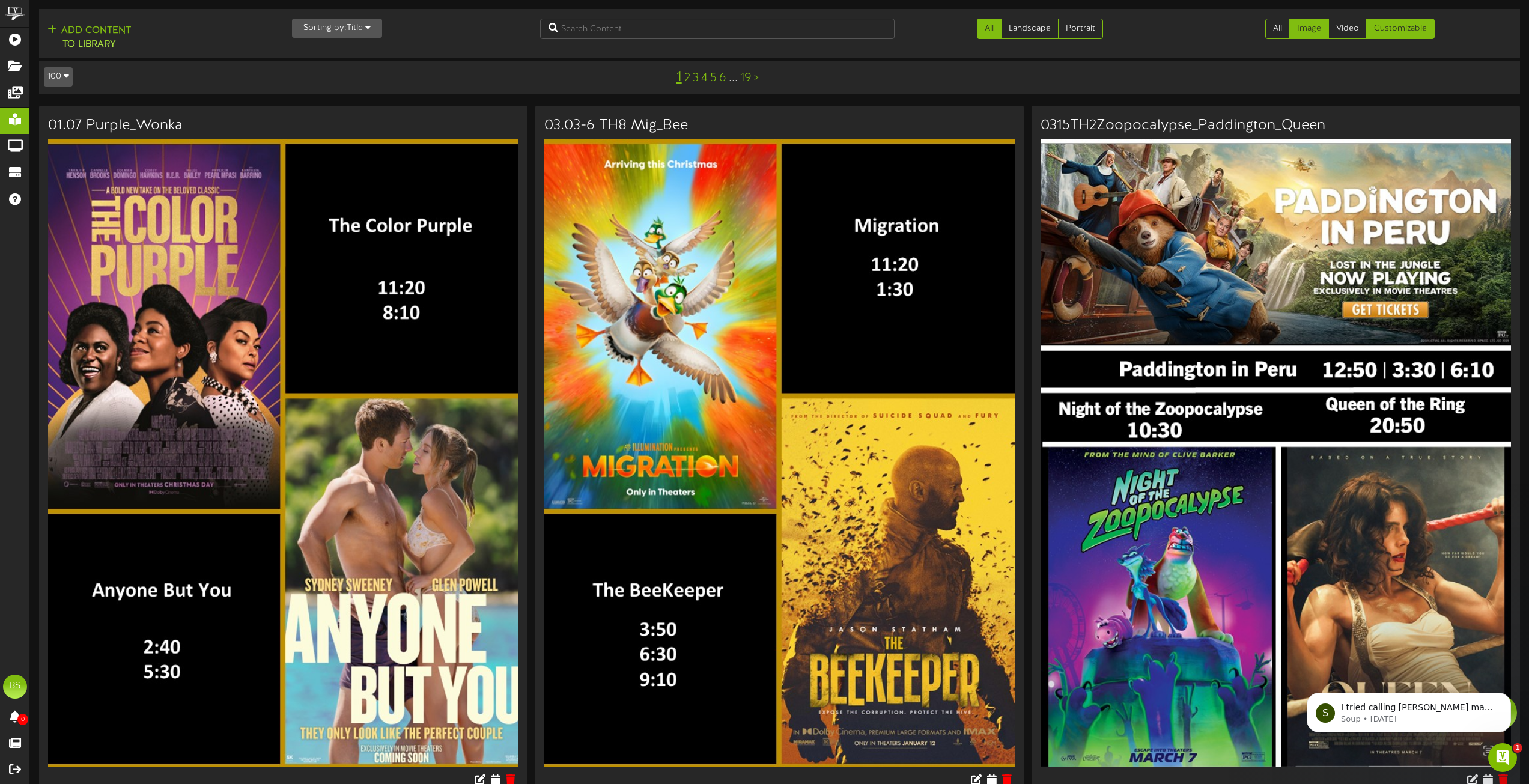
click at [1405, 25] on link "Customizable" at bounding box center [1400, 29] width 69 height 21
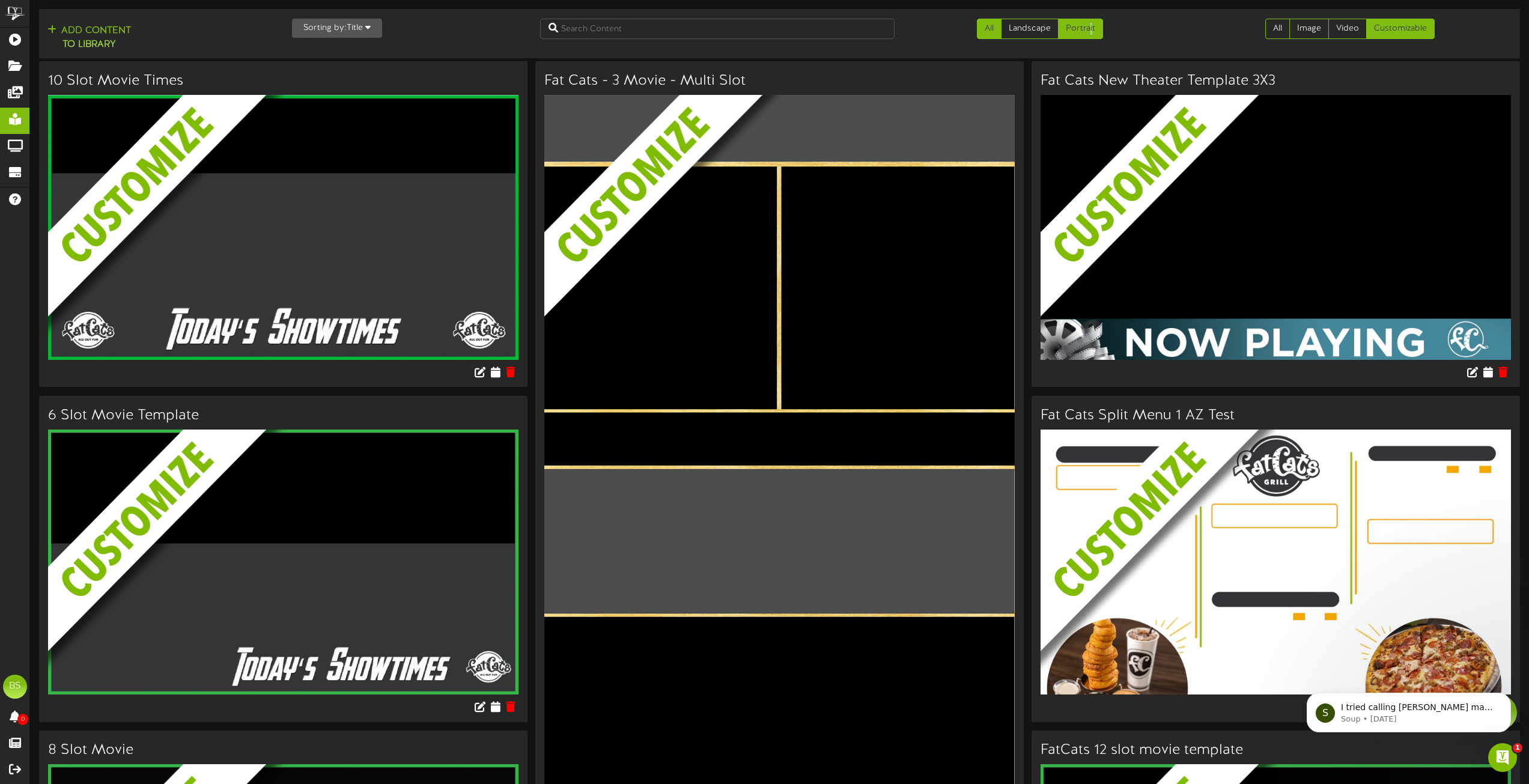
click at [1091, 31] on link "Portrait" at bounding box center [1081, 29] width 45 height 21
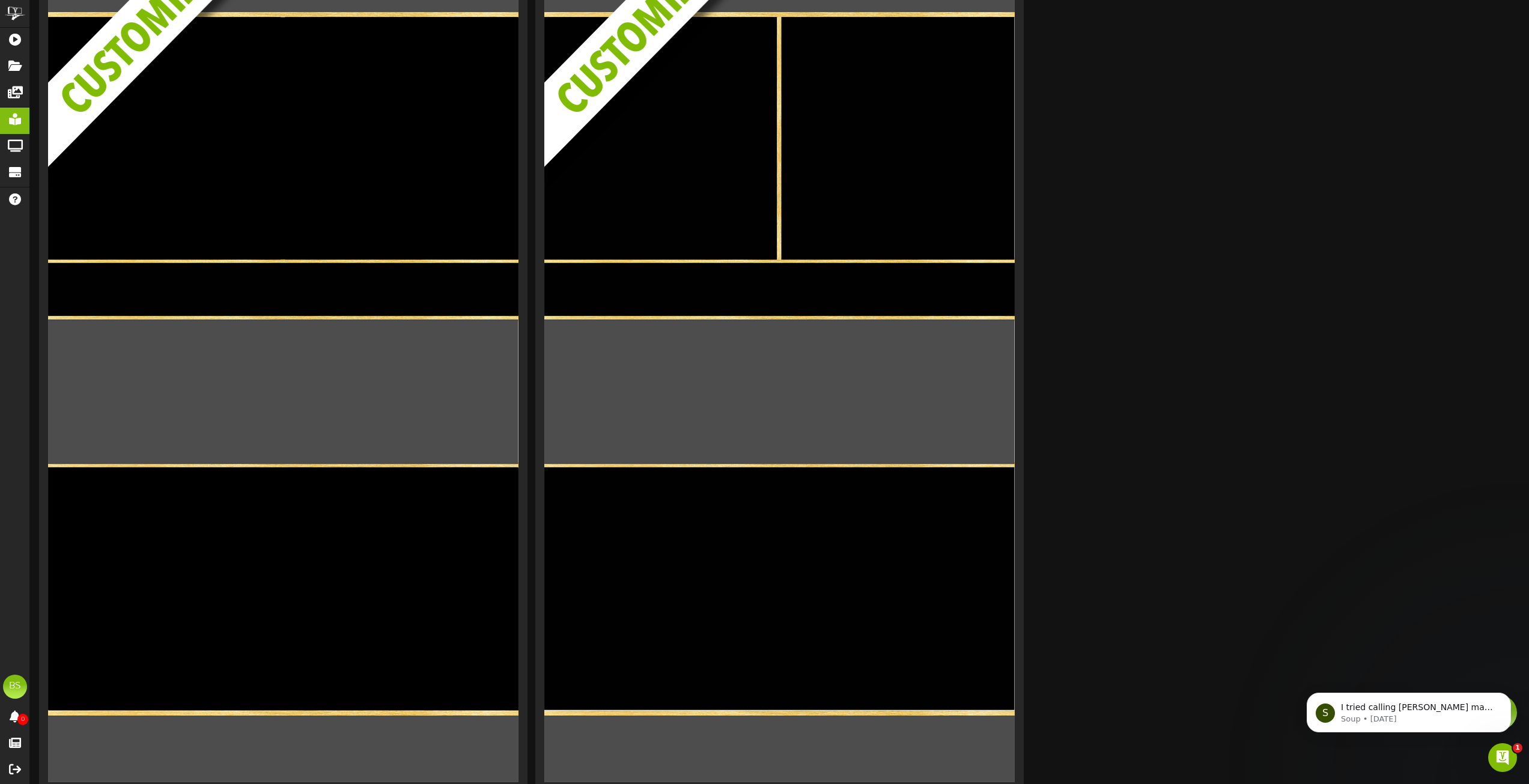
scroll to position [60, 0]
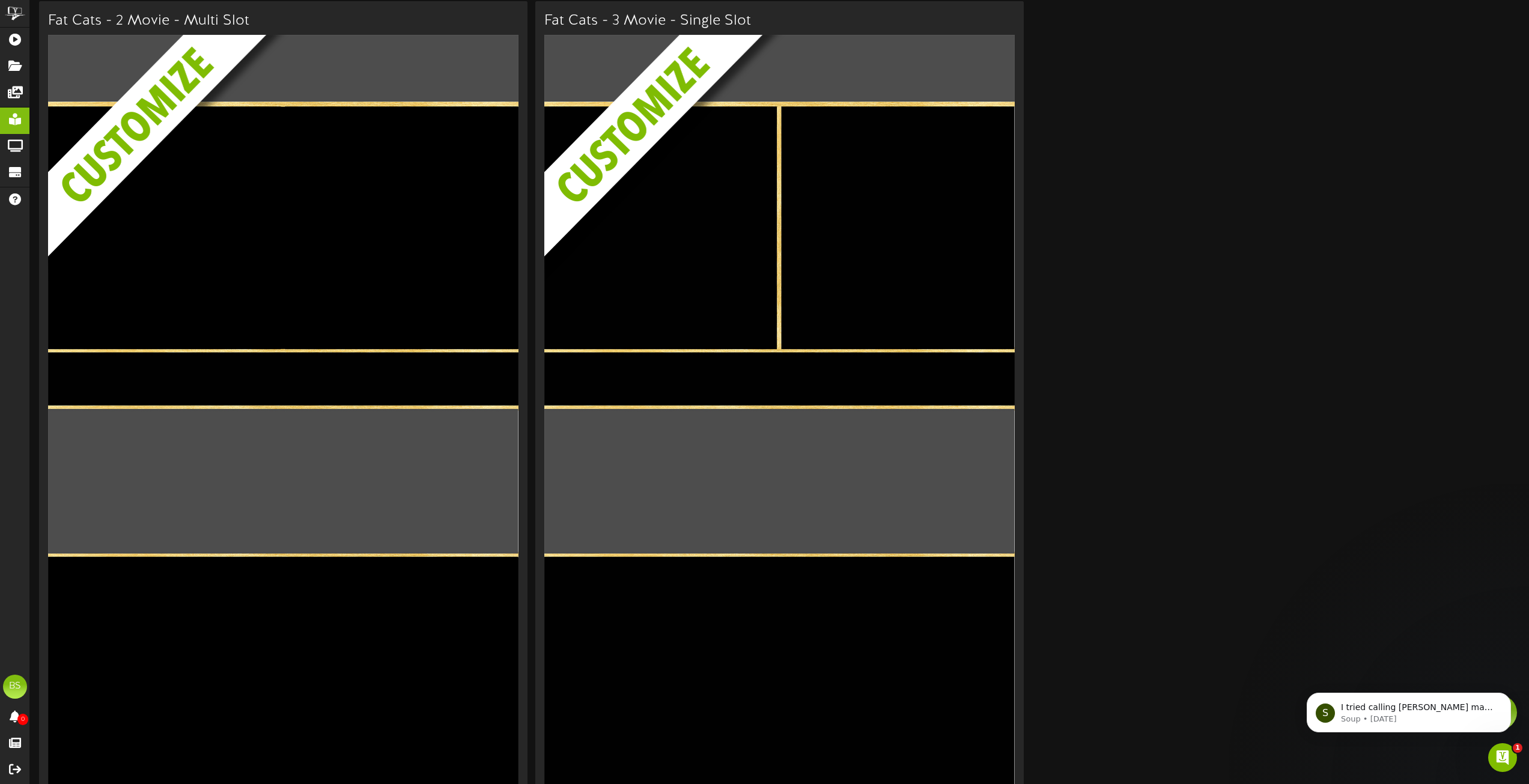
click at [114, 123] on img at bounding box center [292, 197] width 489 height 324
click at [262, 215] on img at bounding box center [292, 197] width 489 height 324
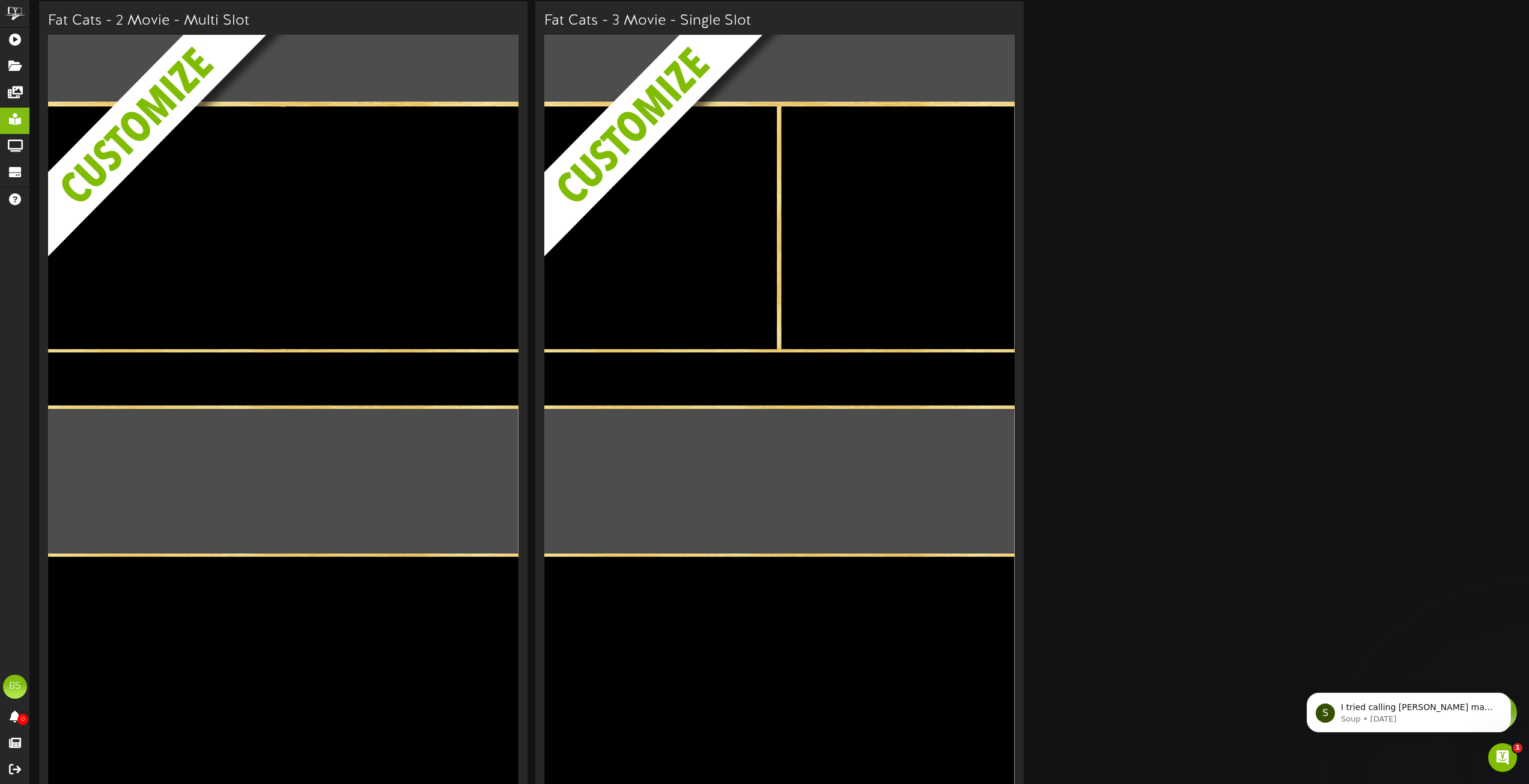
click at [262, 215] on img at bounding box center [292, 197] width 489 height 324
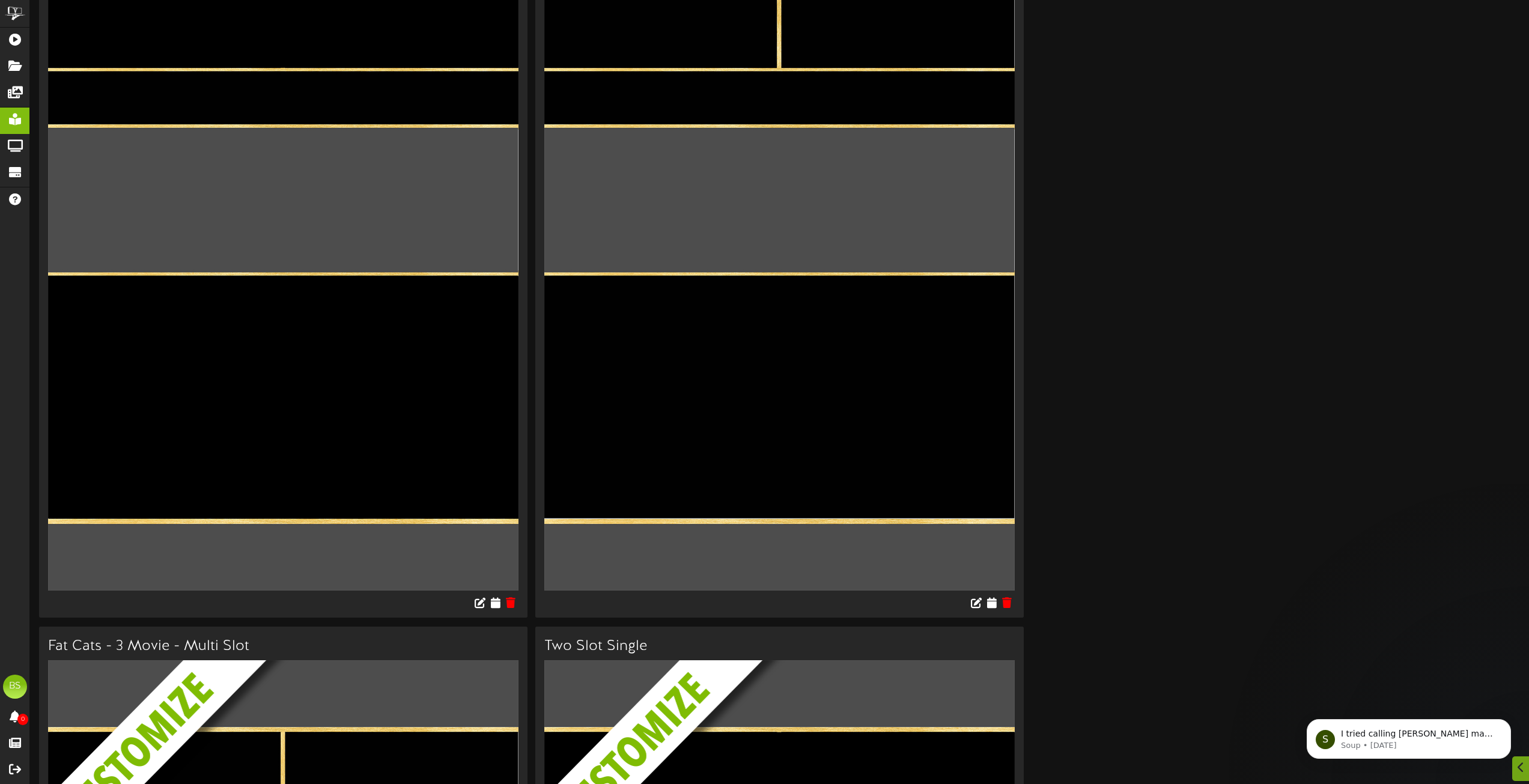
scroll to position [480, 0]
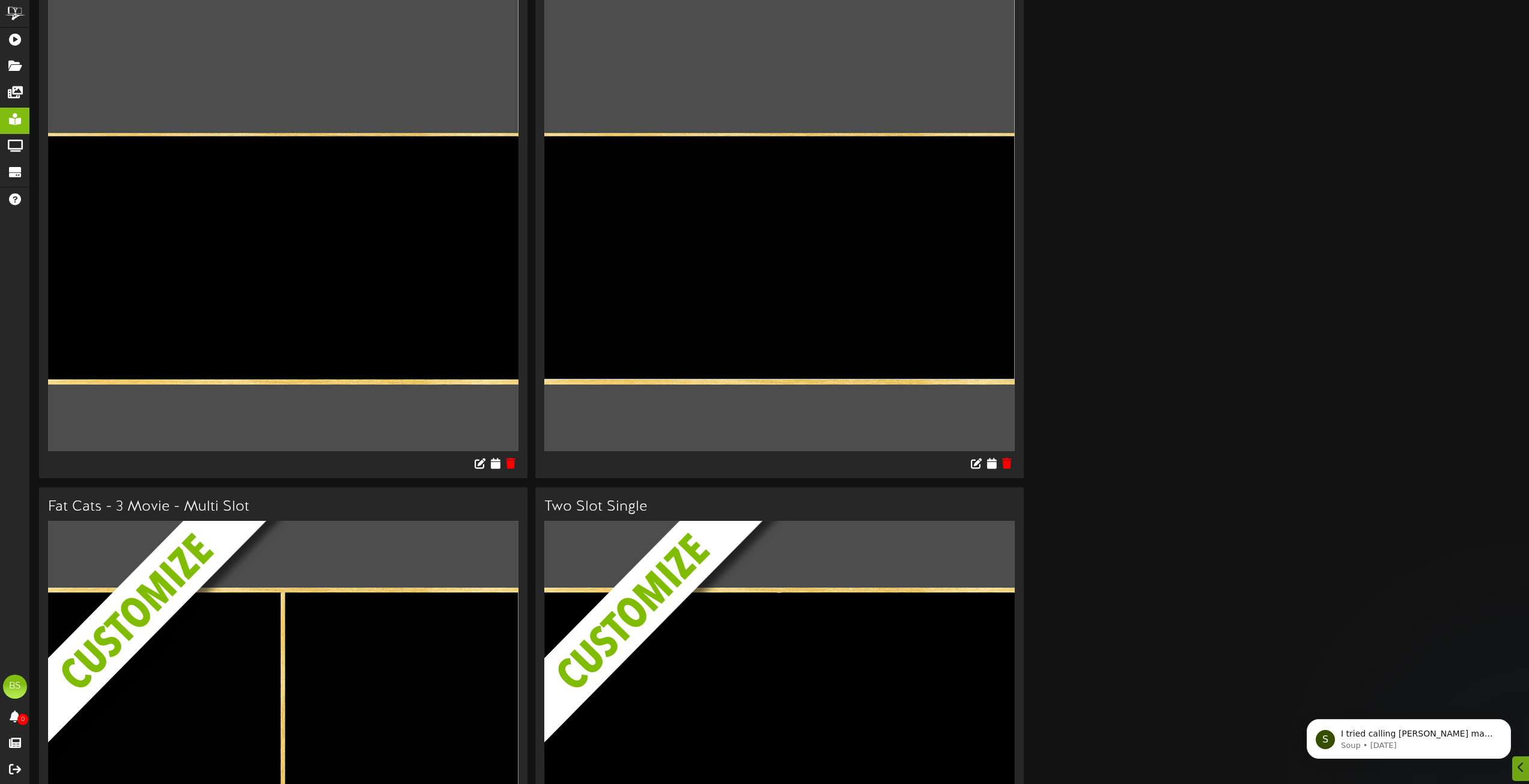
click at [380, 165] on img at bounding box center [283, 33] width 471 height 837
click at [364, 83] on img at bounding box center [283, 33] width 471 height 837
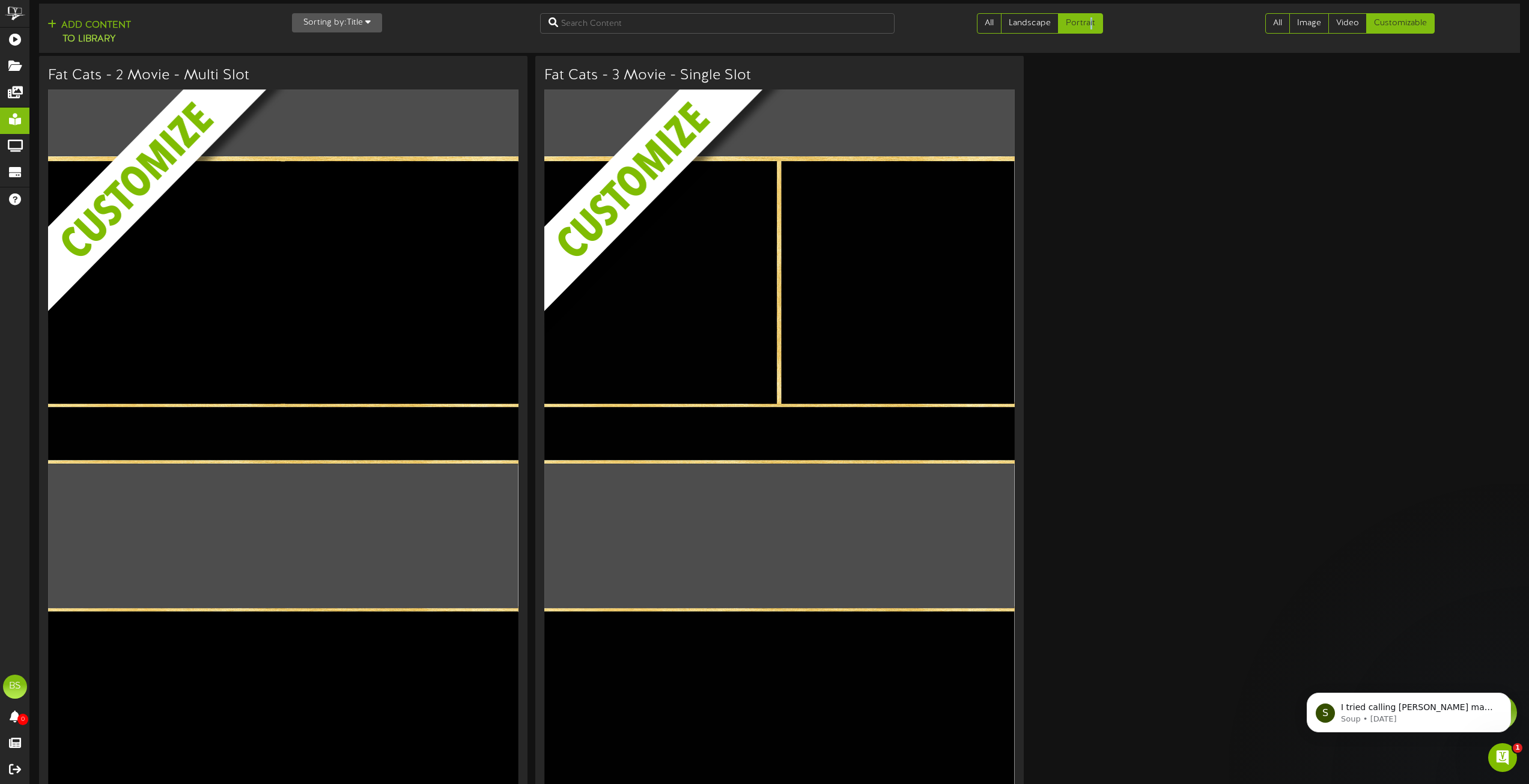
scroll to position [0, 0]
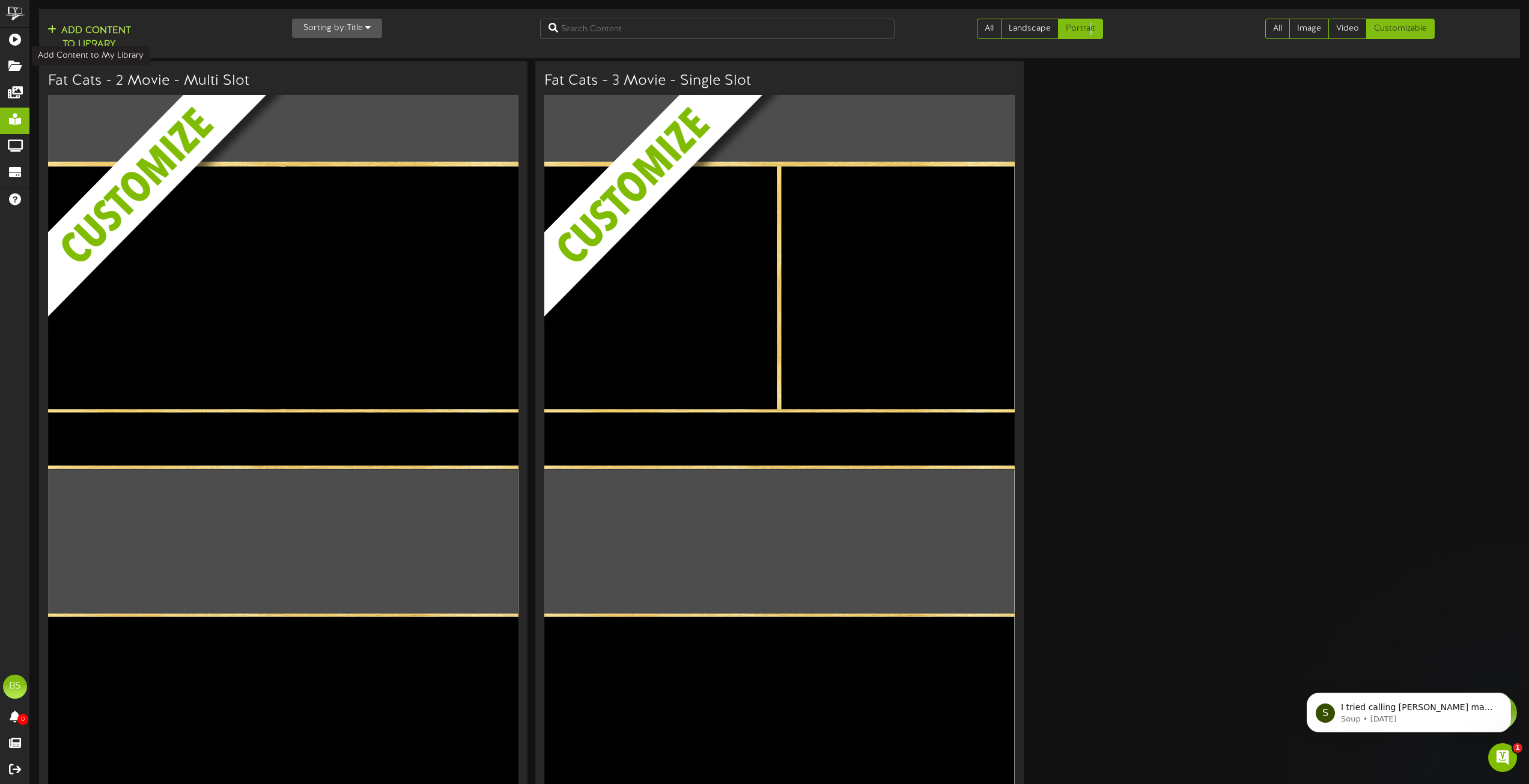
click at [101, 29] on button "Add Content to Library" at bounding box center [89, 37] width 91 height 29
click at [250, 169] on img at bounding box center [292, 257] width 489 height 324
click at [373, 100] on img at bounding box center [292, 257] width 489 height 324
click at [350, 217] on img at bounding box center [292, 257] width 489 height 324
click at [279, 153] on img at bounding box center [292, 257] width 489 height 324
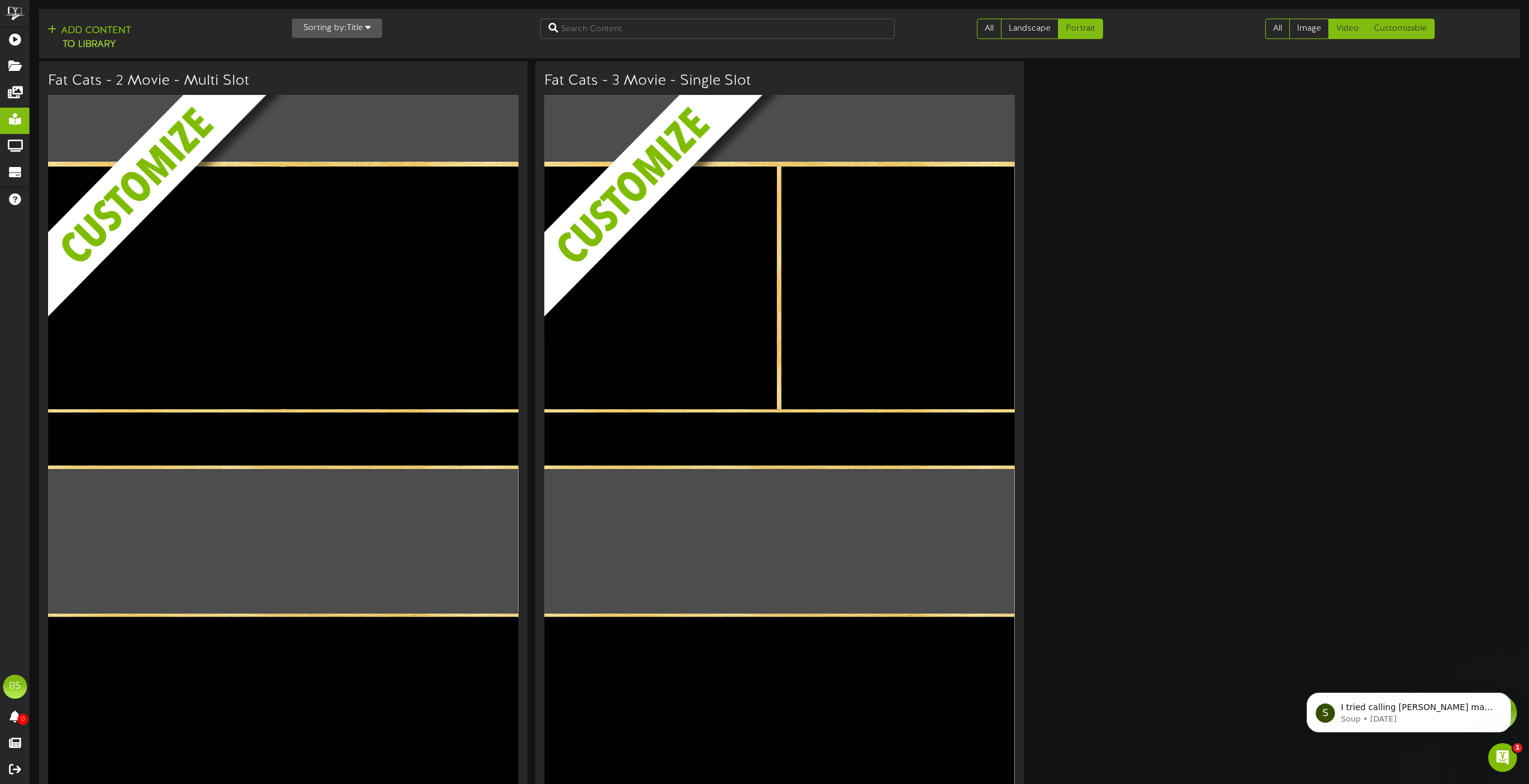
click at [1345, 27] on link "Video" at bounding box center [1347, 29] width 39 height 21
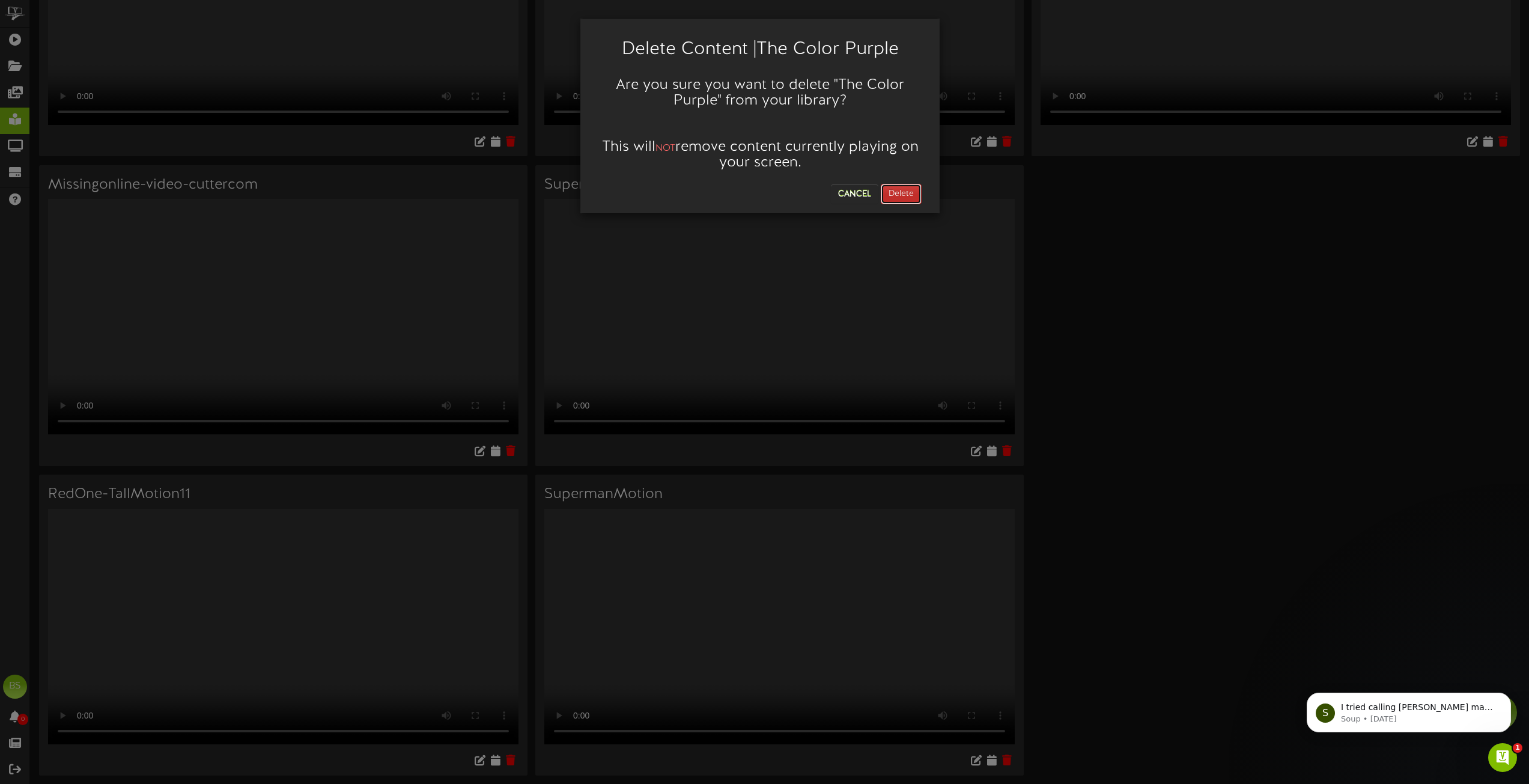
click at [898, 189] on button "Delete" at bounding box center [901, 193] width 41 height 21
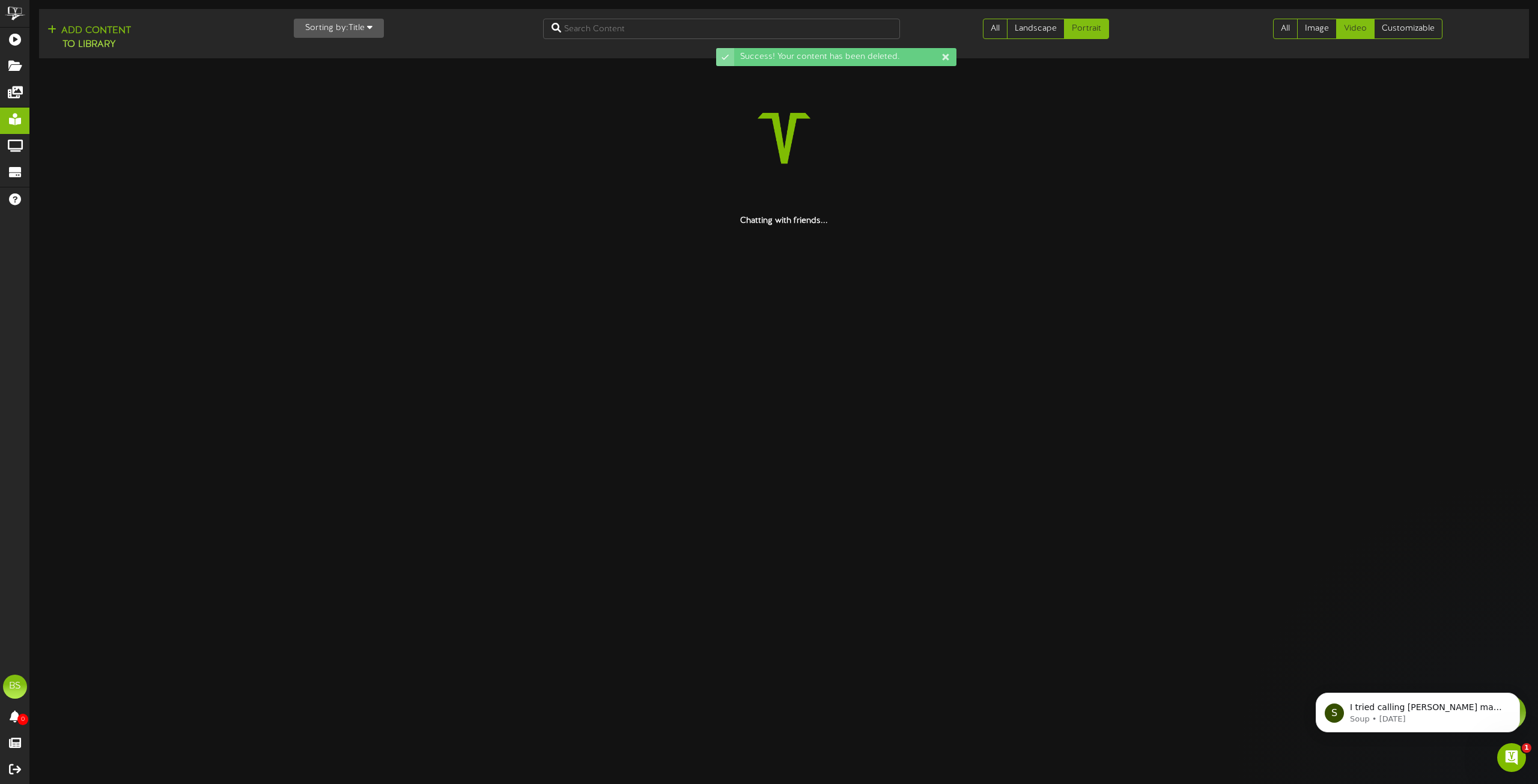
click at [898, 191] on div at bounding box center [784, 138] width 1489 height 153
